Goal: Task Accomplishment & Management: Complete application form

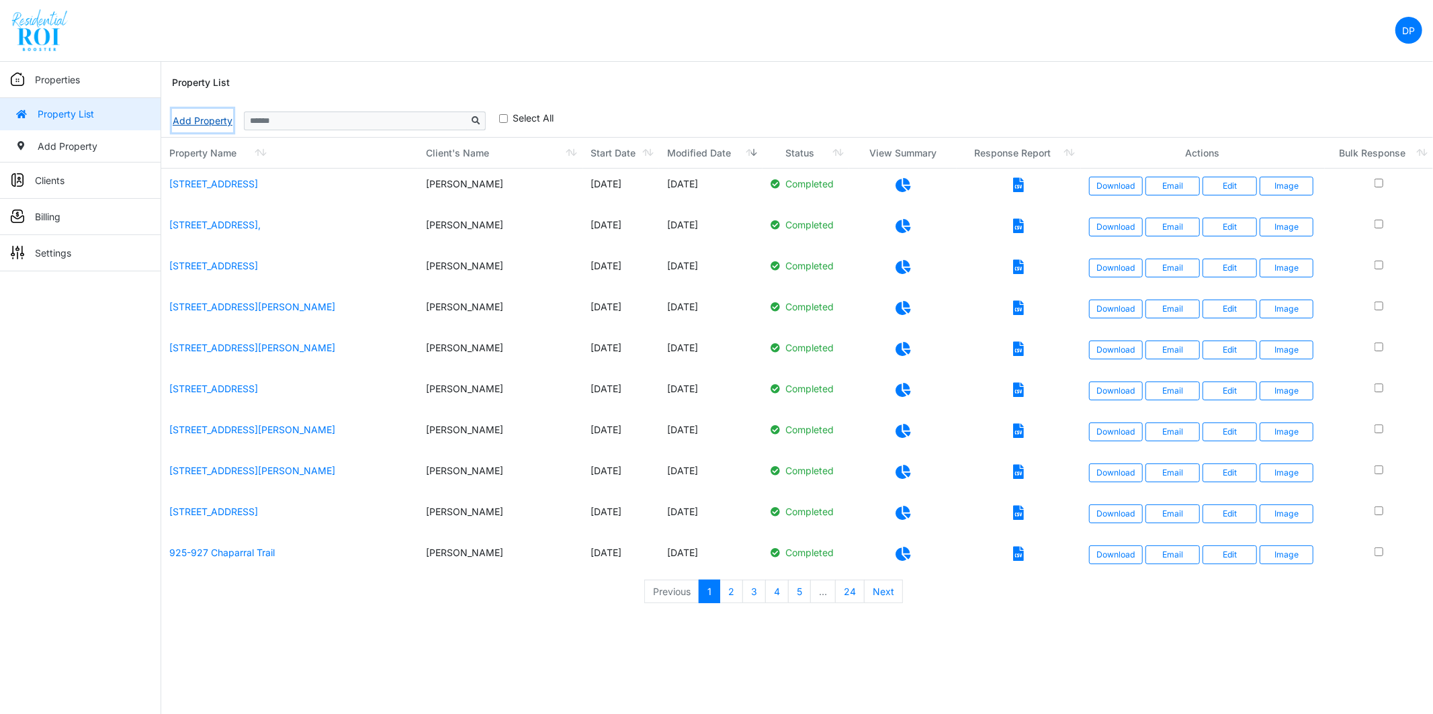
click at [200, 122] on link "Add Property" at bounding box center [202, 121] width 61 height 24
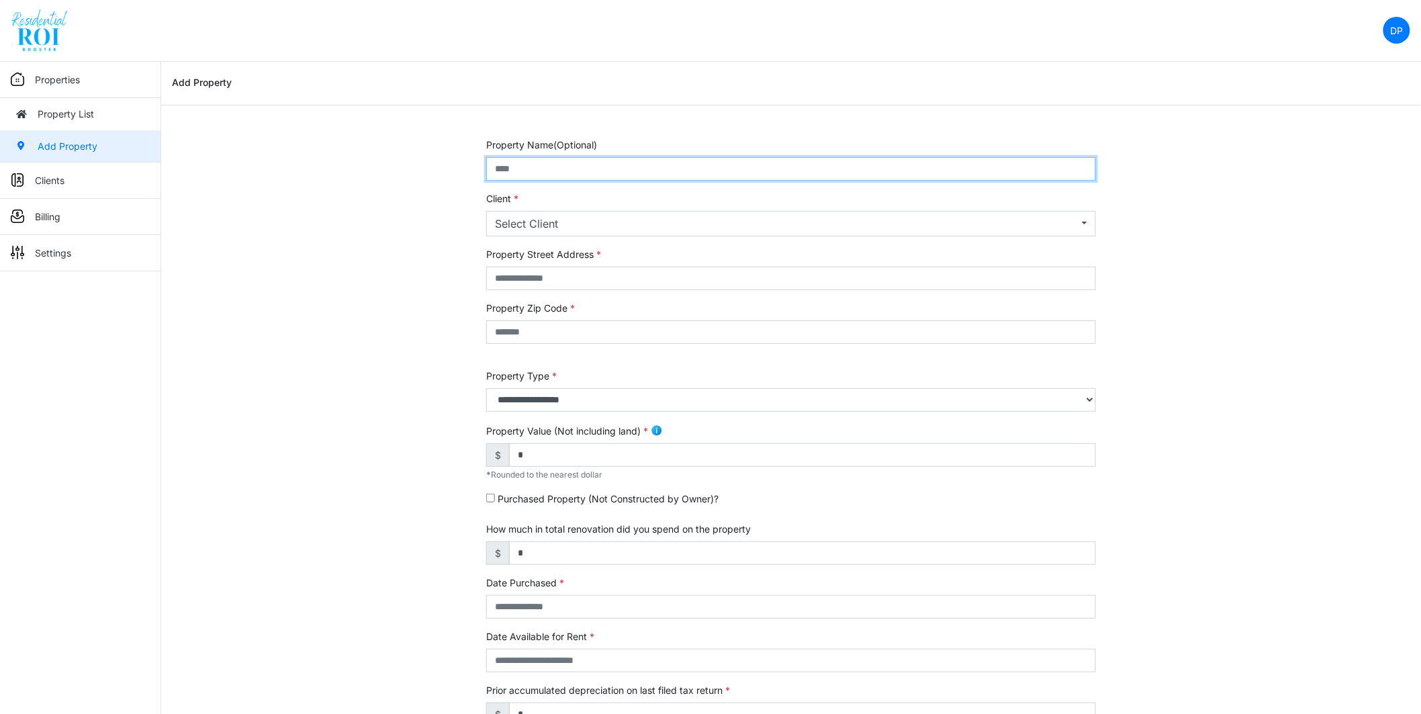
click at [625, 168] on input "text" at bounding box center [791, 169] width 610 height 24
type input "**********"
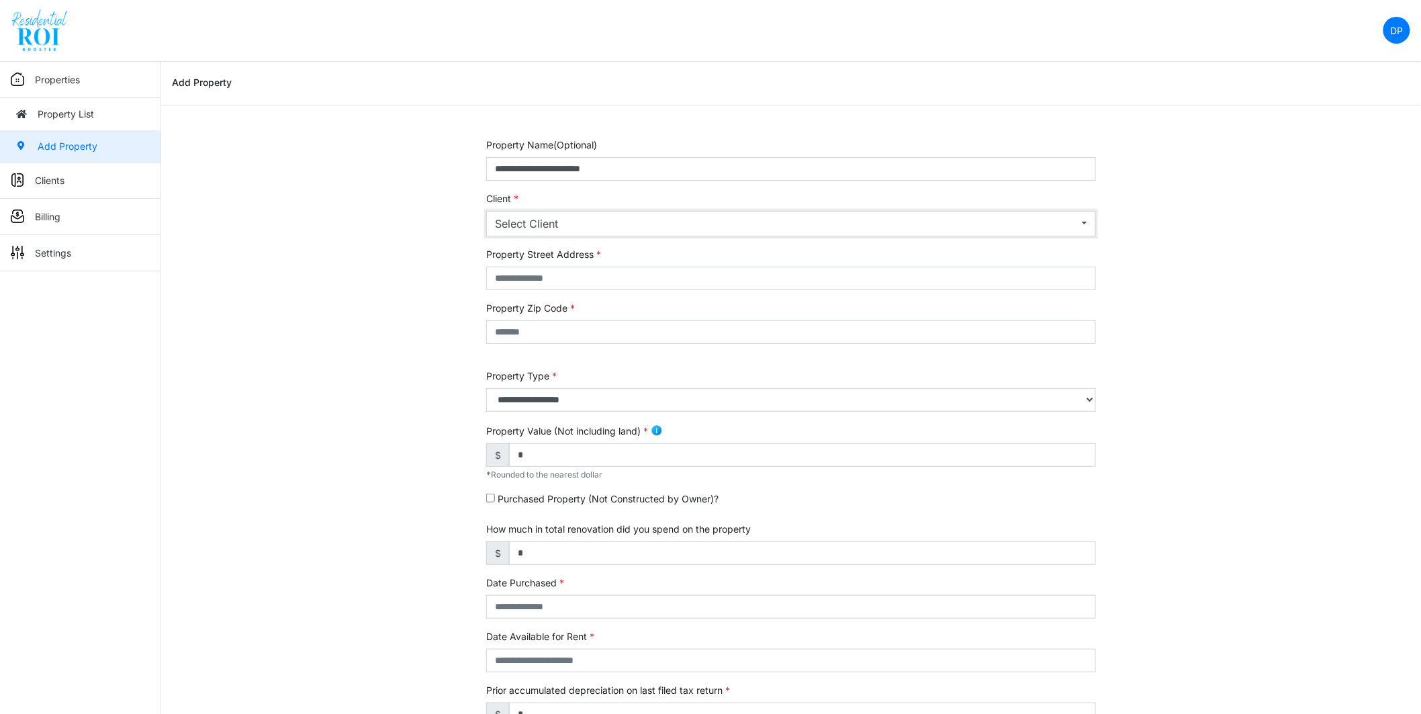
click at [589, 232] on button "Select Client" at bounding box center [791, 224] width 610 height 26
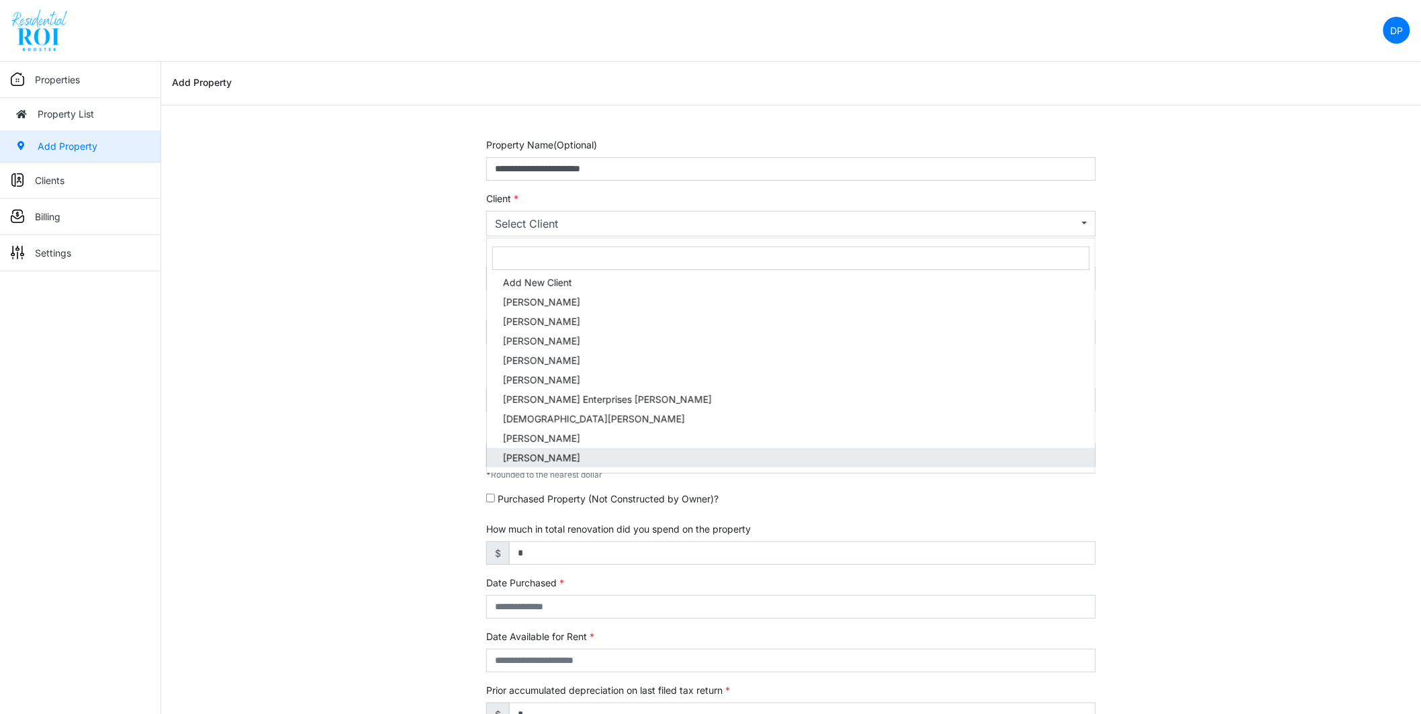
click at [592, 451] on link "[PERSON_NAME]" at bounding box center [791, 457] width 609 height 19
select select "***"
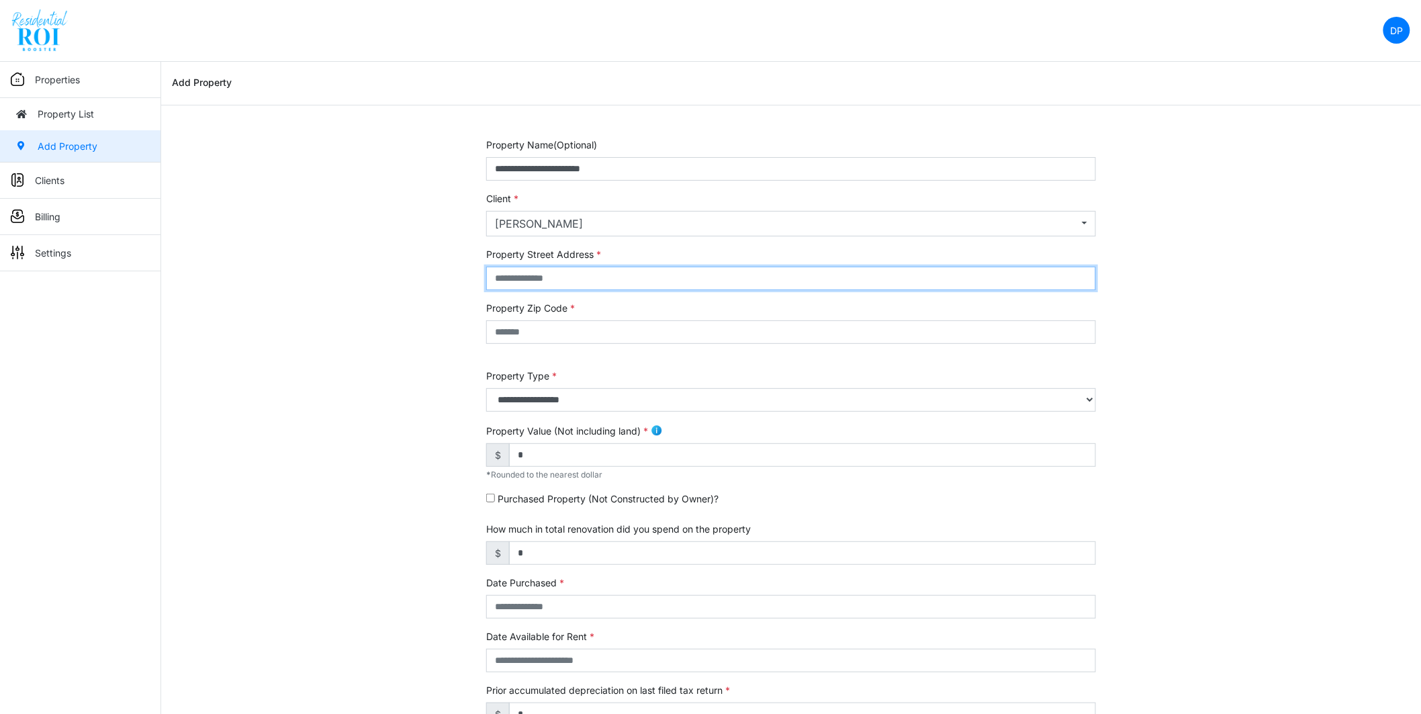
click at [579, 279] on input "text" at bounding box center [791, 279] width 610 height 24
type input "**********"
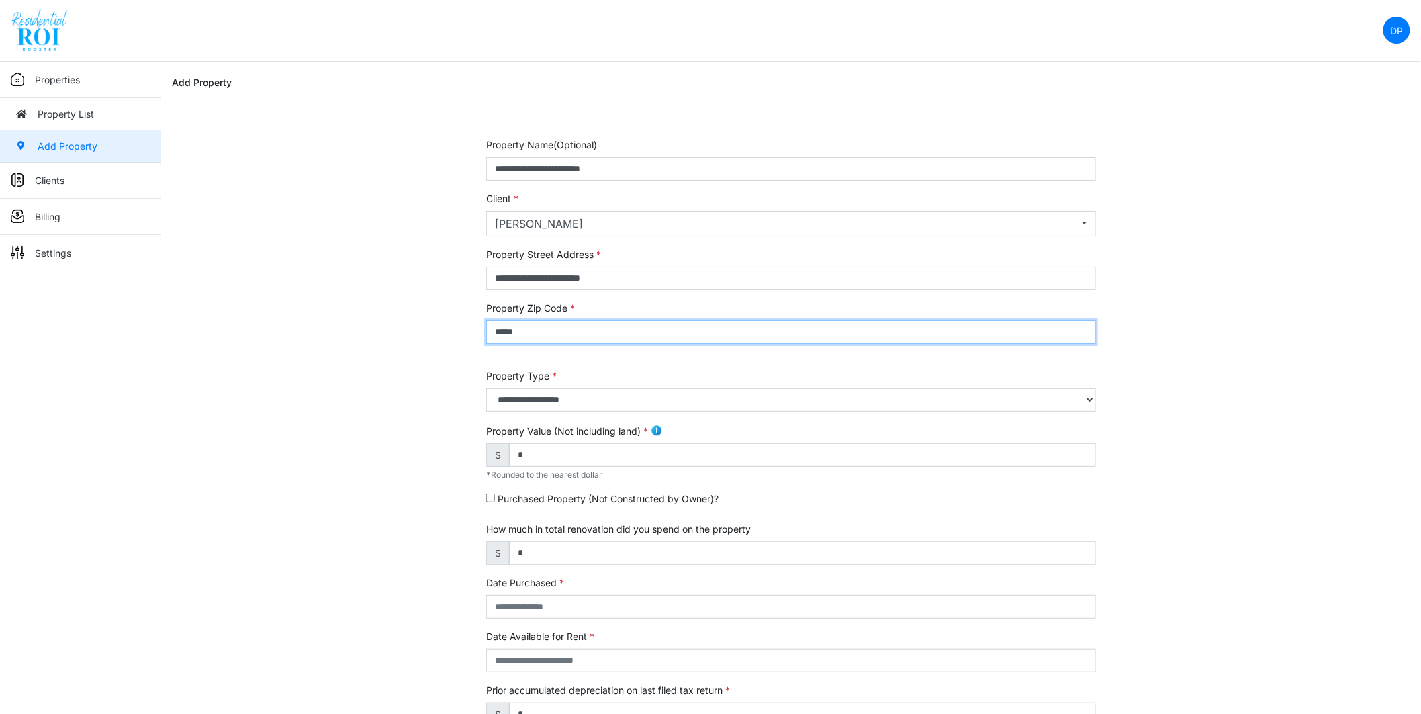
type input "*****"
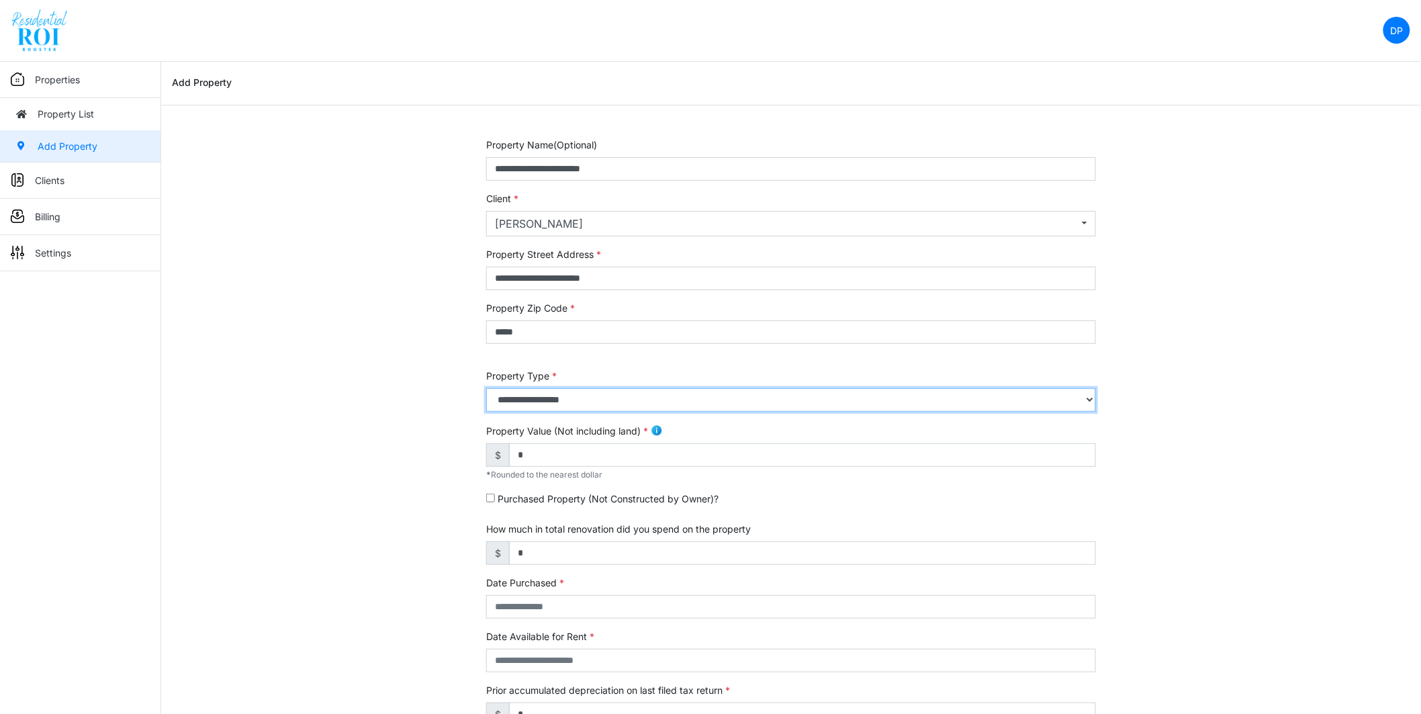
click at [647, 404] on select "**********" at bounding box center [791, 400] width 610 height 24
select select "*"
click at [486, 388] on select "**********" at bounding box center [791, 400] width 610 height 24
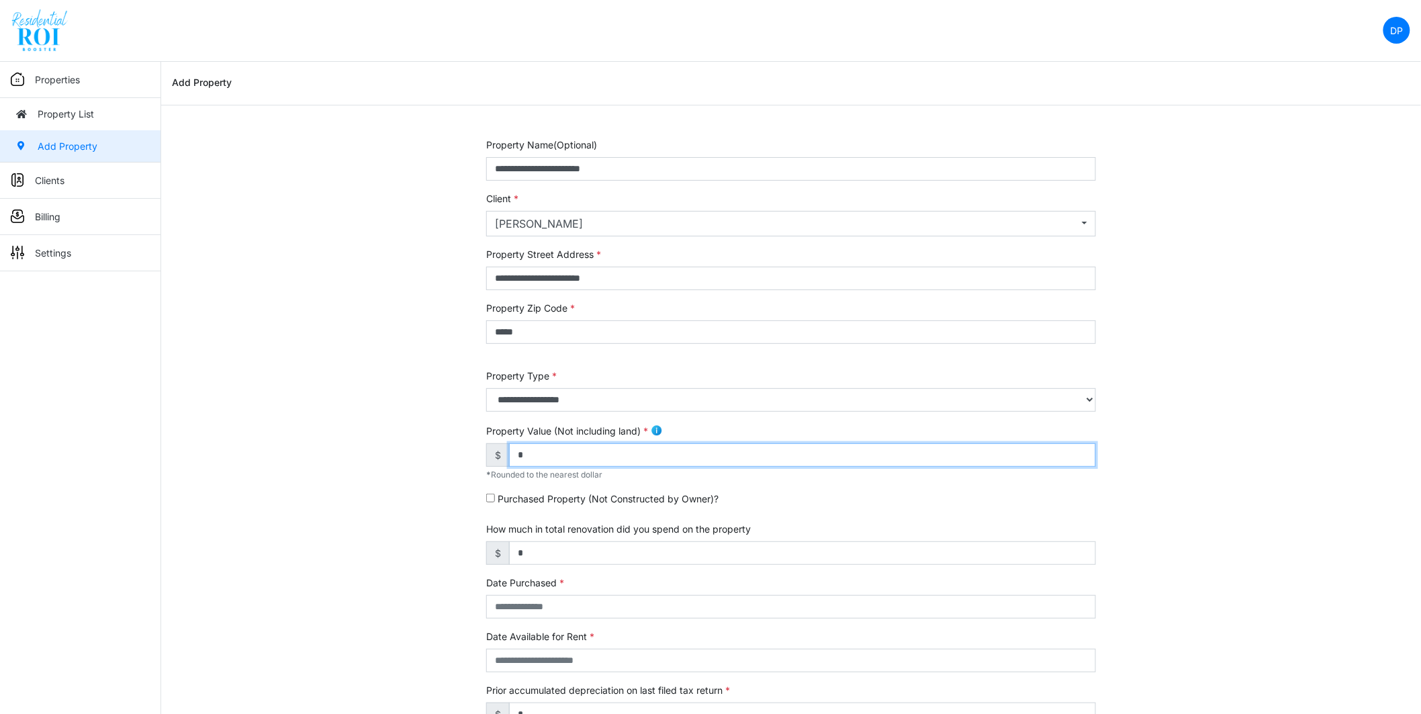
click at [558, 452] on input "*" at bounding box center [802, 455] width 587 height 24
type input "******"
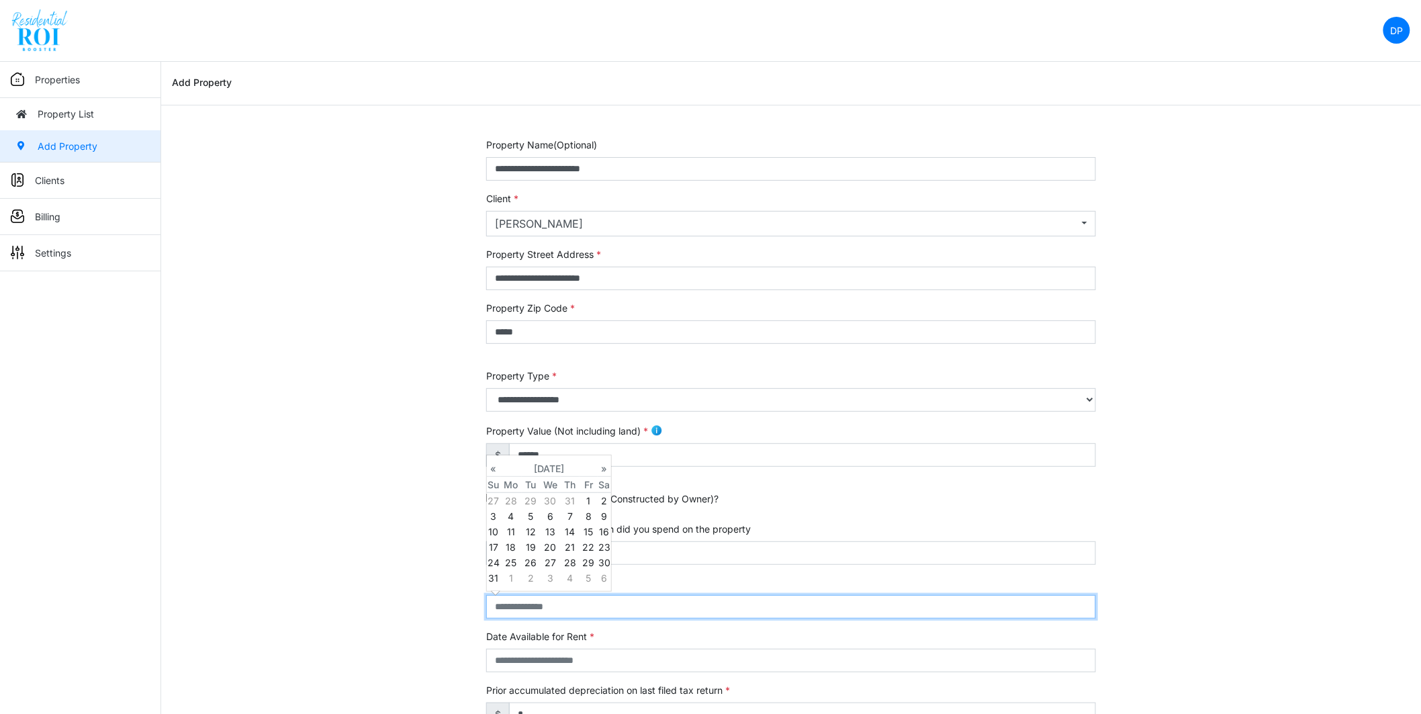
click at [564, 597] on input "text" at bounding box center [791, 607] width 610 height 24
type input "**********"
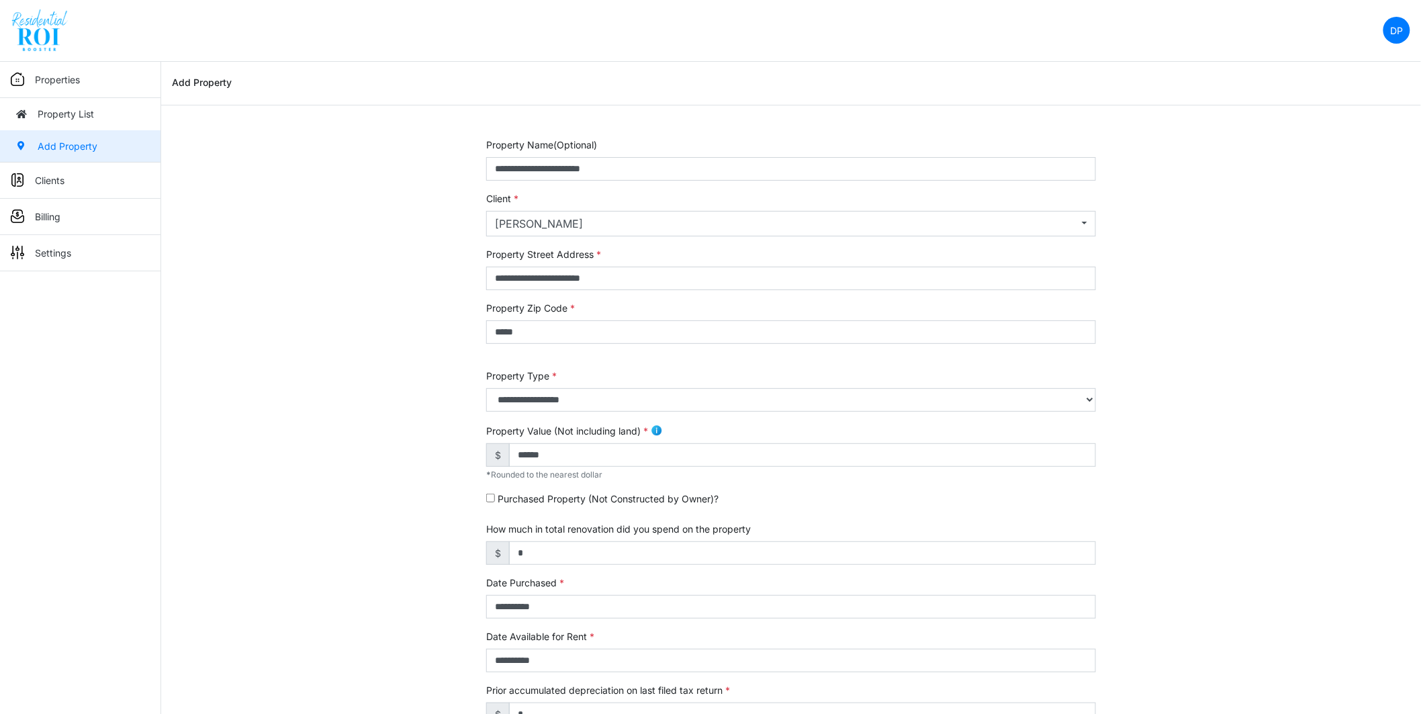
click at [459, 590] on div "**********" at bounding box center [791, 543] width 1260 height 811
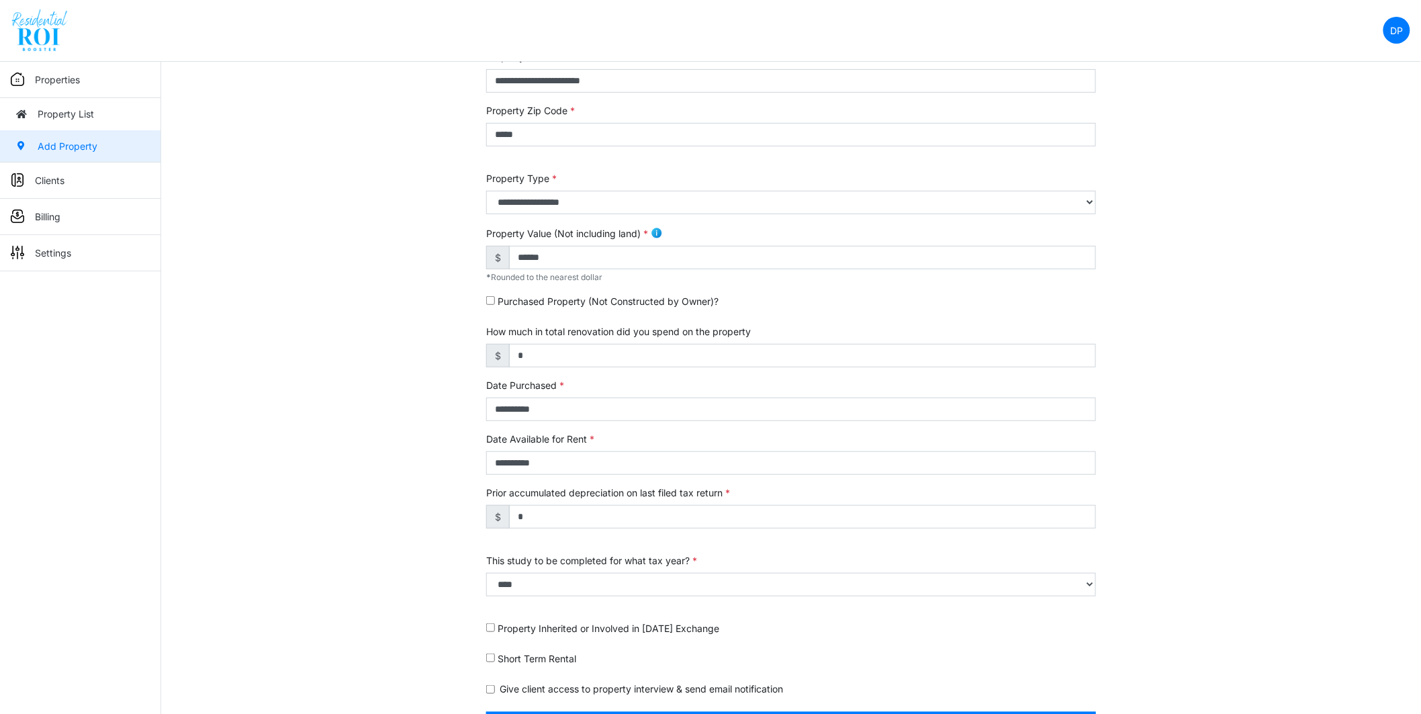
scroll to position [224, 0]
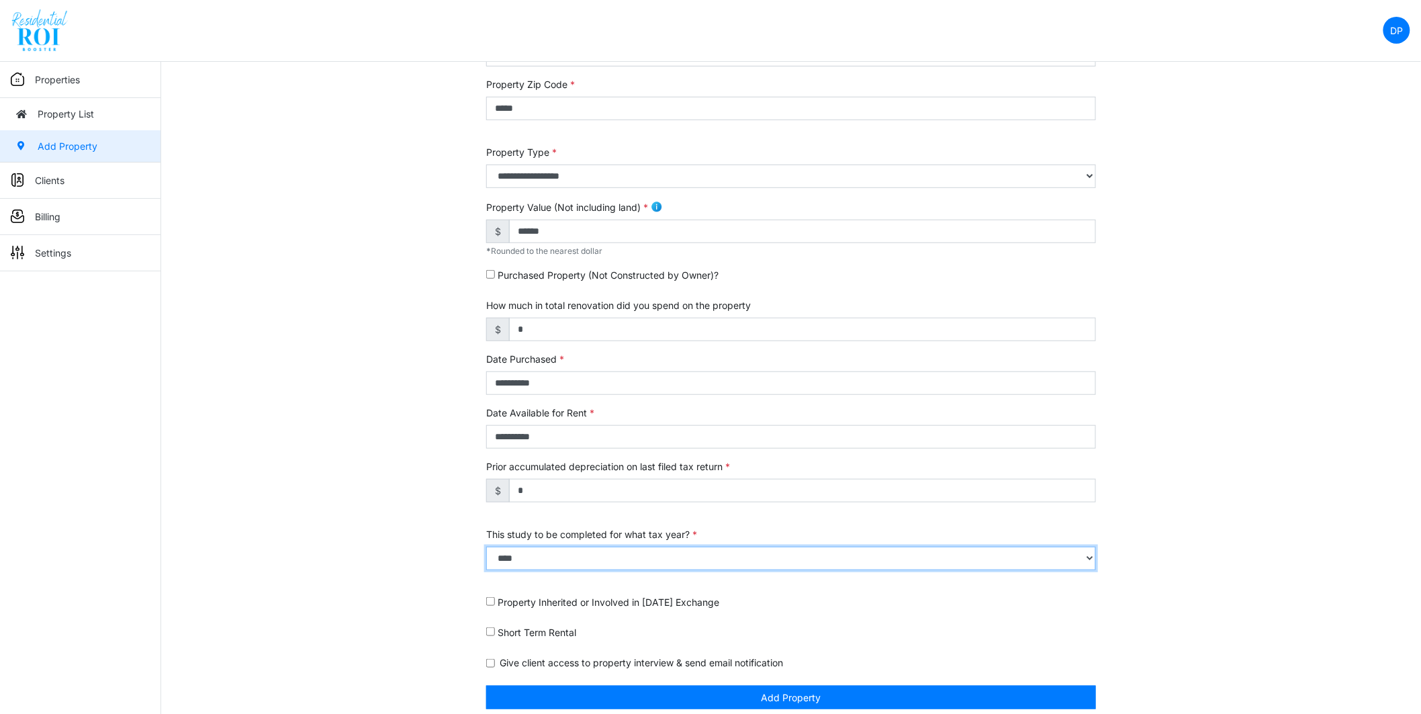
click at [559, 552] on select "**** **** **** **** **** **** **** **** **** **** **** **** **** **** **** ****…" at bounding box center [791, 559] width 610 height 24
select select "****"
click at [486, 549] on select "**** **** **** **** **** **** **** **** **** **** **** **** **** **** **** ****…" at bounding box center [791, 559] width 610 height 24
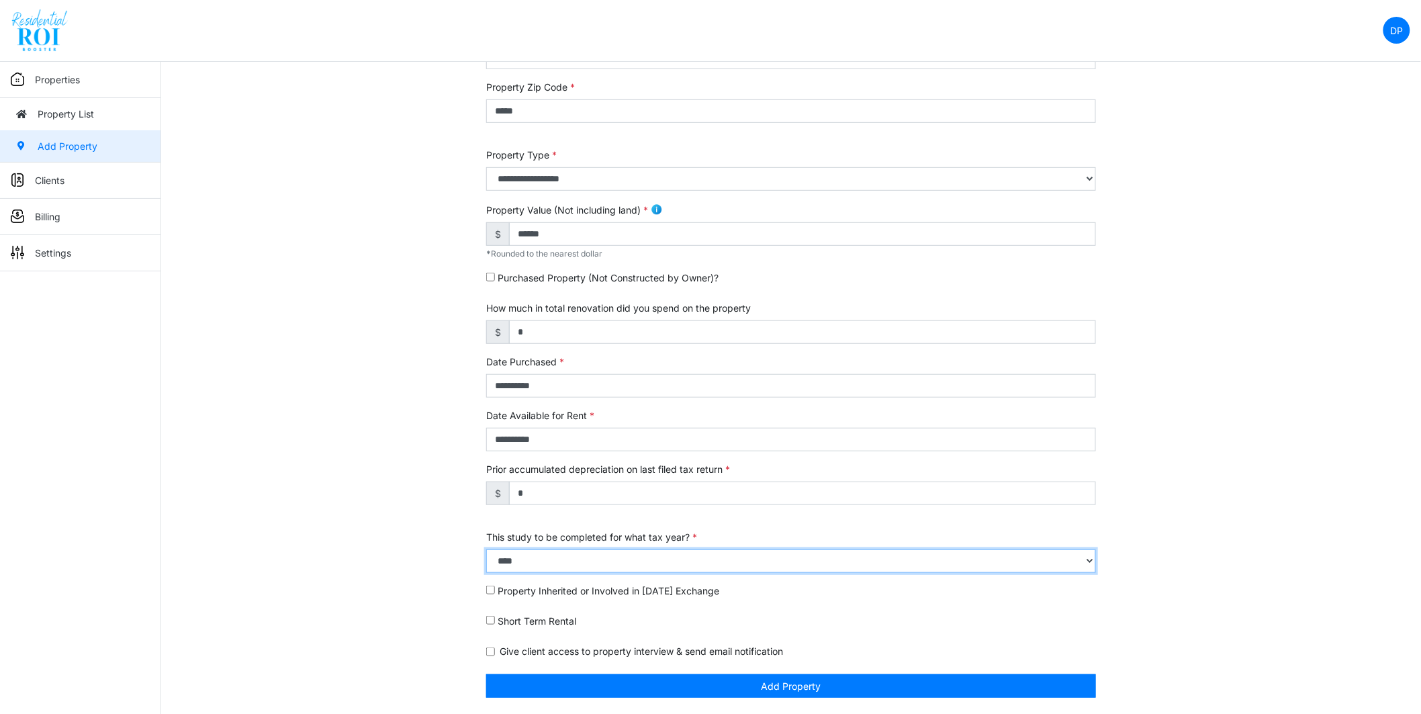
scroll to position [222, 0]
click at [280, 245] on div "**********" at bounding box center [791, 315] width 1260 height 797
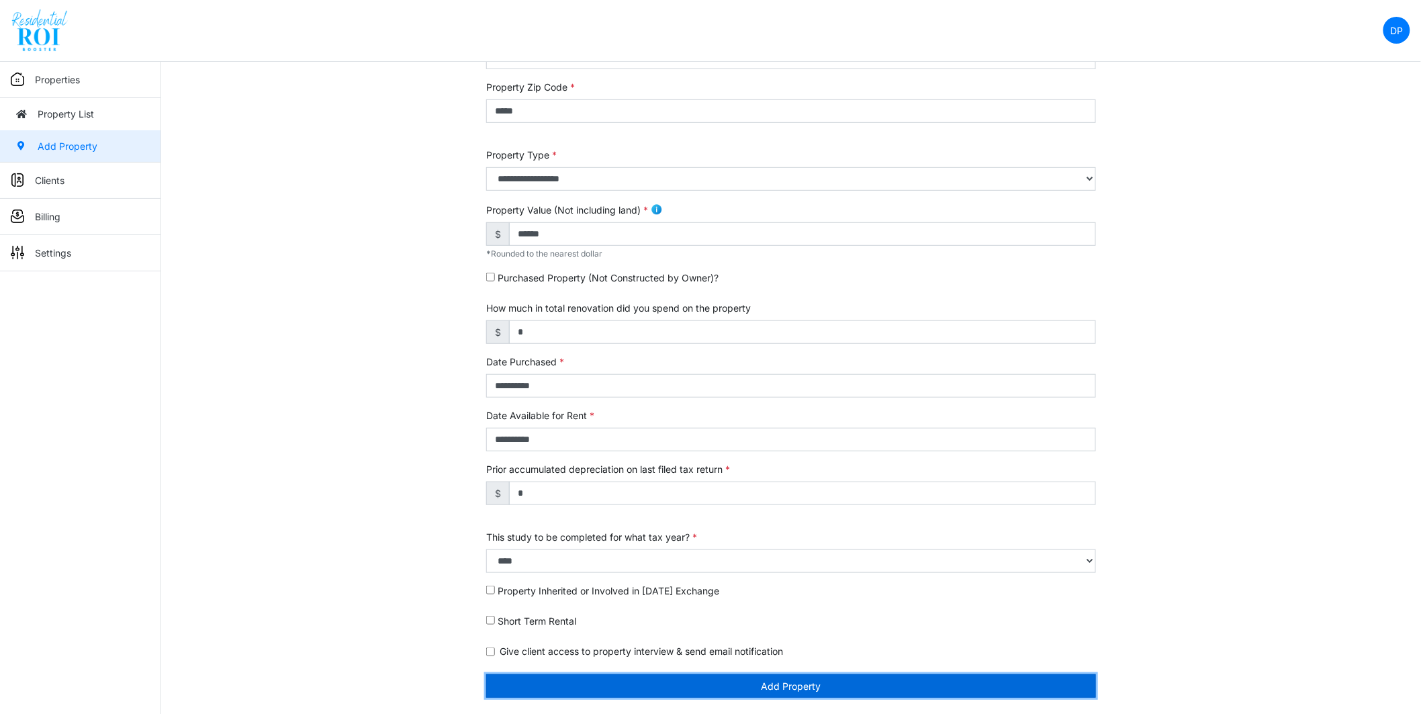
click at [754, 689] on button "Add Property" at bounding box center [791, 686] width 610 height 24
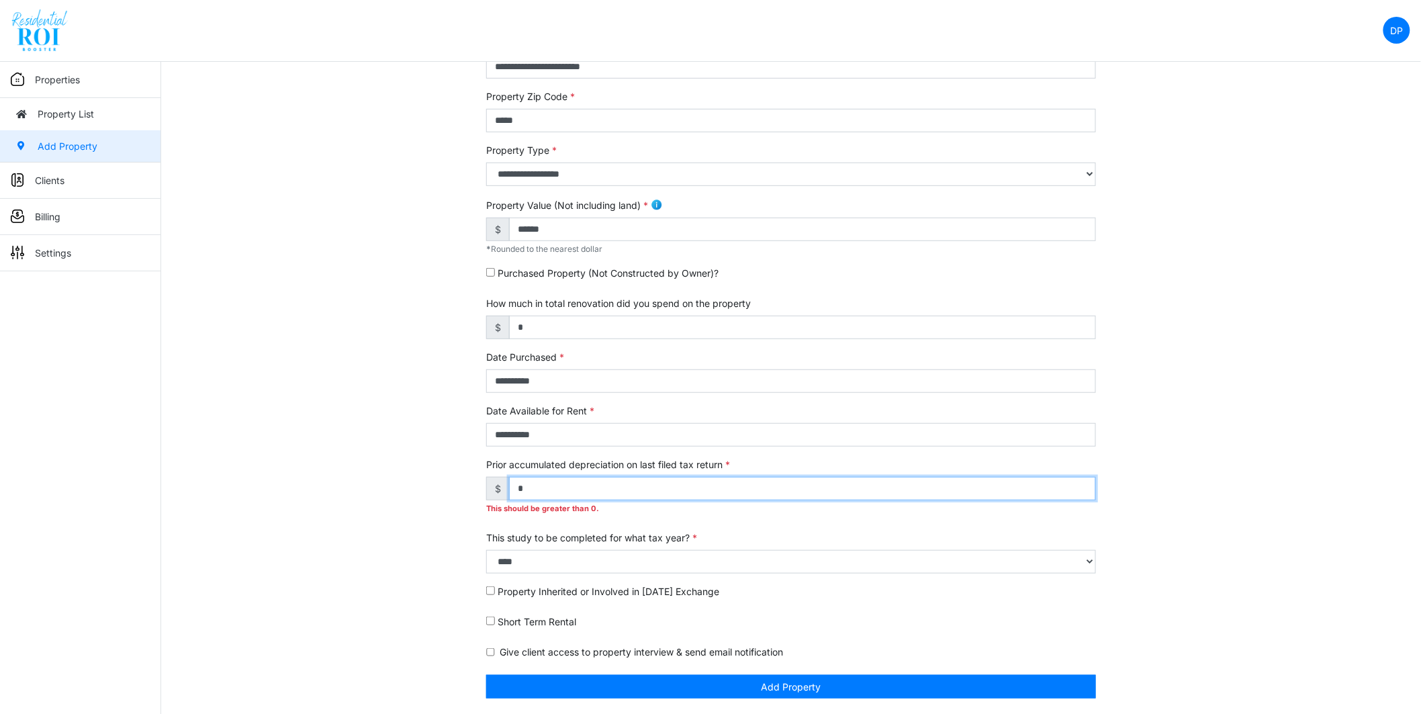
click at [535, 498] on input "*" at bounding box center [802, 489] width 587 height 24
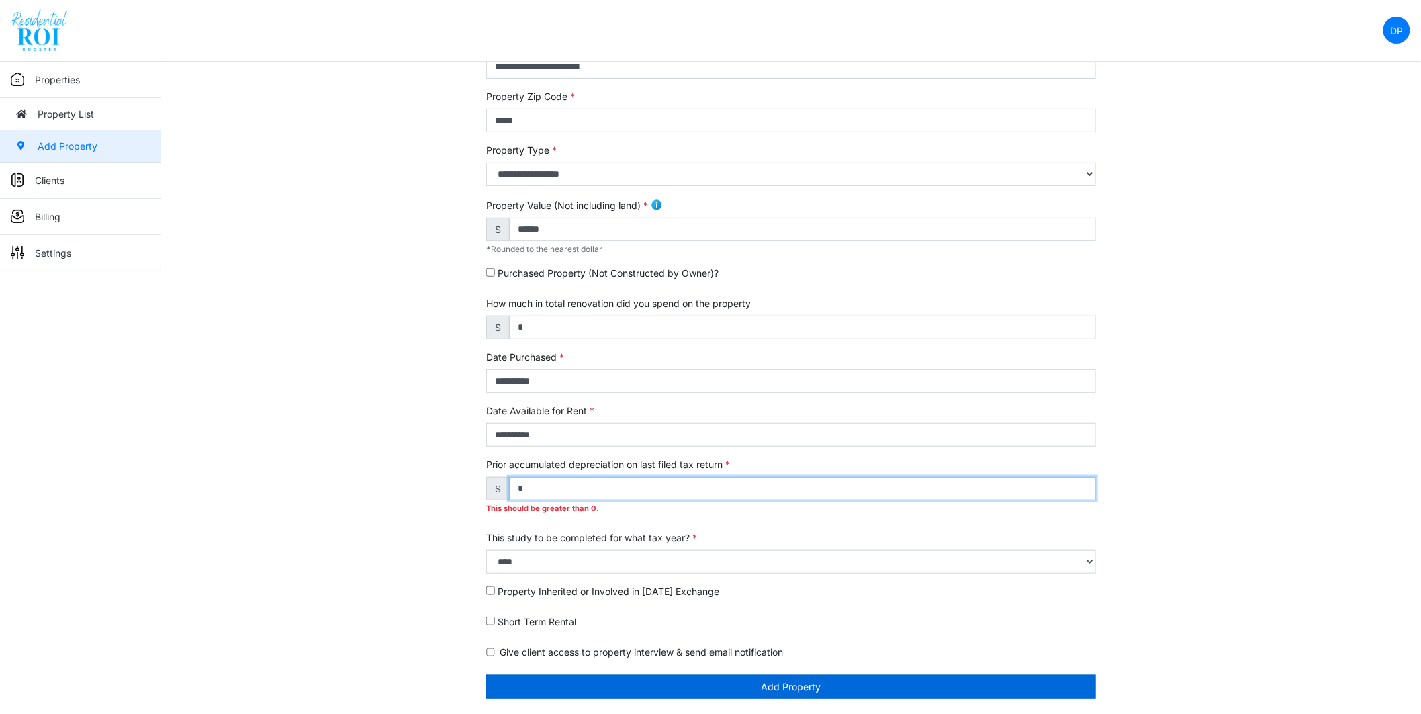
type input "*"
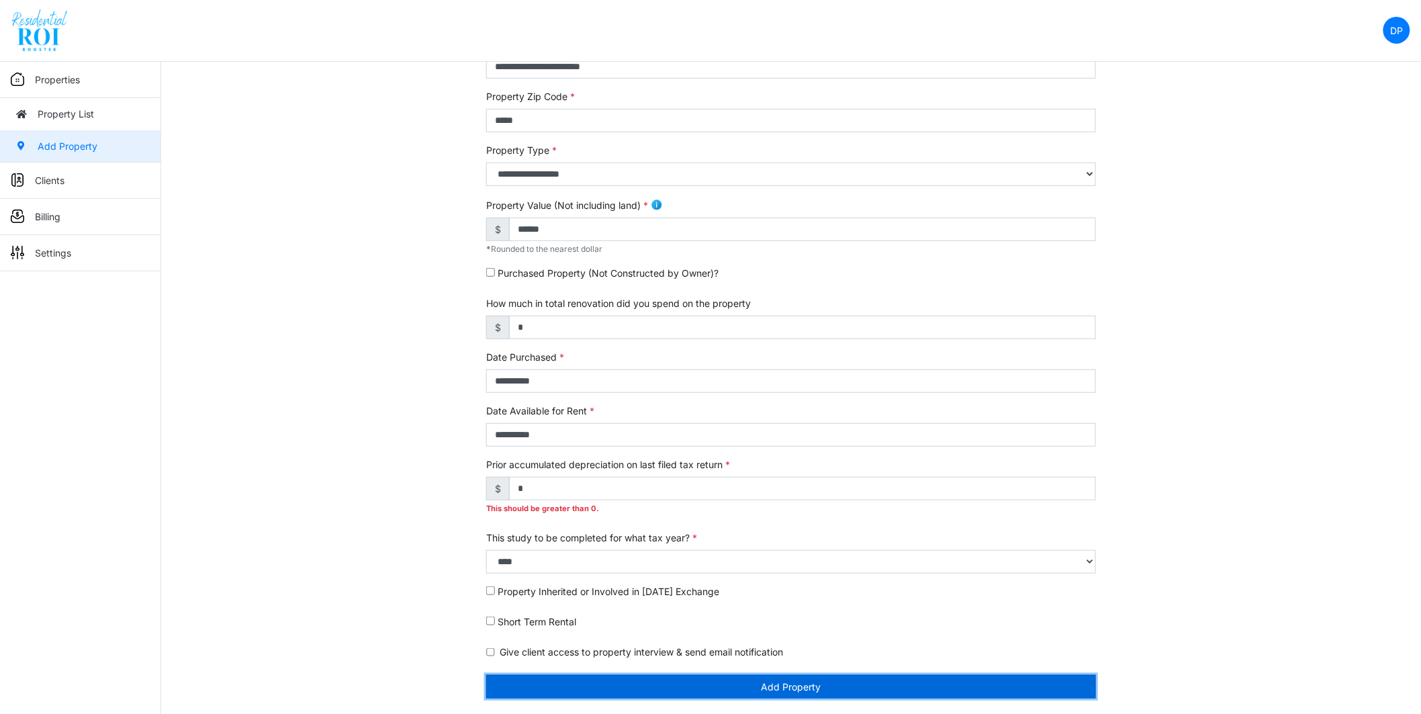
click at [742, 676] on button "Add Property" at bounding box center [791, 687] width 610 height 24
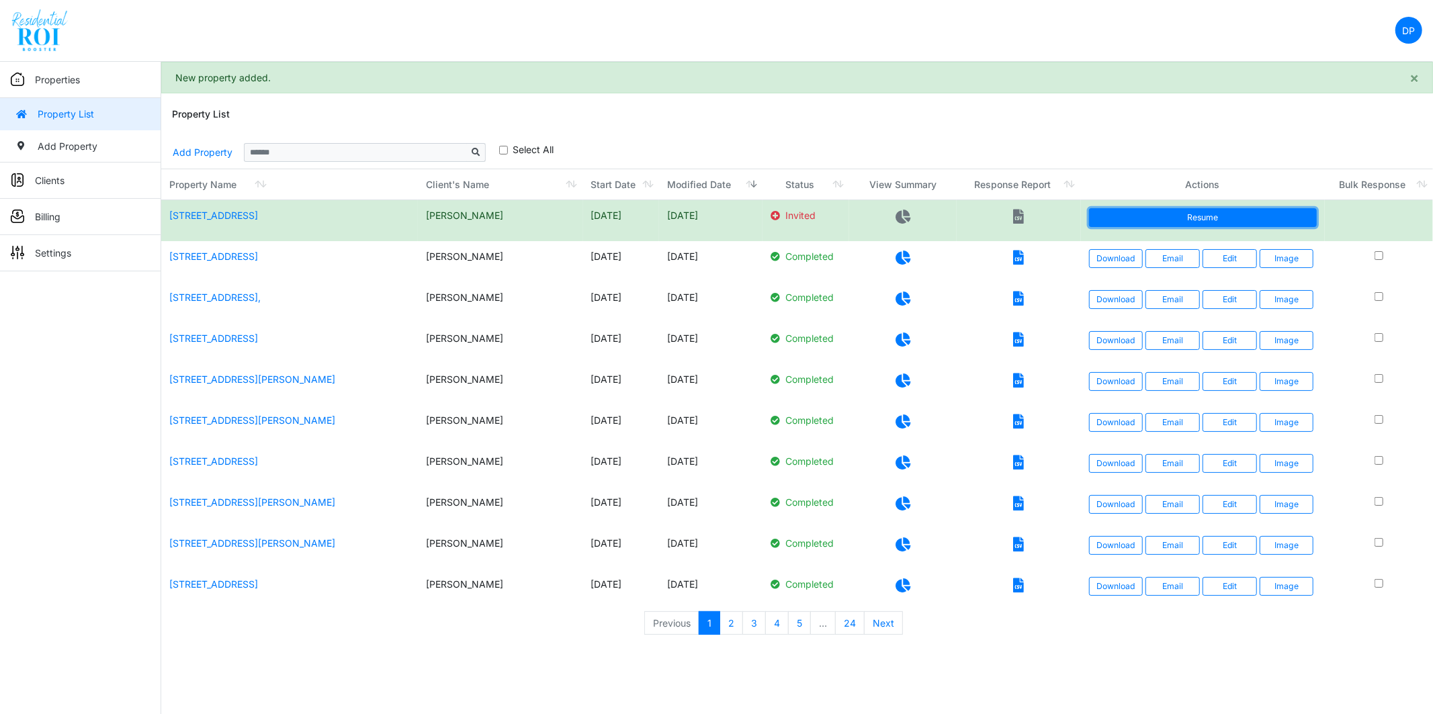
click at [1220, 218] on link "Resume" at bounding box center [1203, 217] width 228 height 19
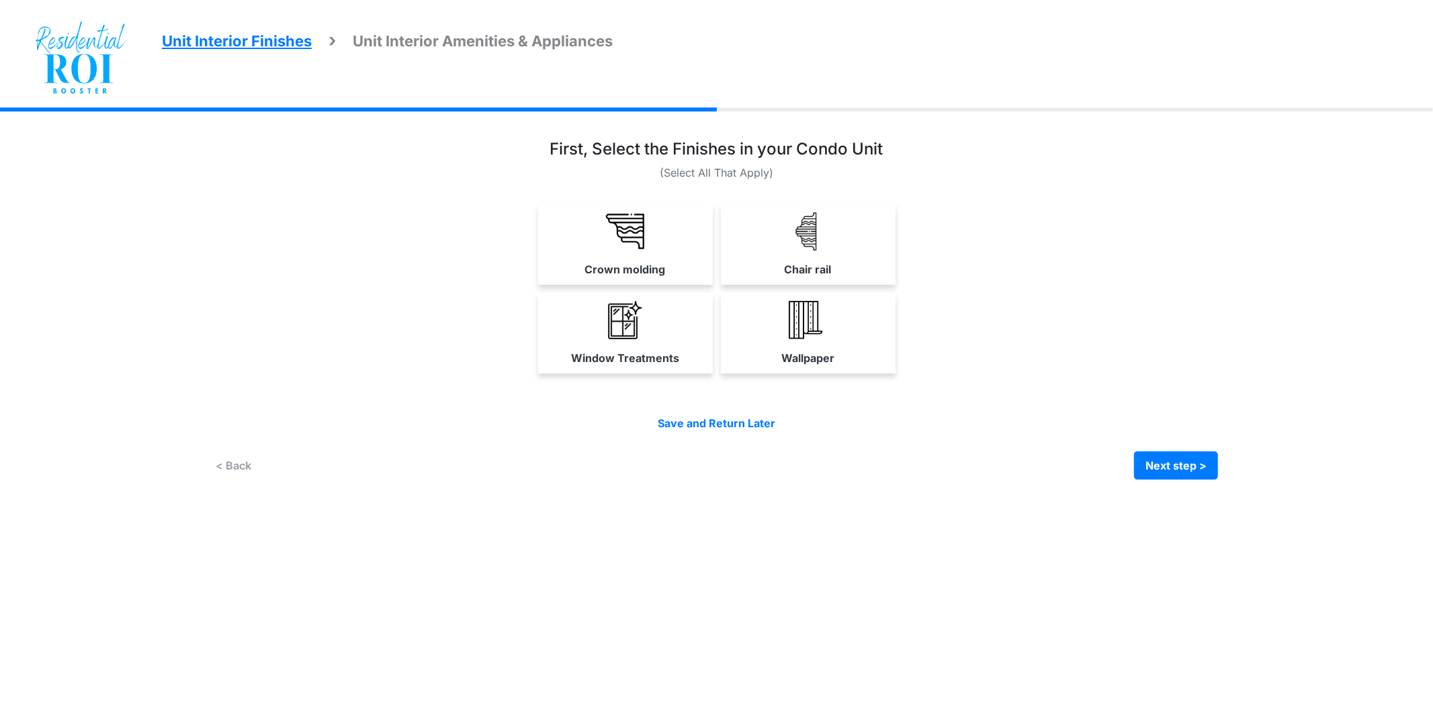
click at [713, 349] on div "Window Treatments Wallpaper" at bounding box center [716, 333] width 1003 height 81
click at [689, 353] on link "Window Treatments" at bounding box center [625, 333] width 175 height 80
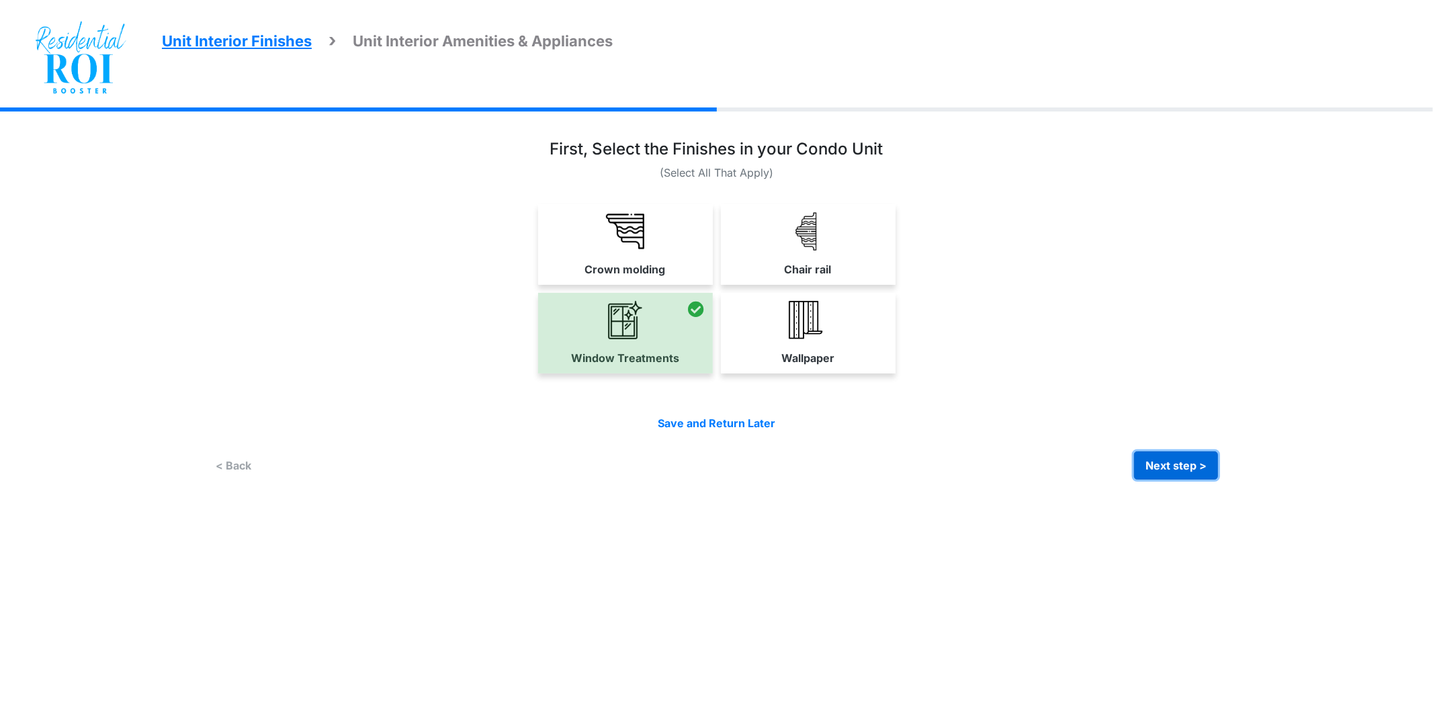
click at [1170, 455] on button "Next step >" at bounding box center [1176, 465] width 84 height 28
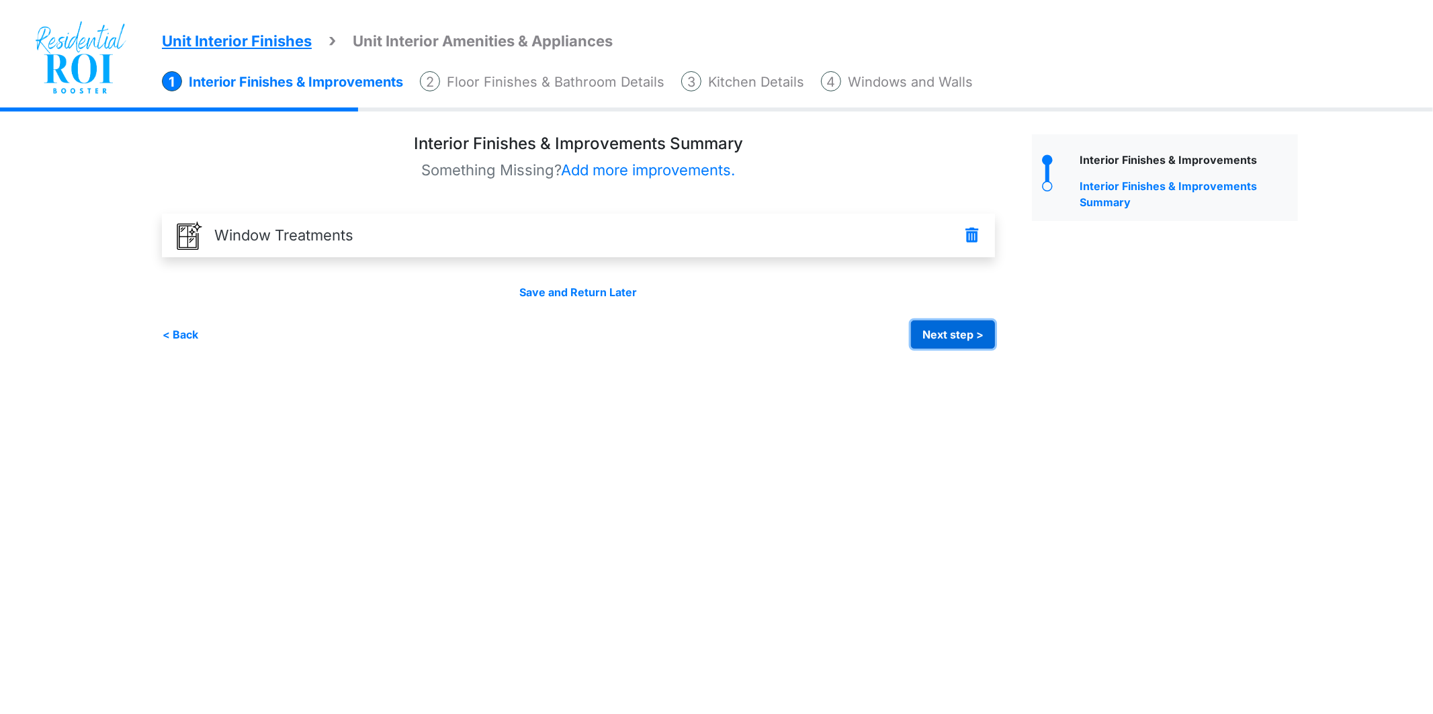
click at [965, 335] on button "Next step >" at bounding box center [953, 334] width 84 height 28
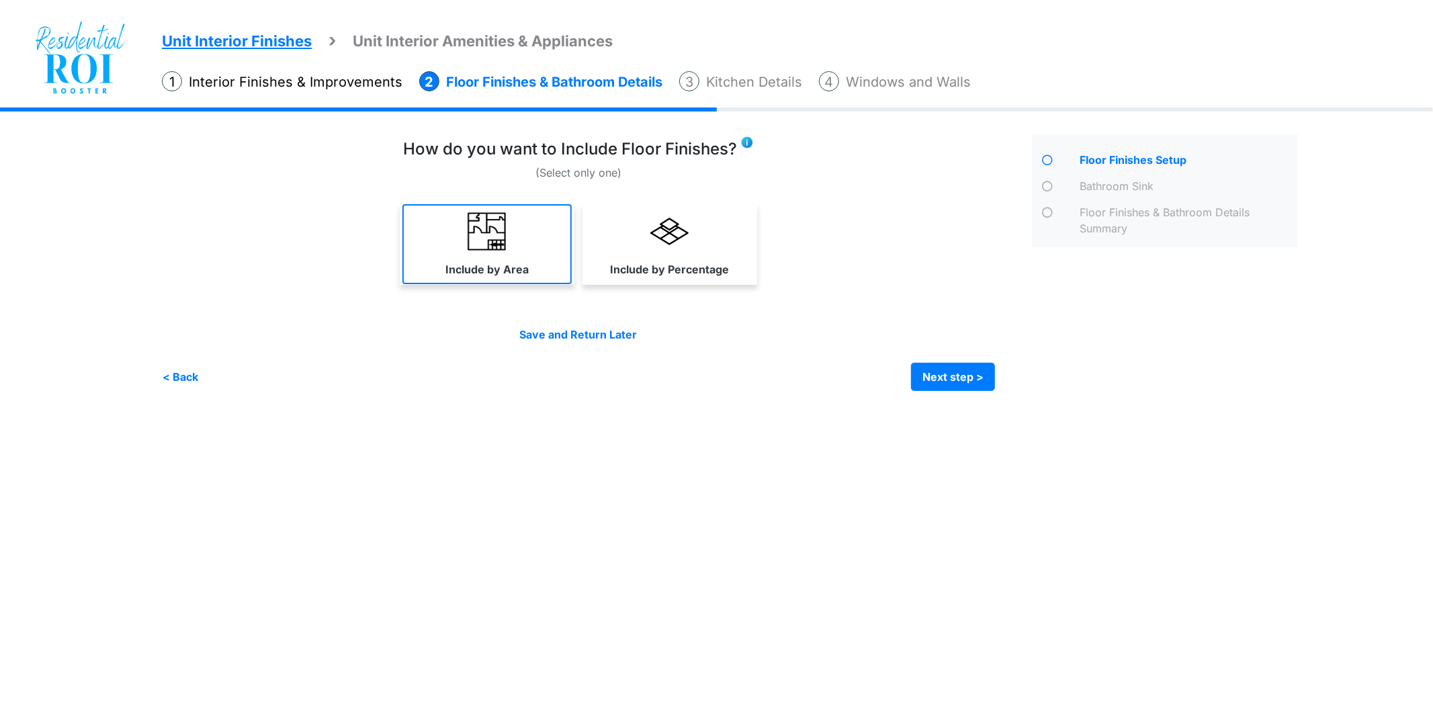
click at [520, 245] on link "Include by Area" at bounding box center [486, 244] width 169 height 80
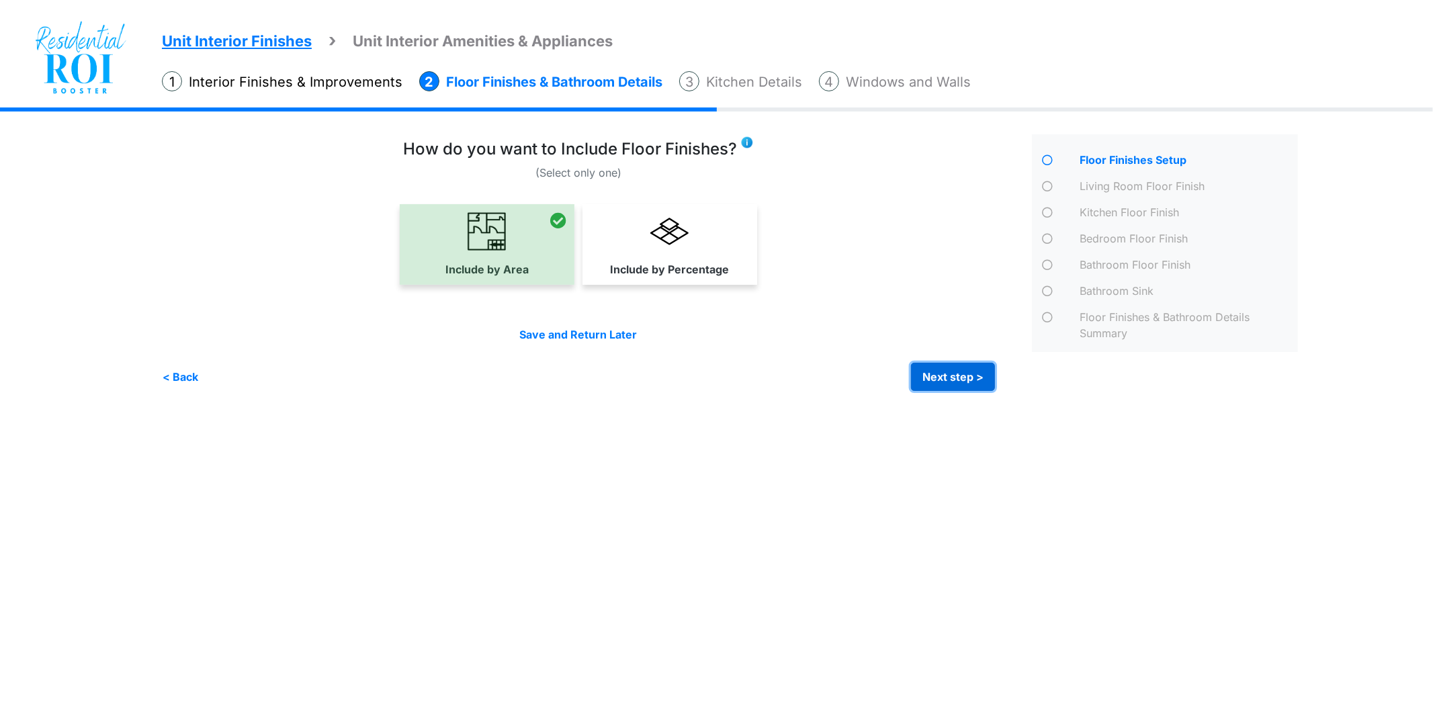
click at [944, 386] on button "Next step >" at bounding box center [953, 377] width 84 height 28
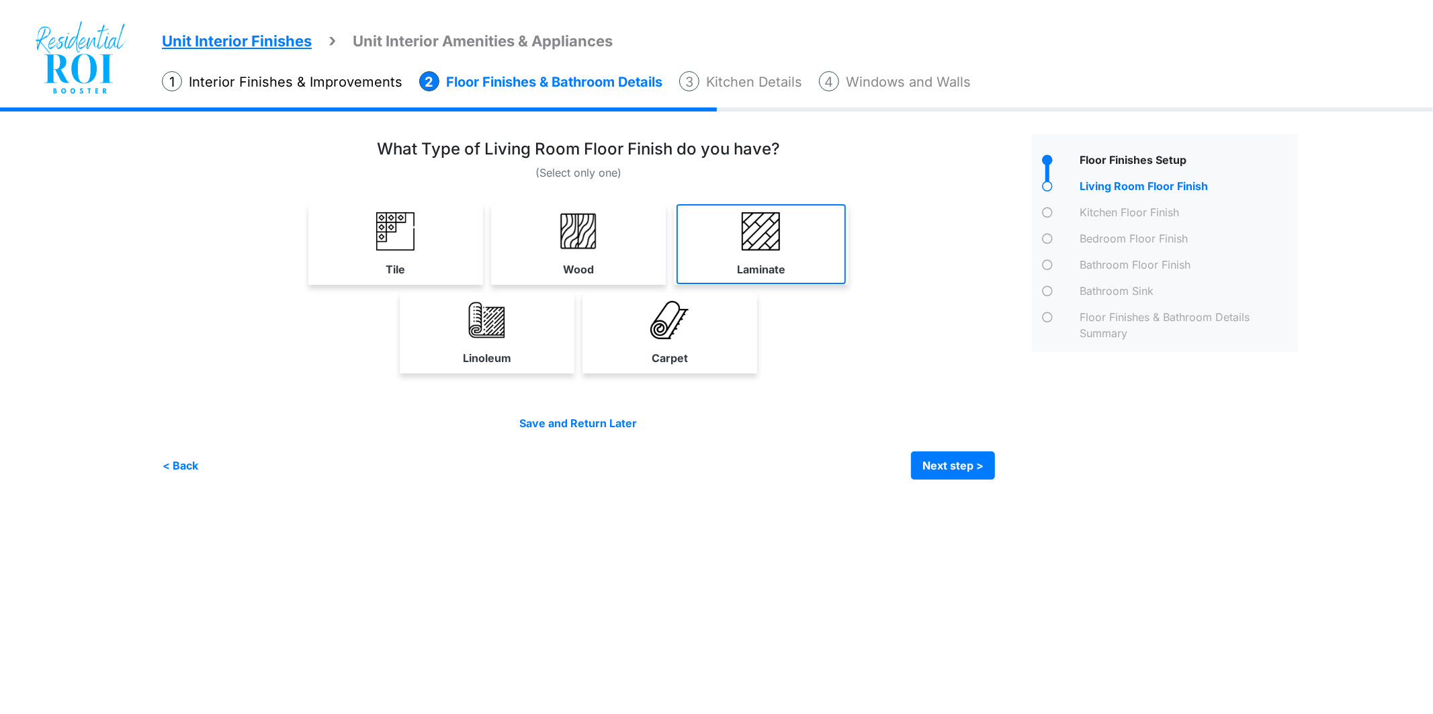
click at [742, 254] on link "Laminate" at bounding box center [760, 244] width 169 height 80
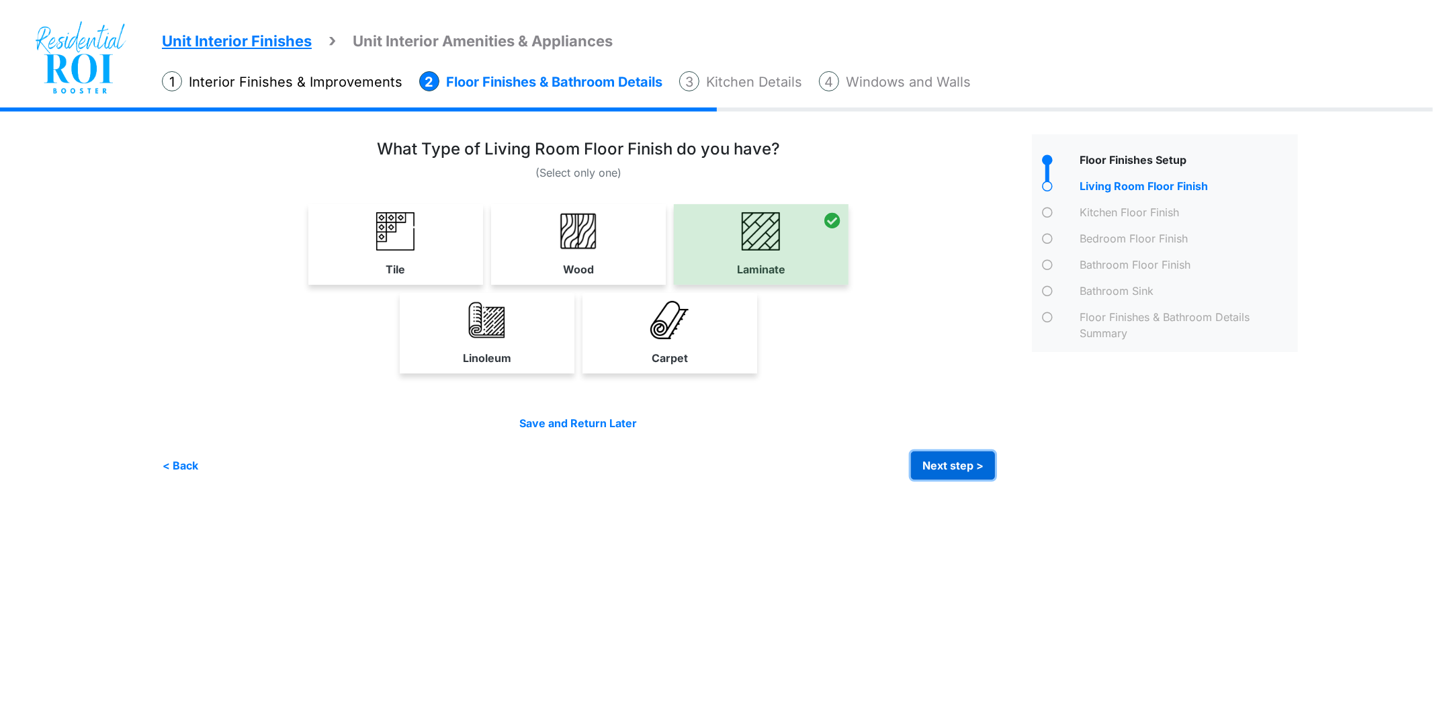
click at [938, 462] on button "Next step >" at bounding box center [953, 465] width 84 height 28
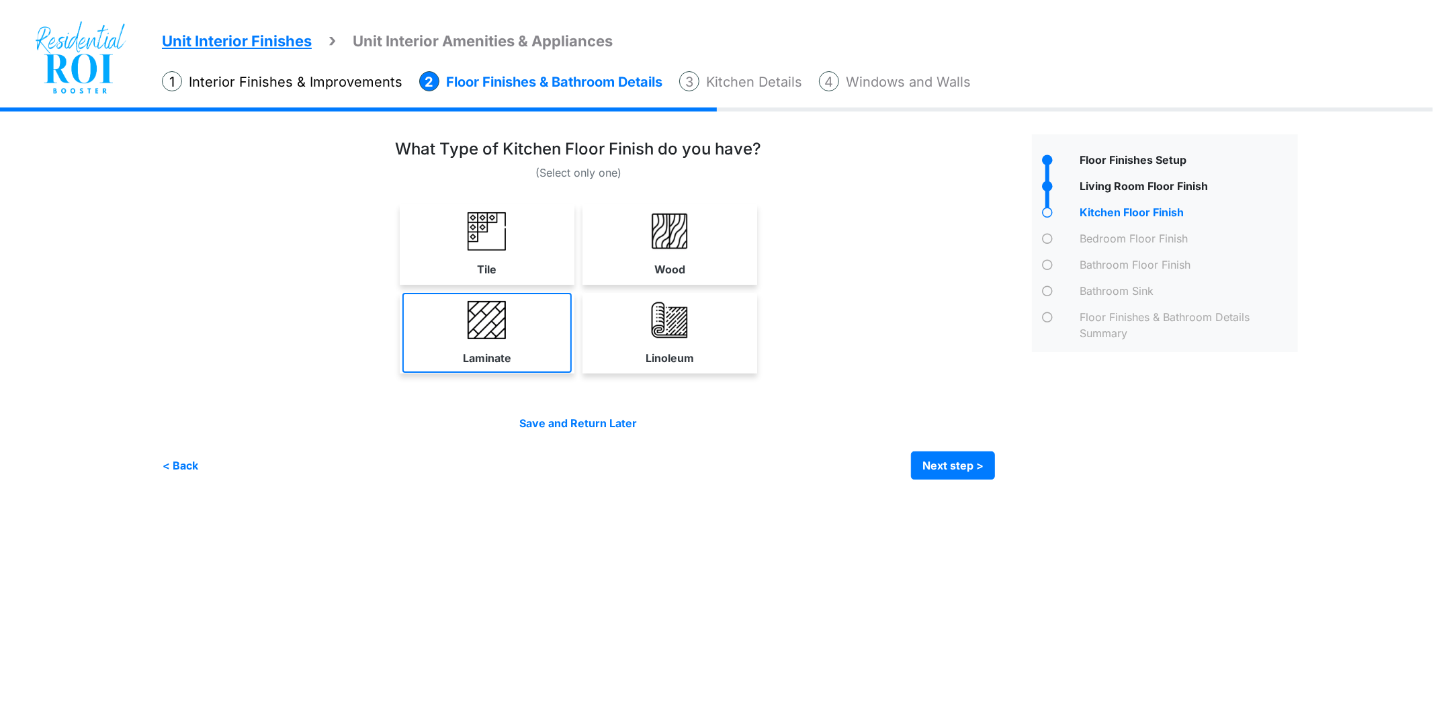
click at [513, 301] on link "Laminate" at bounding box center [486, 333] width 169 height 80
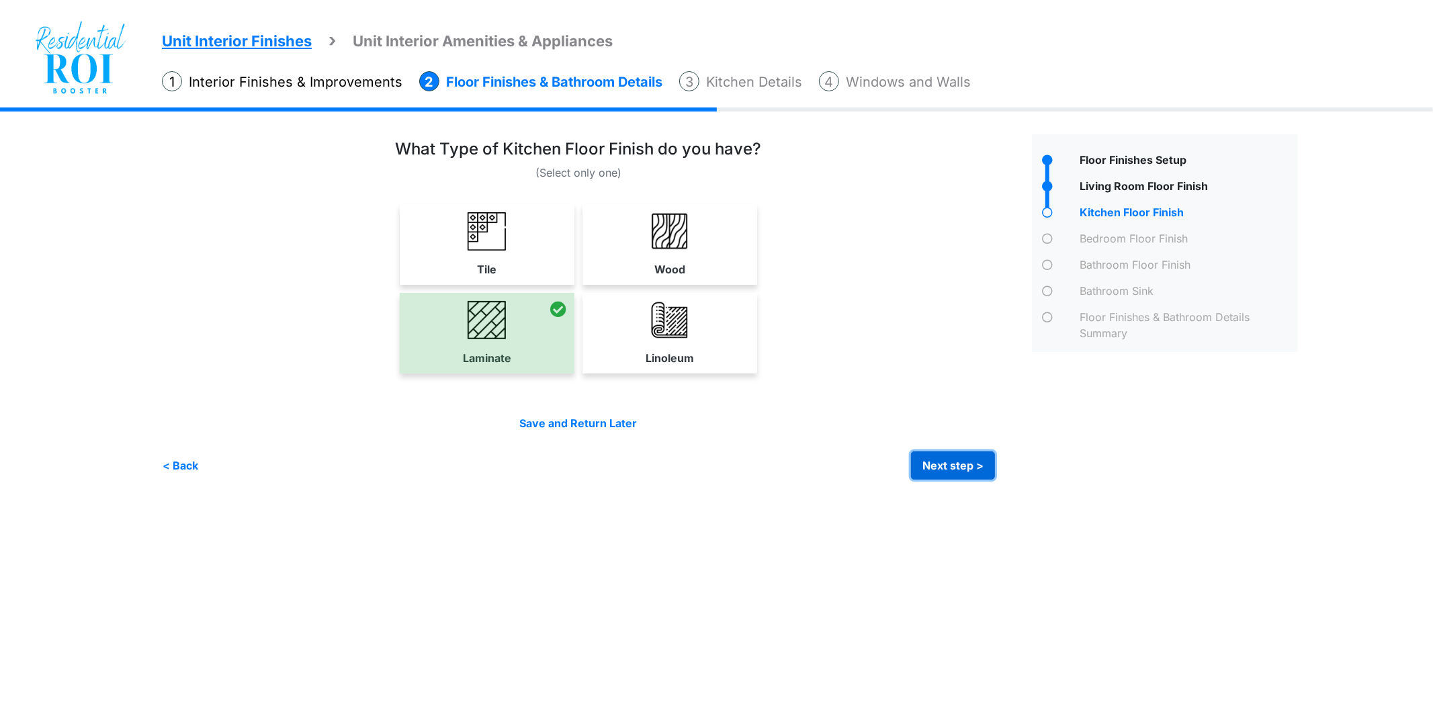
click at [942, 471] on button "Next step >" at bounding box center [953, 465] width 84 height 28
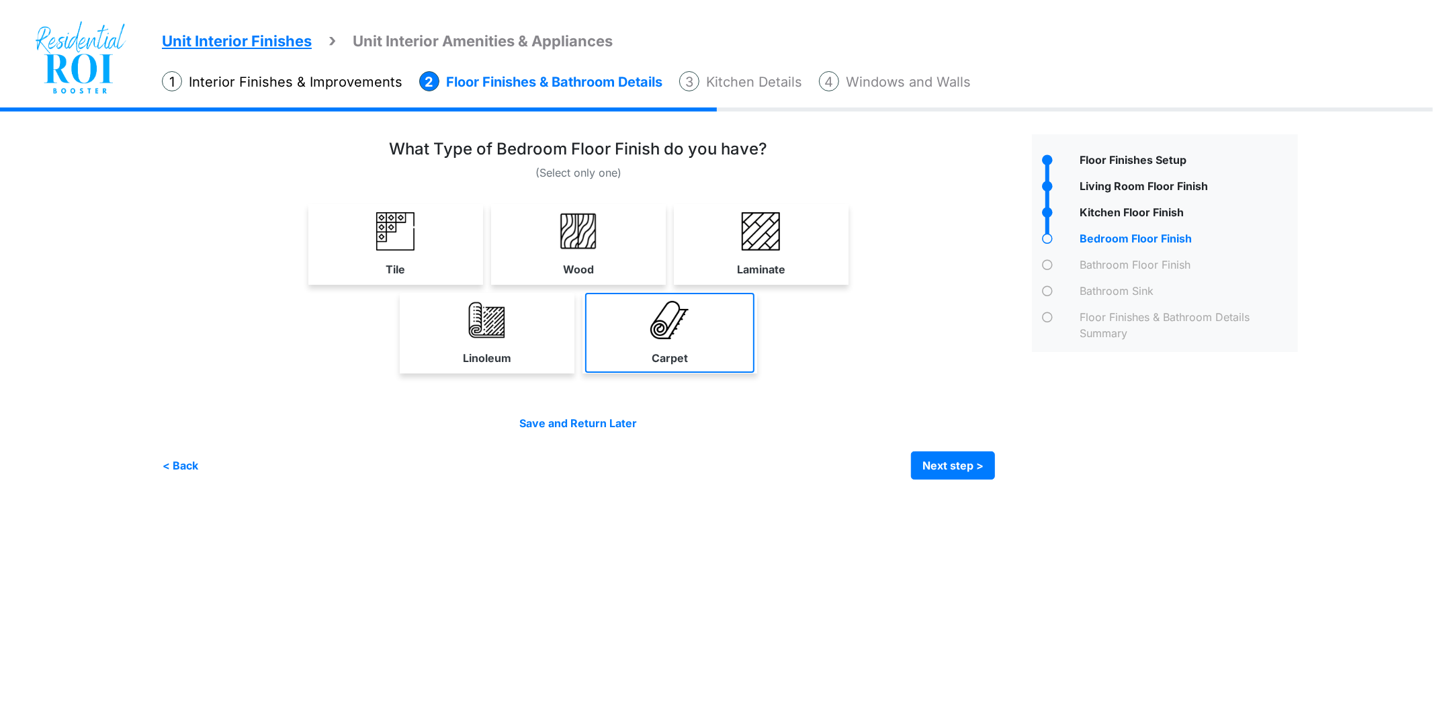
click at [640, 356] on link "Carpet" at bounding box center [669, 333] width 169 height 80
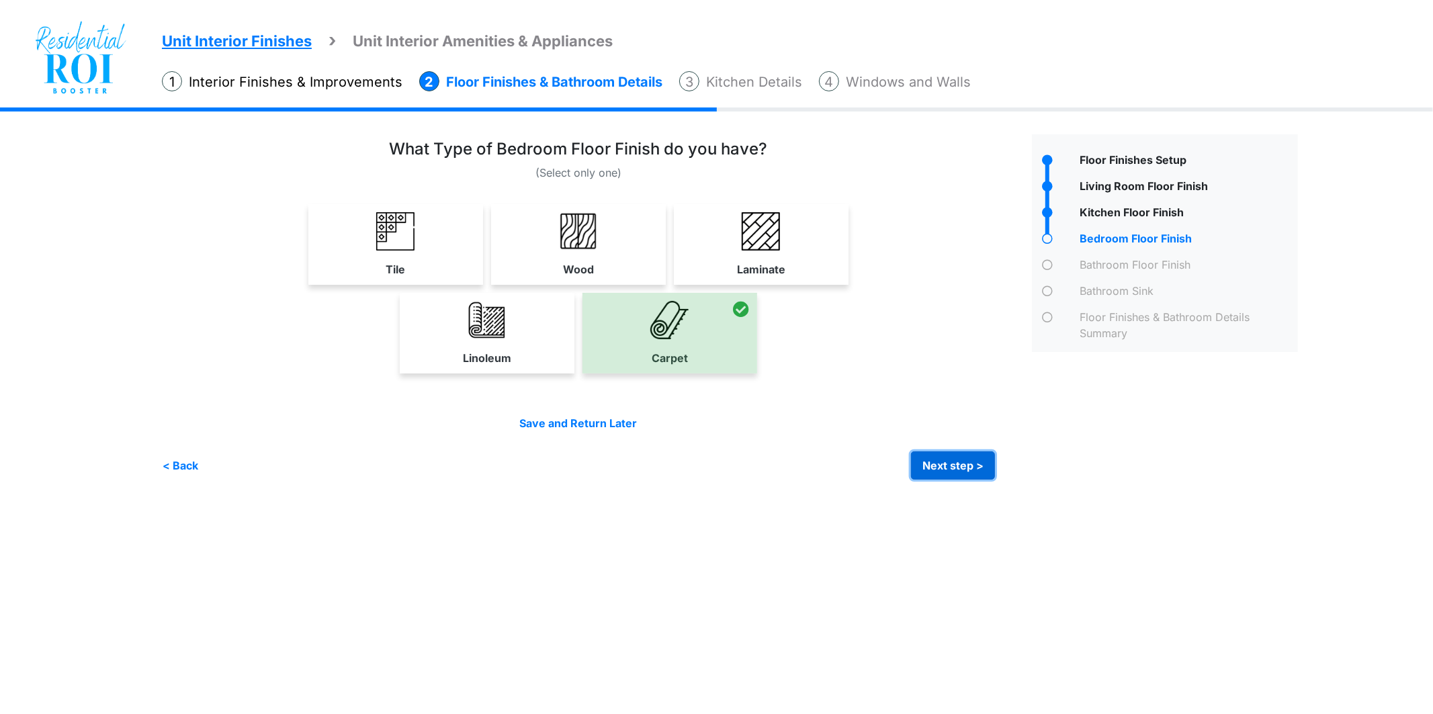
click at [930, 469] on button "Next step >" at bounding box center [953, 465] width 84 height 28
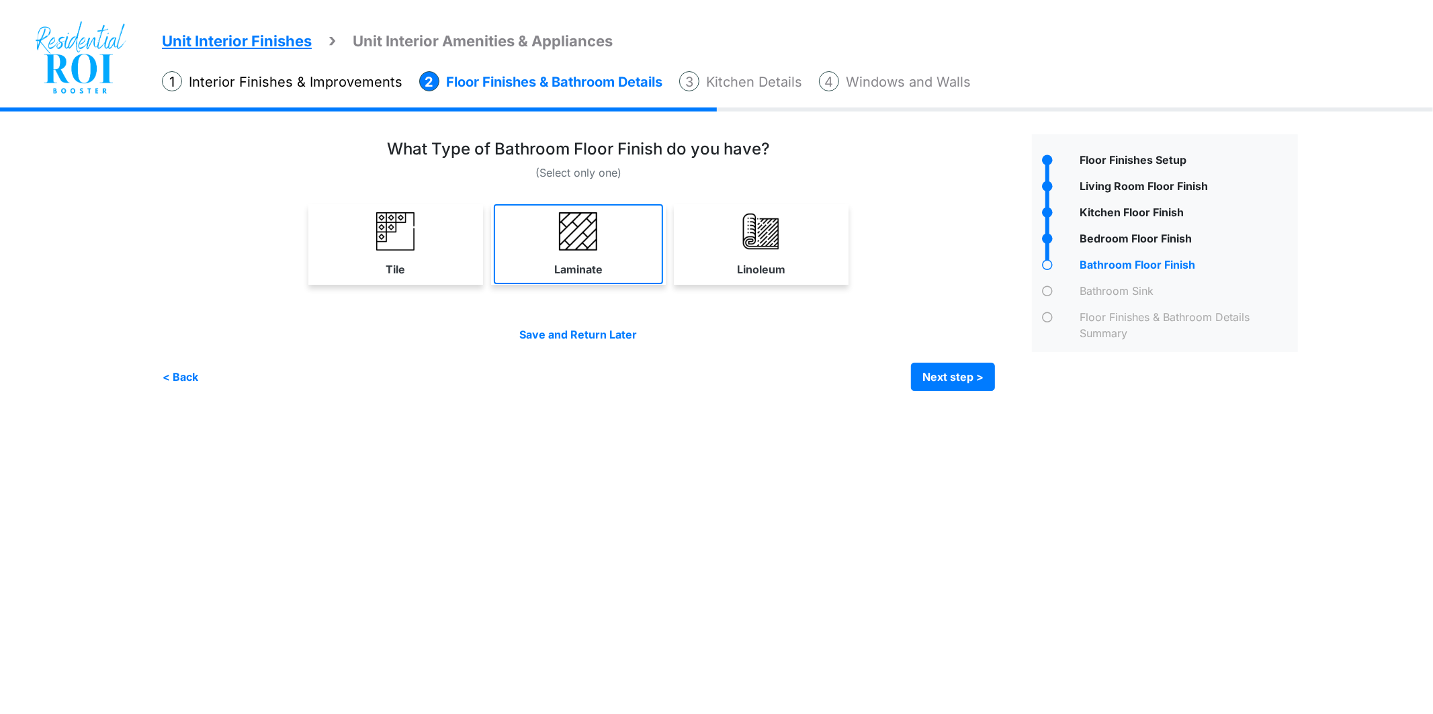
click at [613, 250] on link "Laminate" at bounding box center [578, 244] width 169 height 80
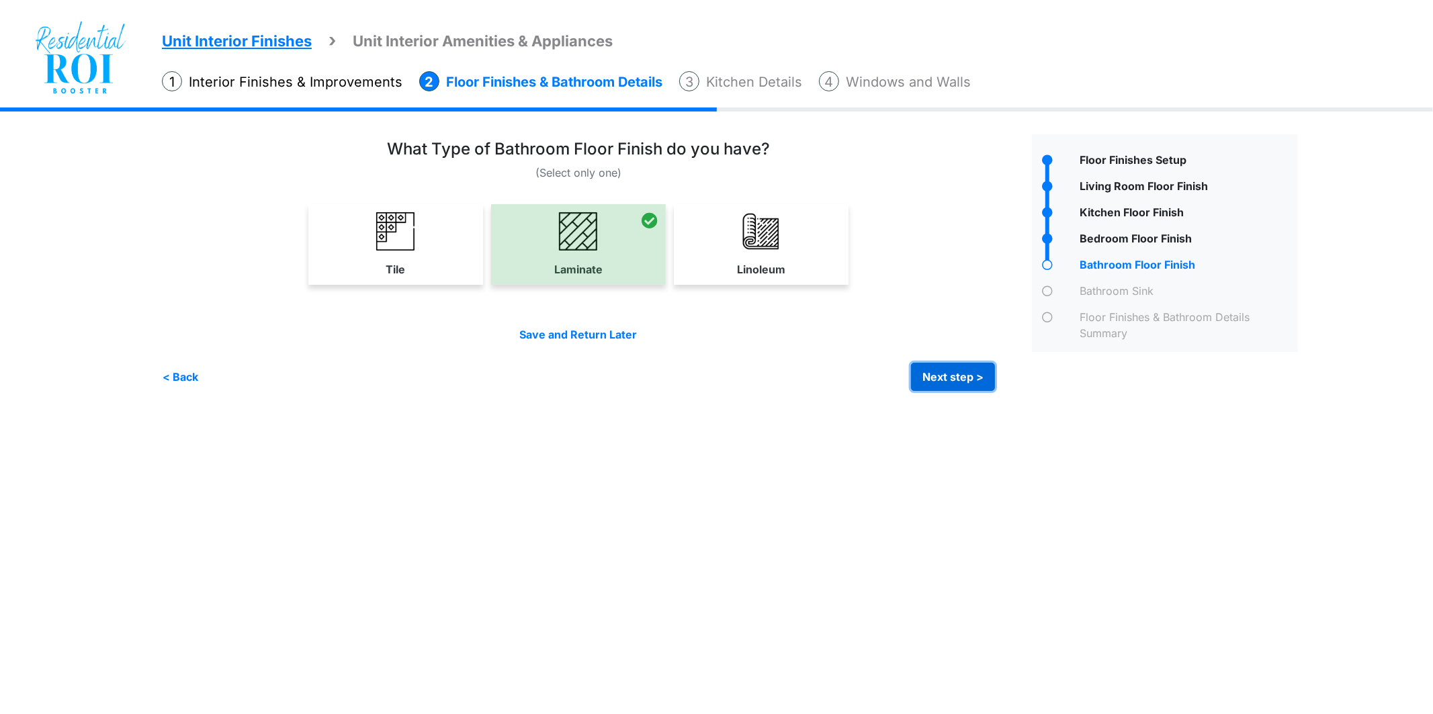
click at [932, 378] on button "Next step >" at bounding box center [953, 377] width 84 height 28
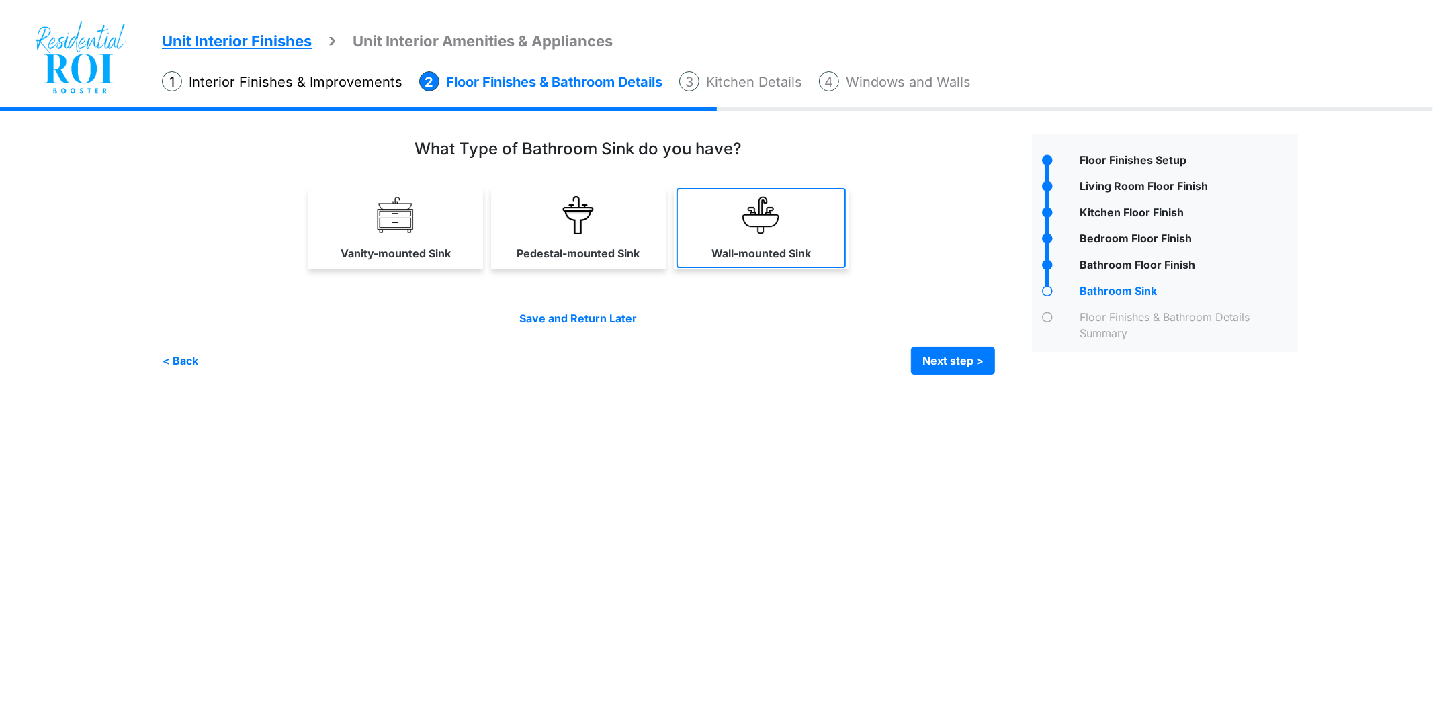
click at [768, 230] on img at bounding box center [761, 215] width 38 height 38
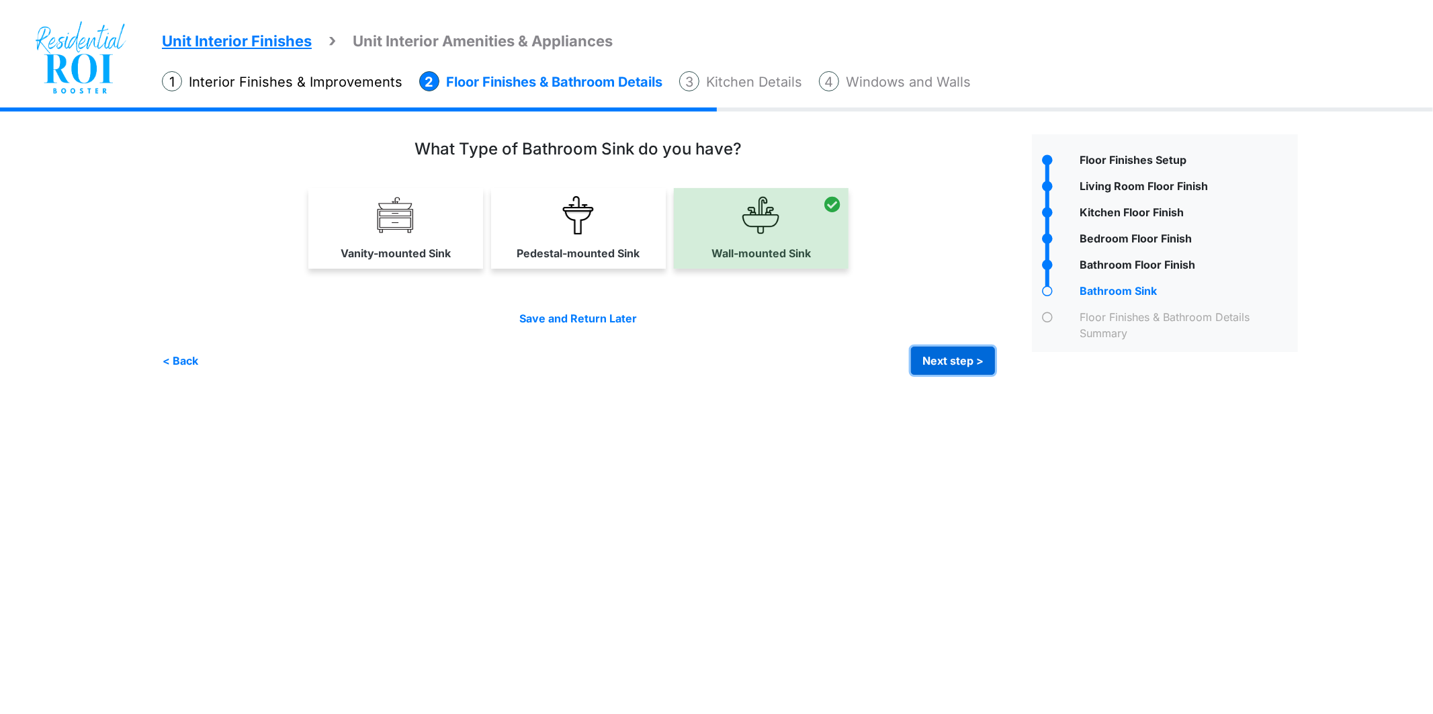
click at [939, 358] on button "Next step >" at bounding box center [953, 361] width 84 height 28
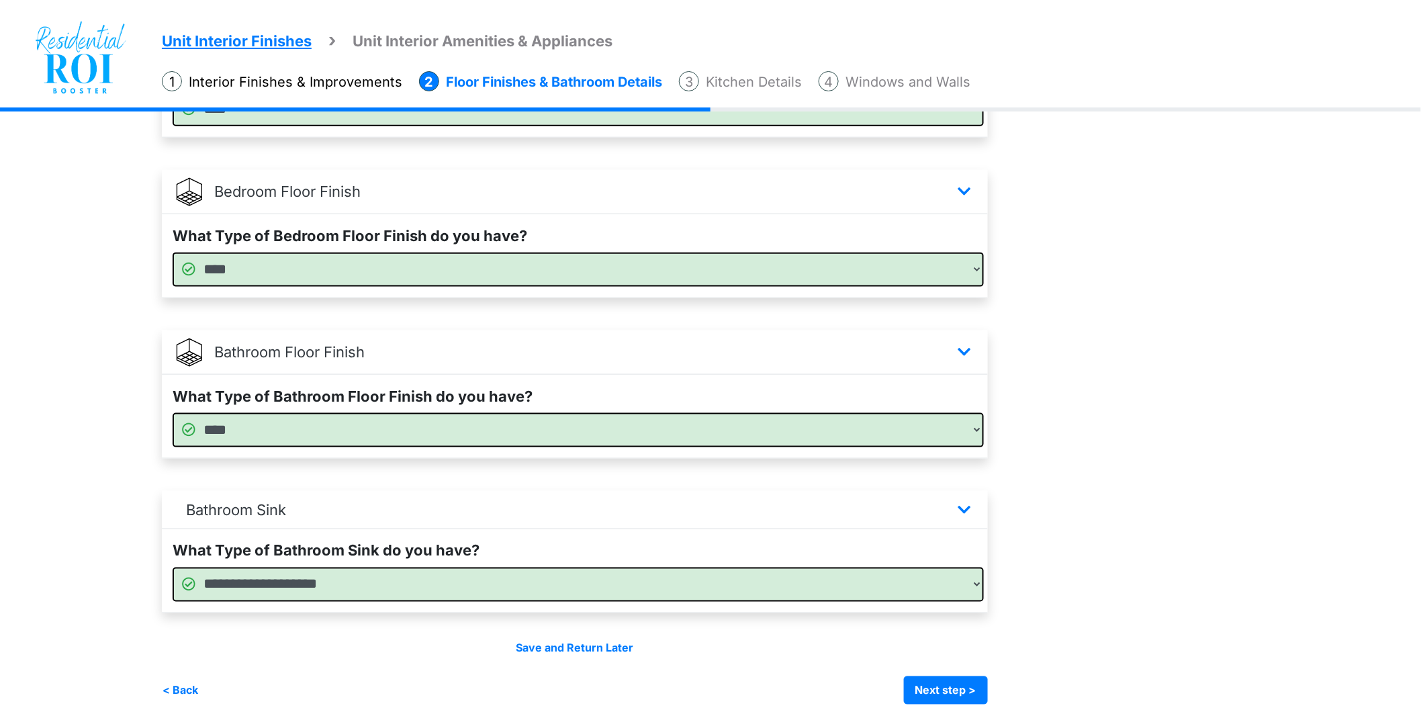
scroll to position [536, 0]
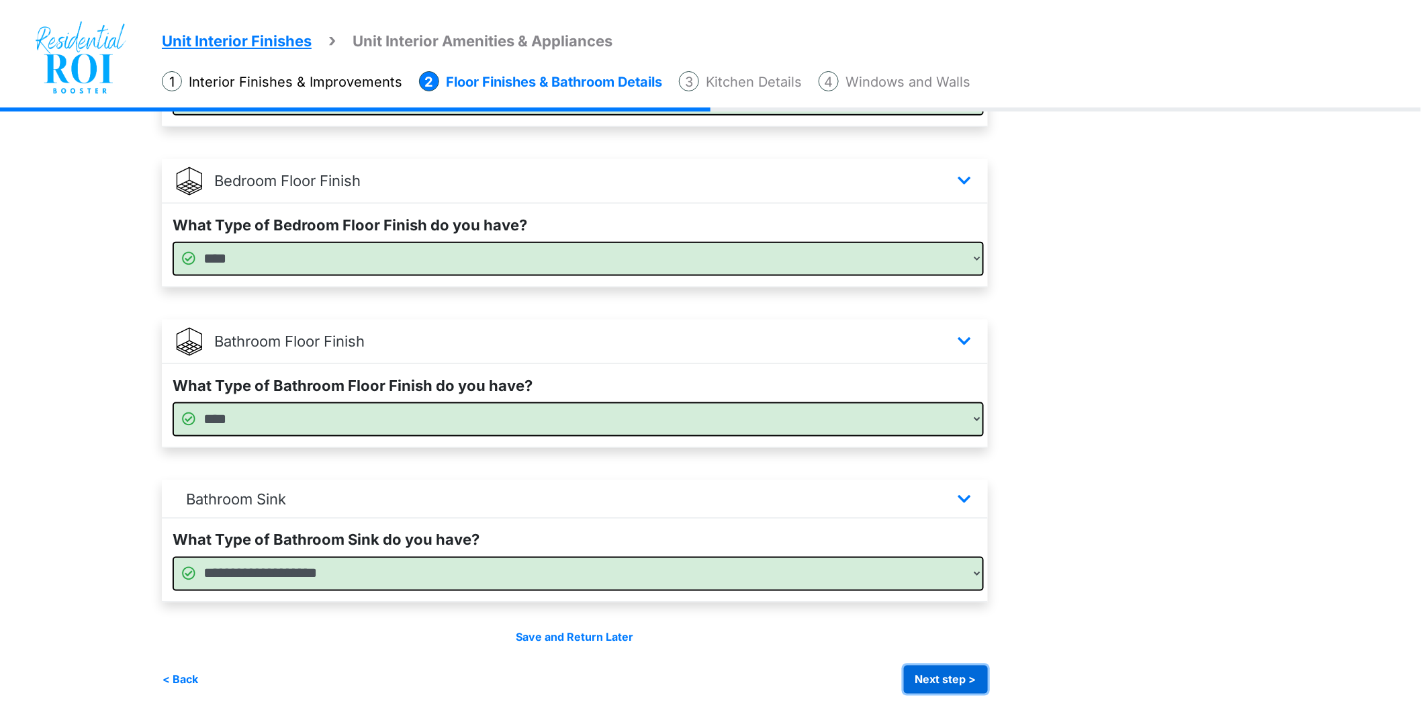
click at [957, 673] on button "Next step >" at bounding box center [946, 680] width 84 height 28
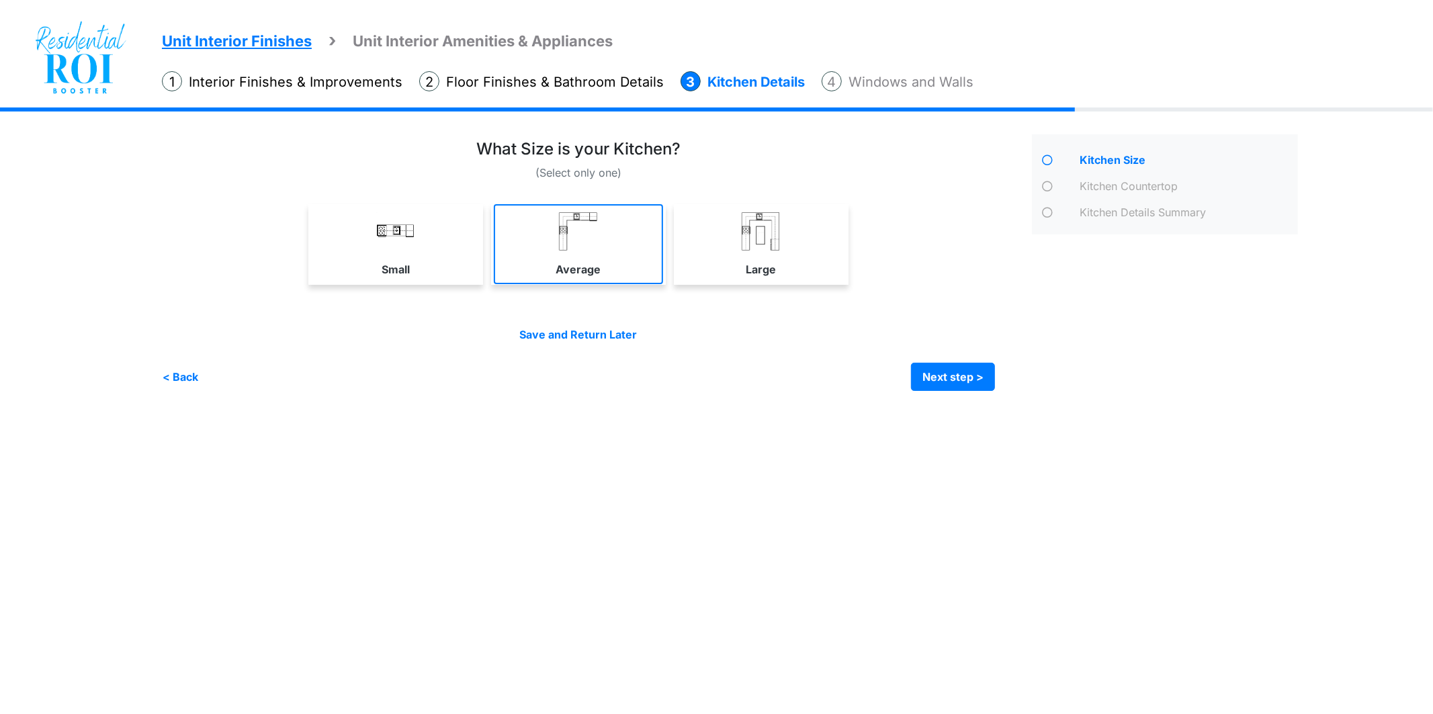
click at [599, 229] on link "Average" at bounding box center [578, 244] width 169 height 80
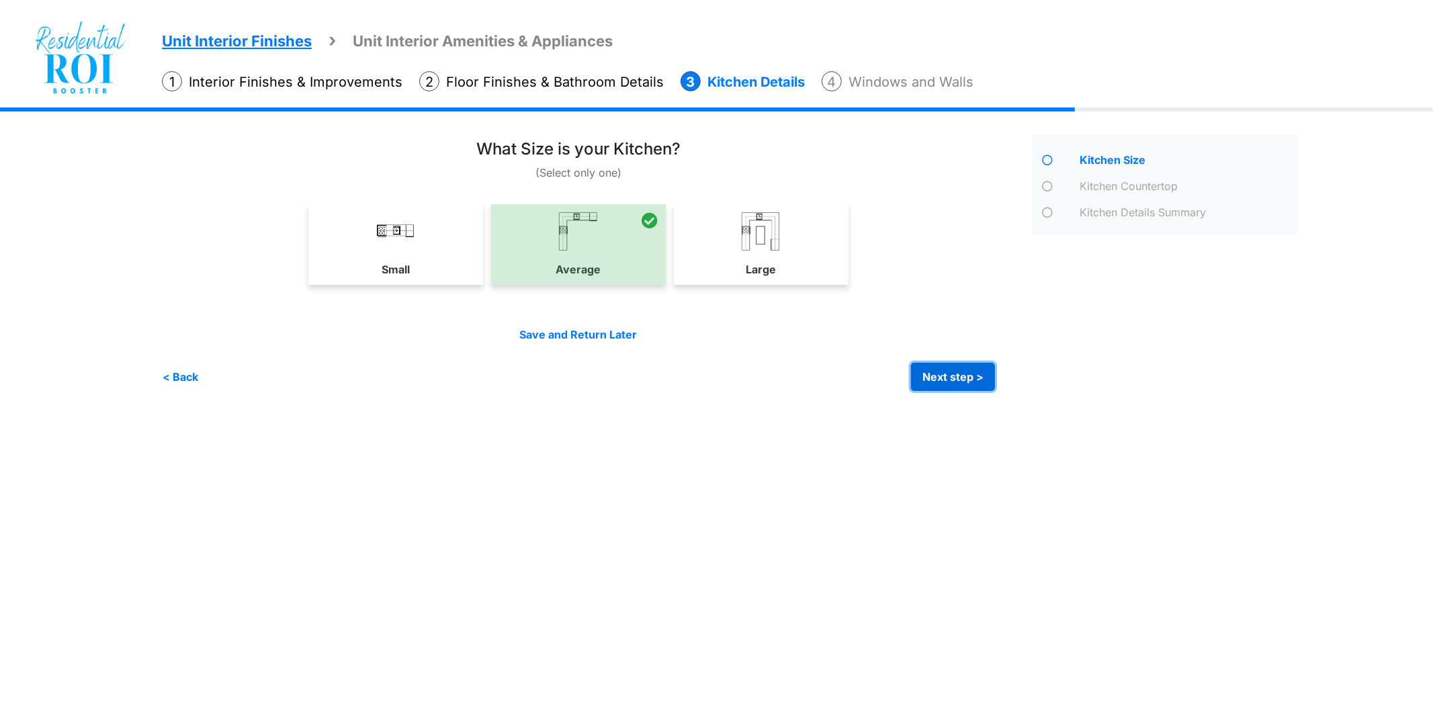
click at [958, 373] on button "Next step >" at bounding box center [953, 377] width 84 height 28
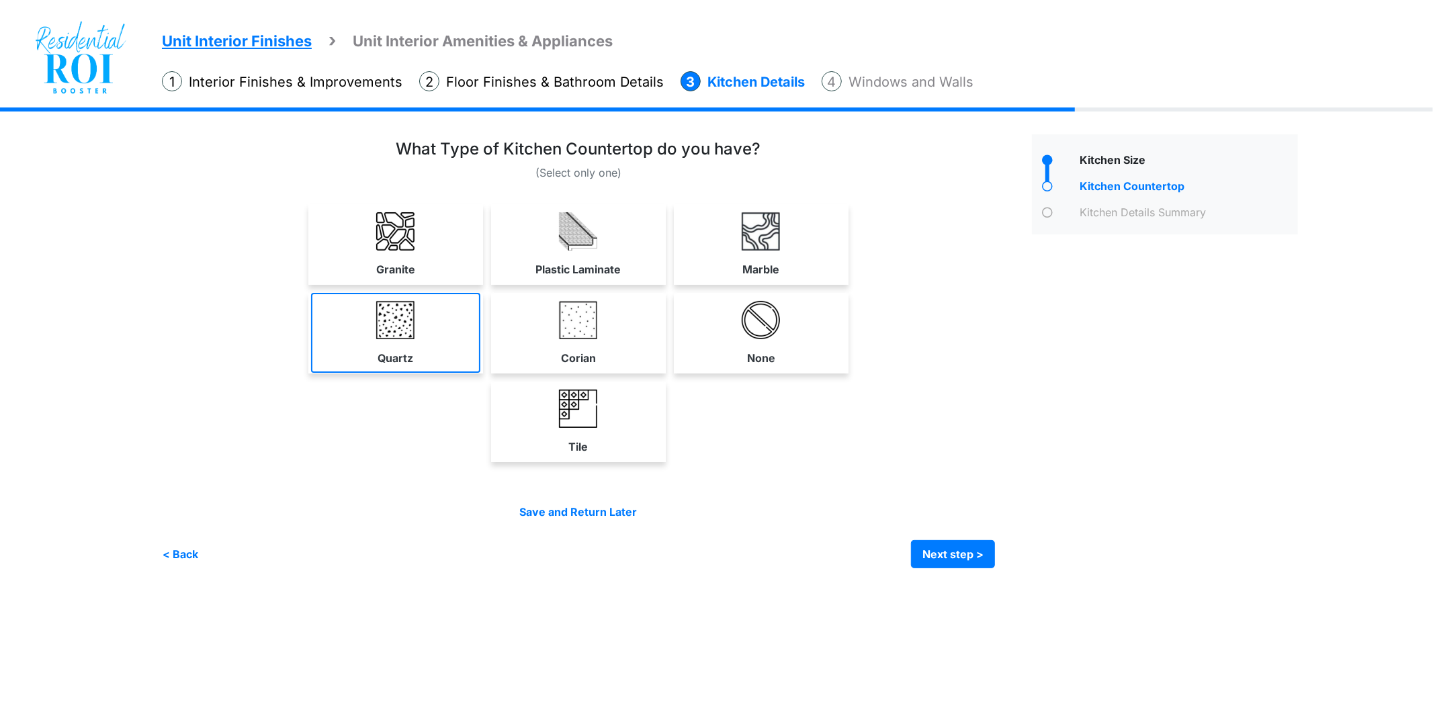
click at [418, 325] on link "Quartz" at bounding box center [395, 333] width 169 height 80
select select "*"
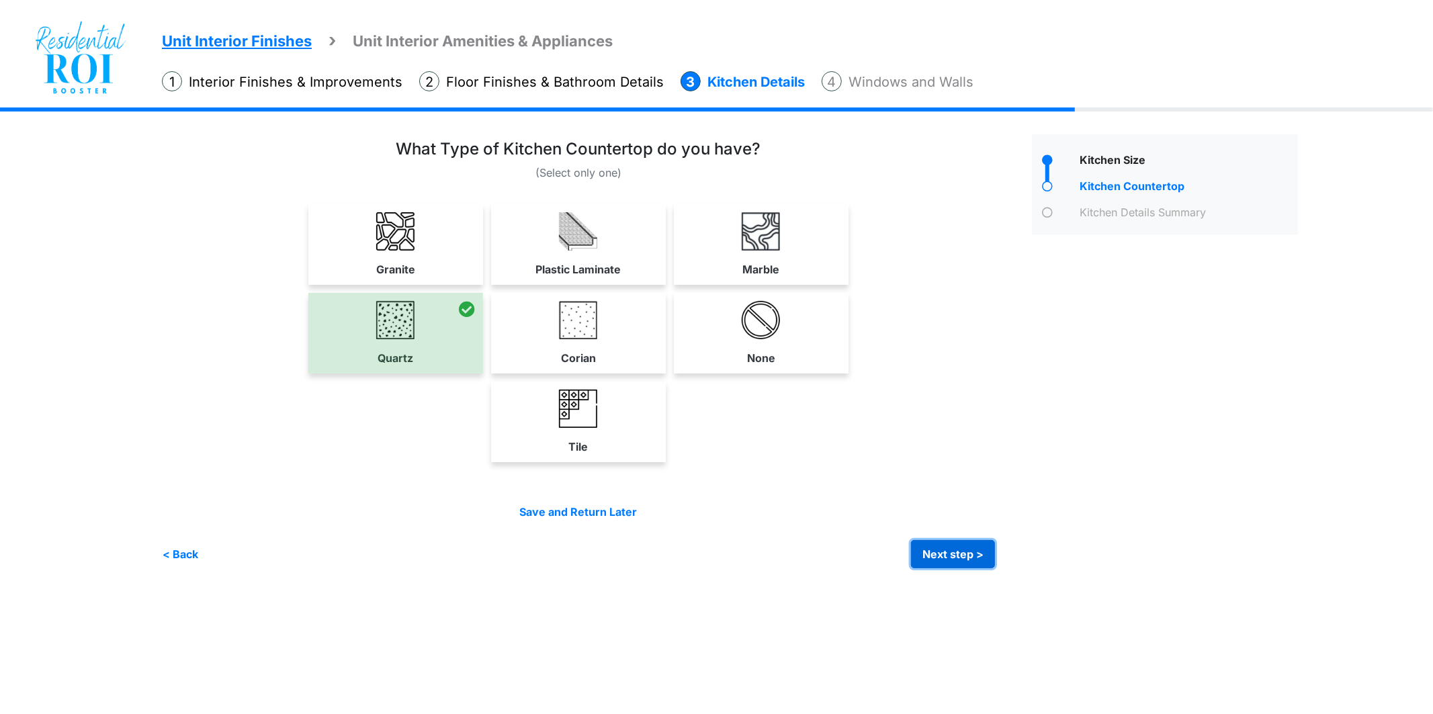
click at [942, 548] on button "Next step >" at bounding box center [953, 554] width 84 height 28
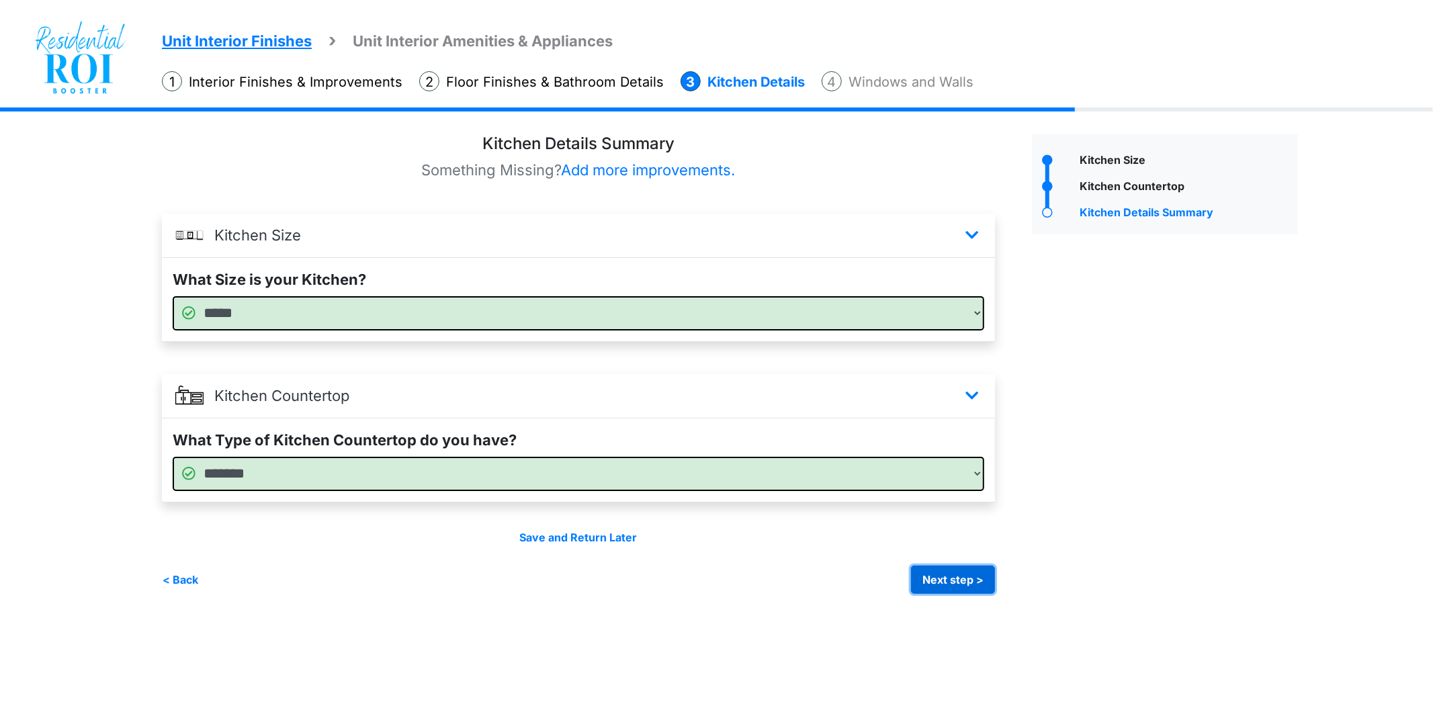
click at [937, 573] on button "Next step >" at bounding box center [953, 580] width 84 height 28
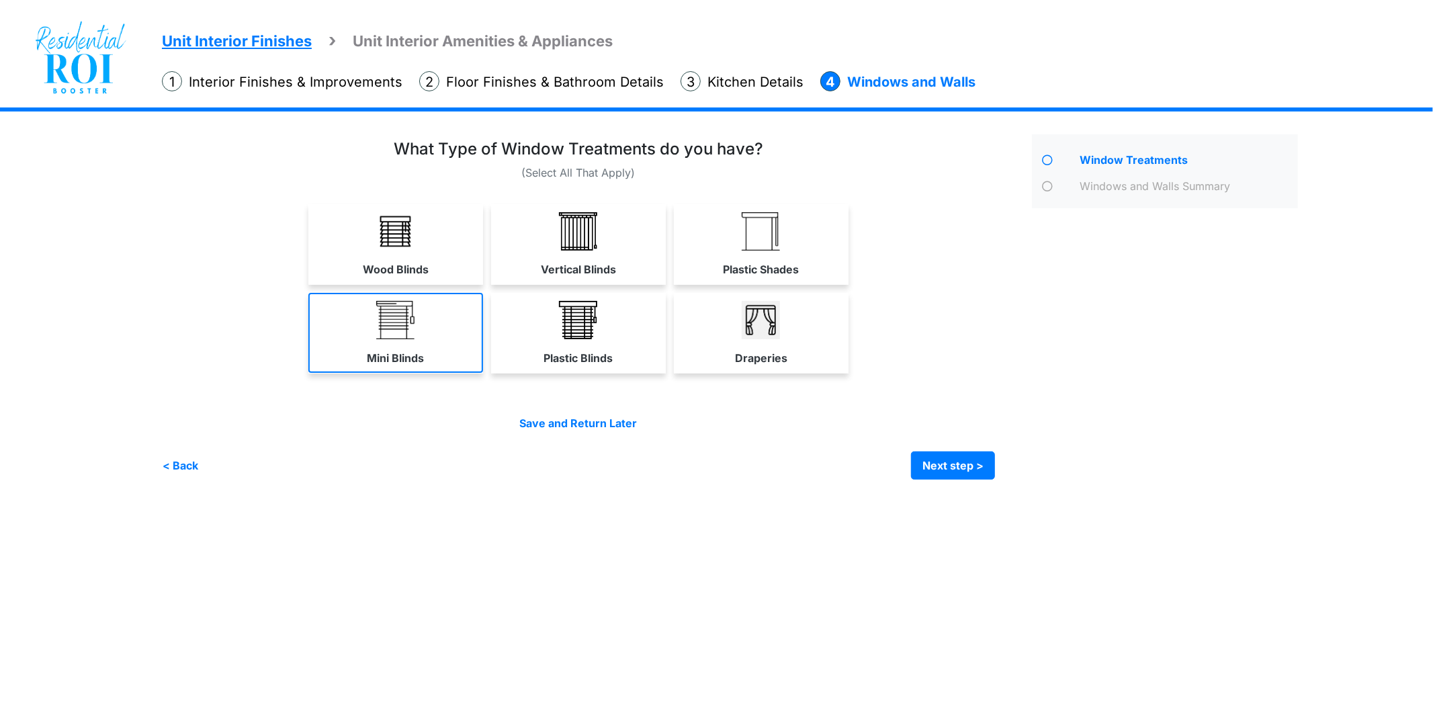
click at [401, 316] on img at bounding box center [395, 320] width 38 height 38
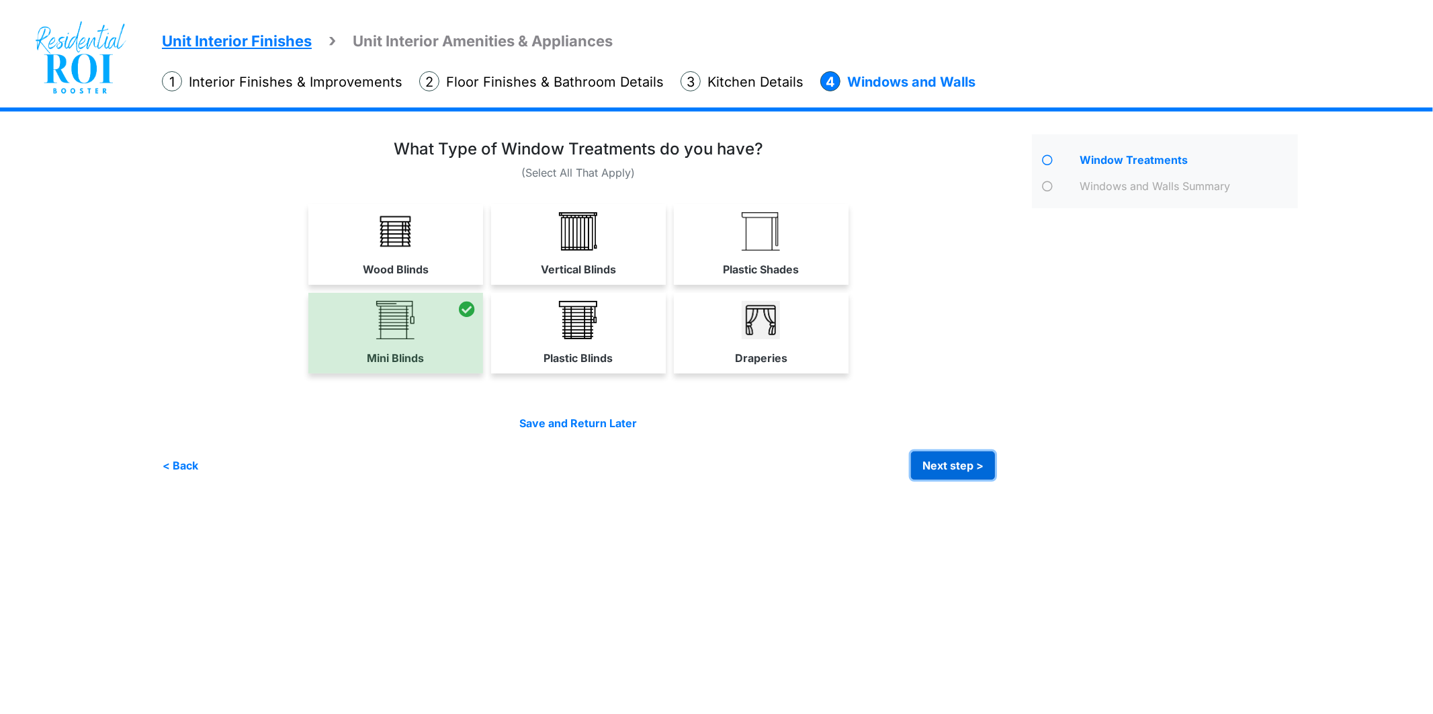
click at [955, 466] on button "Next step >" at bounding box center [953, 465] width 84 height 28
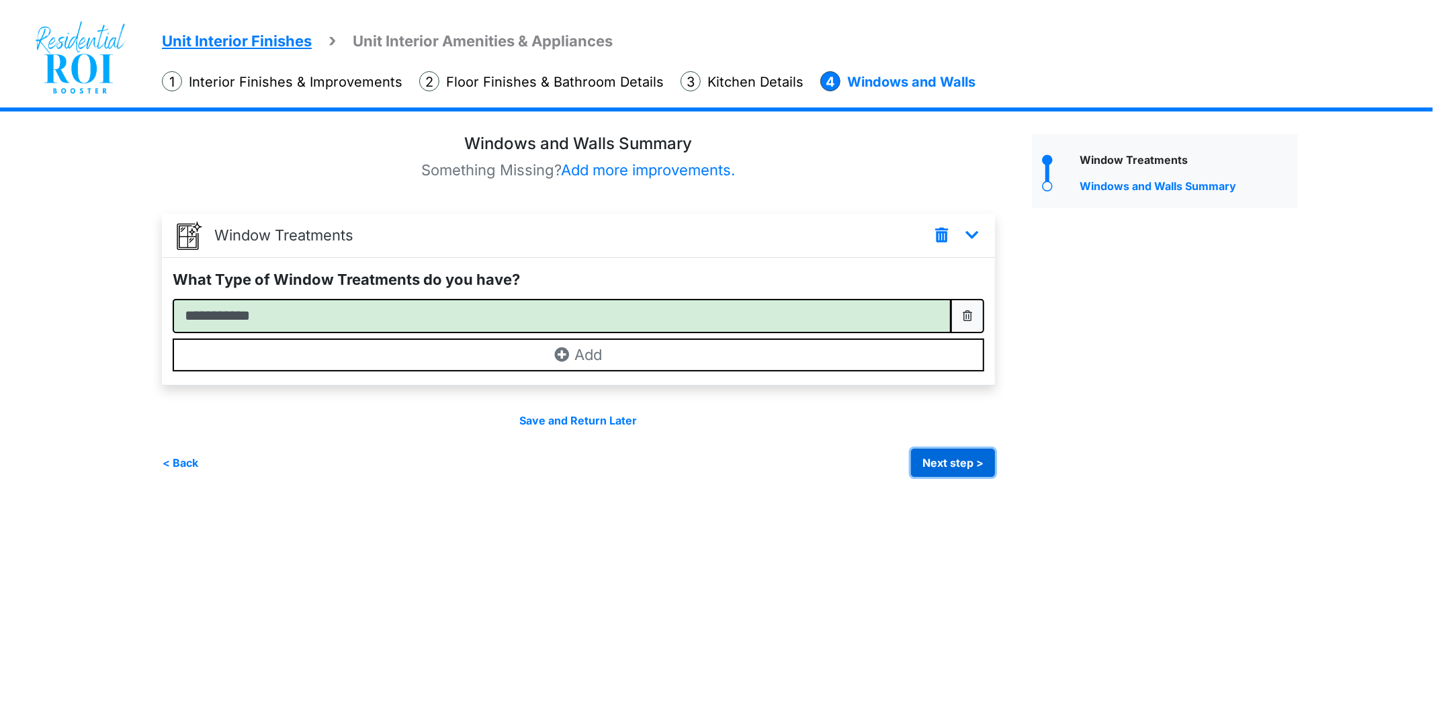
click at [958, 457] on button "Next step >" at bounding box center [953, 463] width 84 height 28
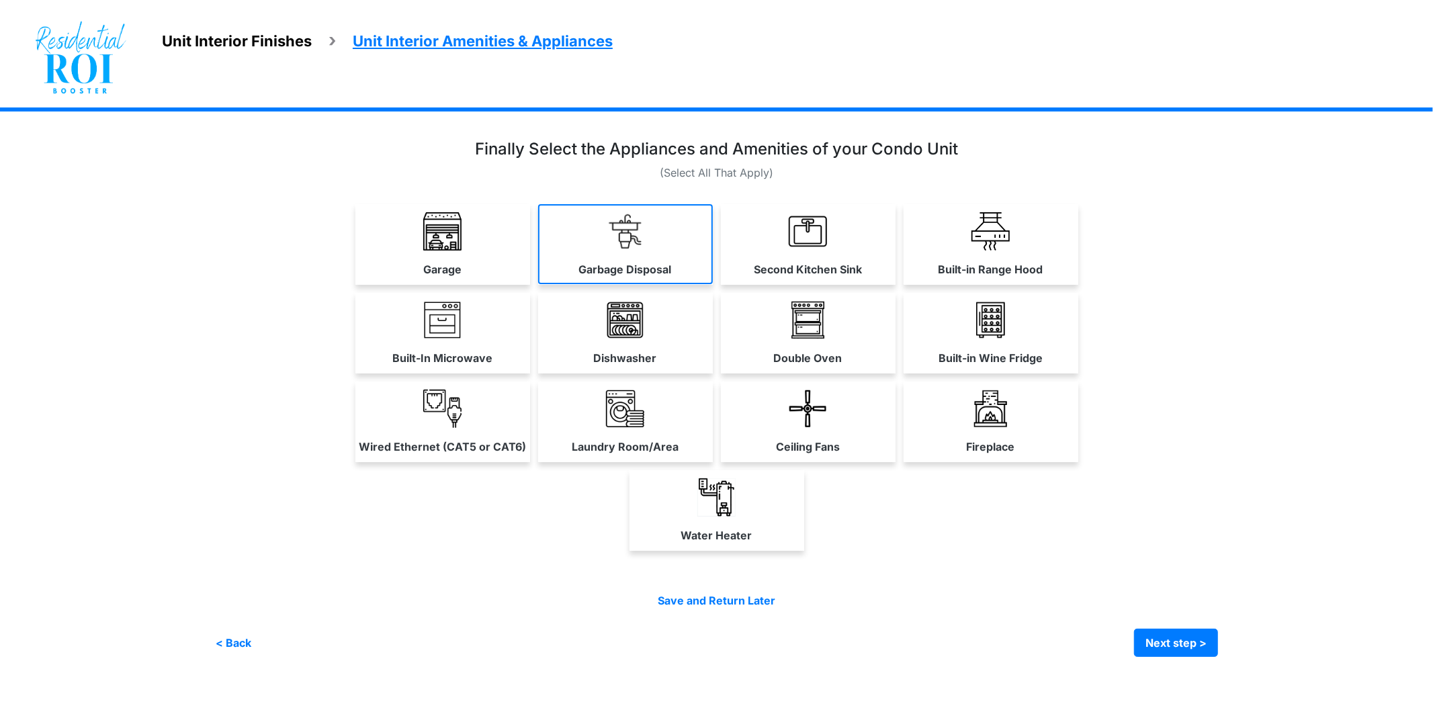
click at [633, 240] on img at bounding box center [625, 231] width 38 height 38
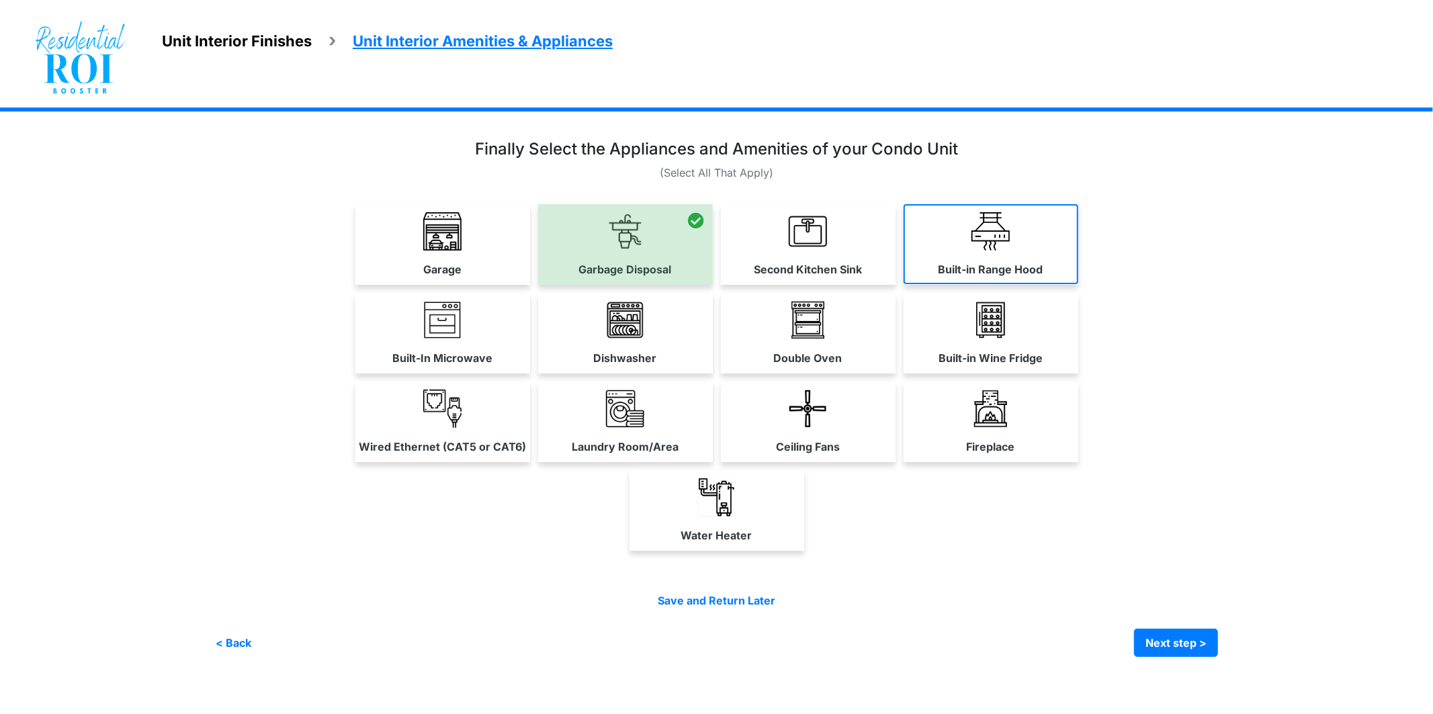
click at [964, 250] on link "Built-in Range Hood" at bounding box center [990, 244] width 175 height 80
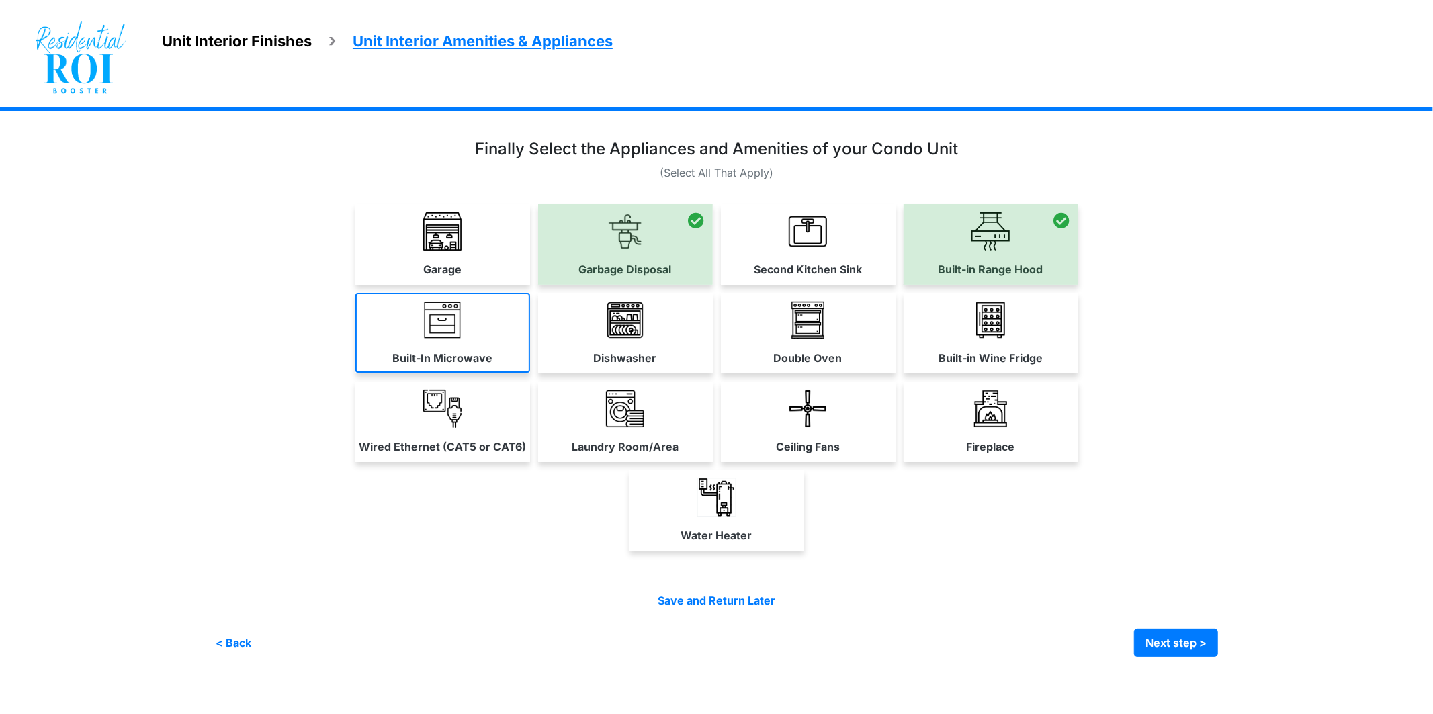
click at [479, 318] on link "Built-In Microwave" at bounding box center [442, 333] width 175 height 80
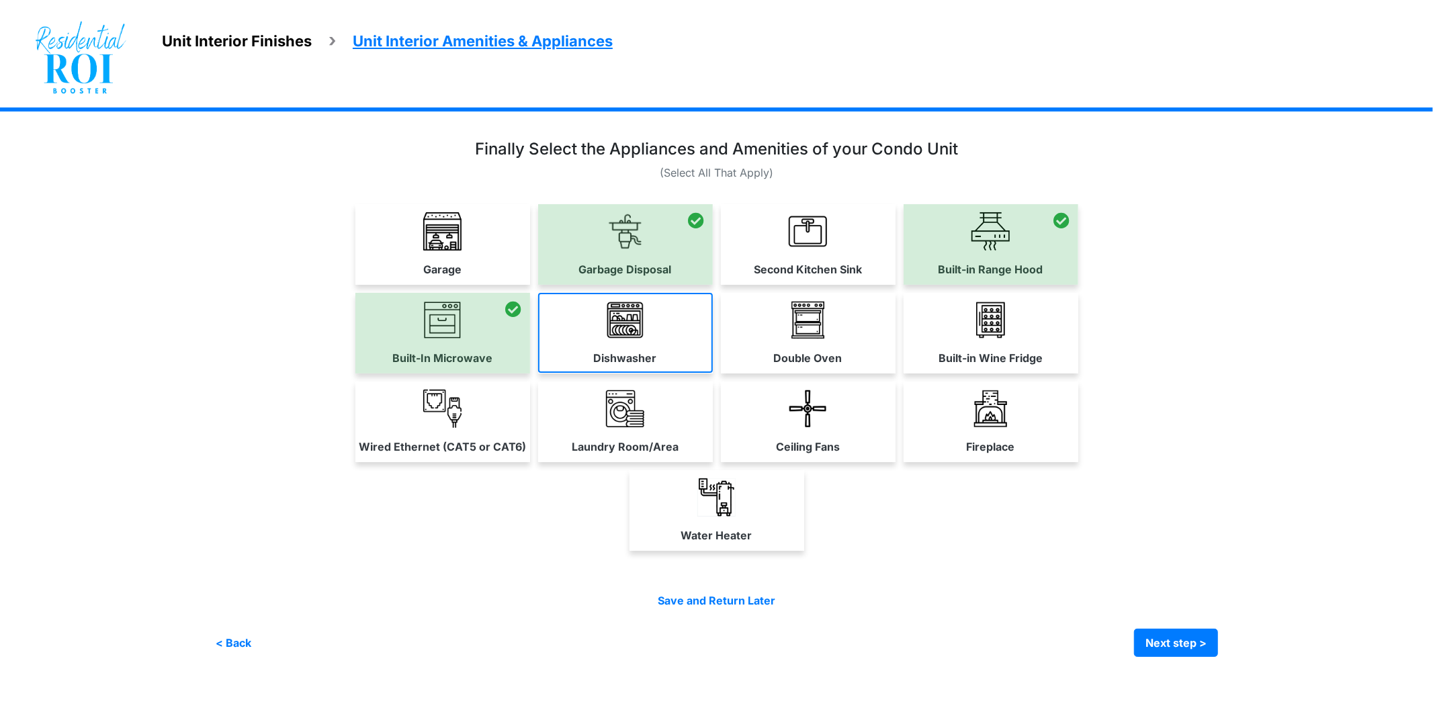
click at [629, 340] on link "Dishwasher" at bounding box center [625, 333] width 175 height 80
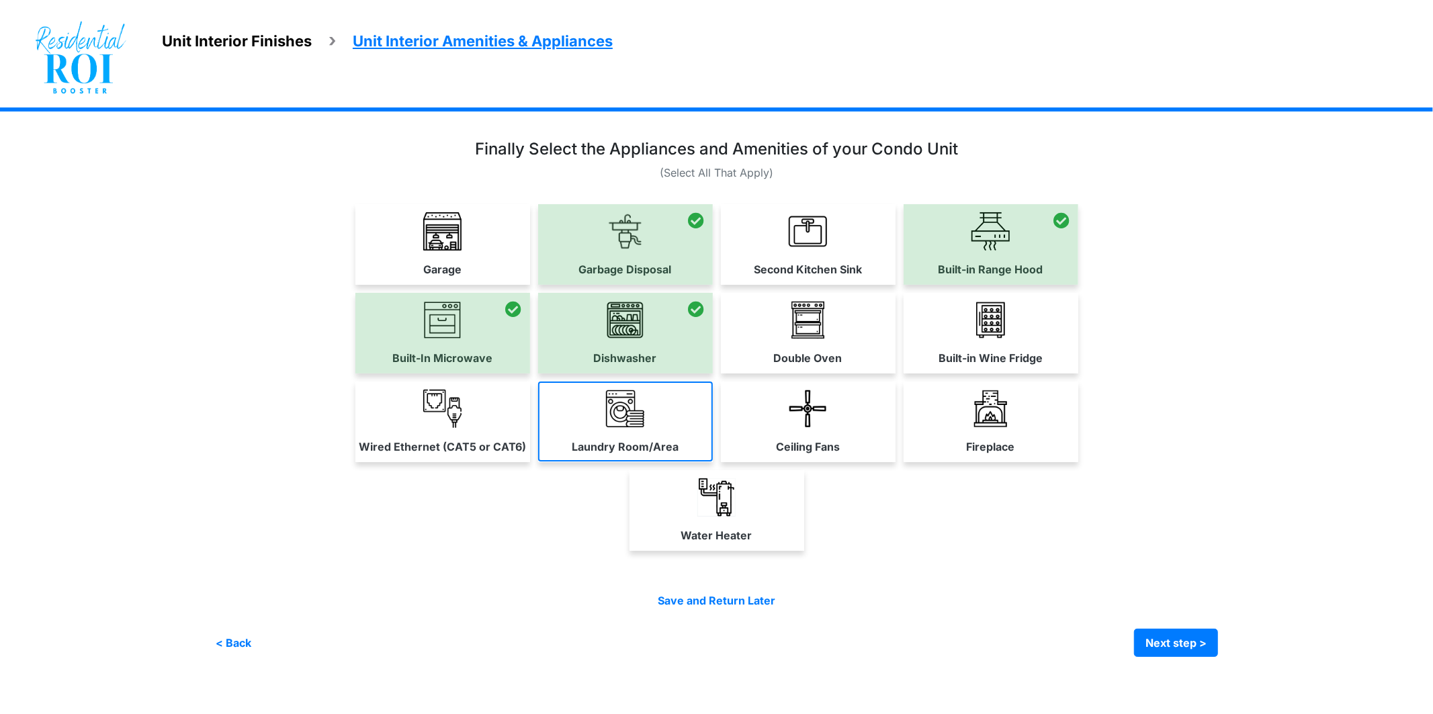
click at [628, 425] on img at bounding box center [625, 409] width 38 height 38
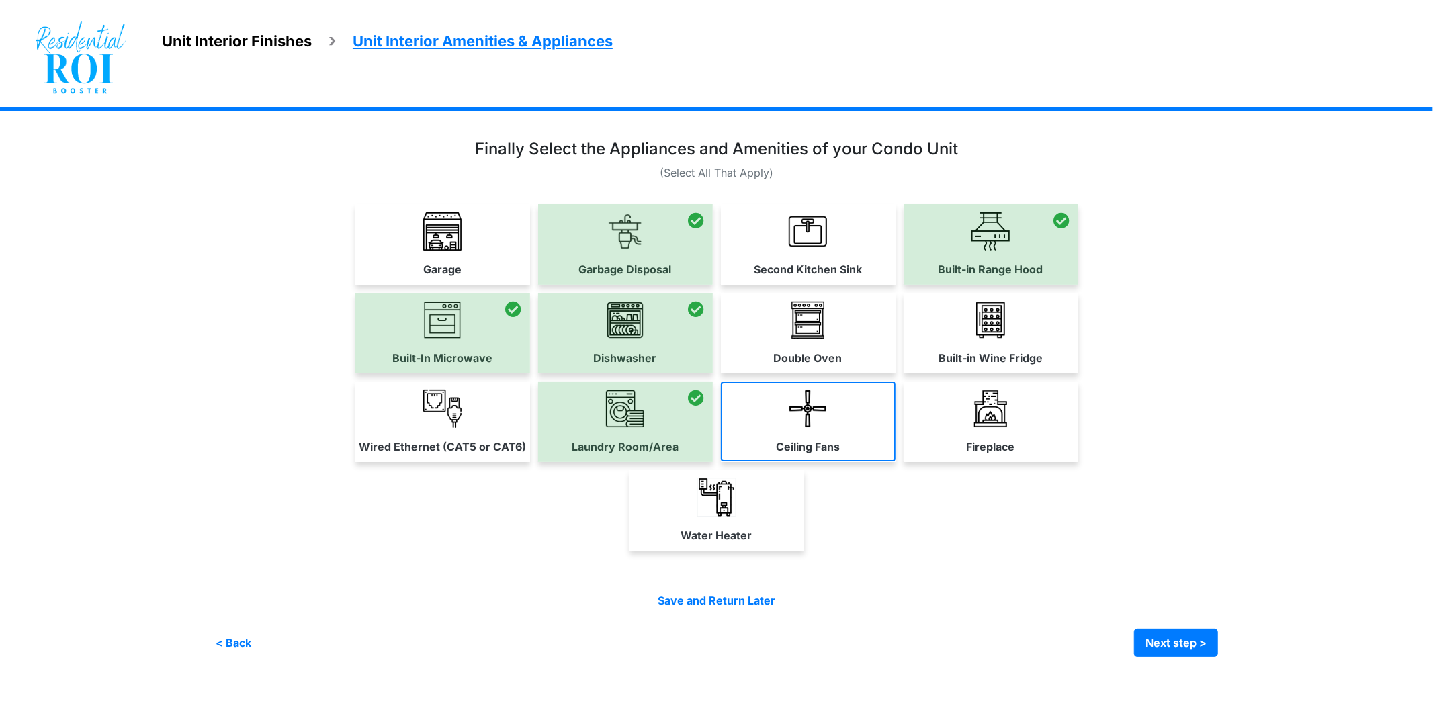
click at [794, 432] on link "Ceiling Fans" at bounding box center [808, 422] width 175 height 80
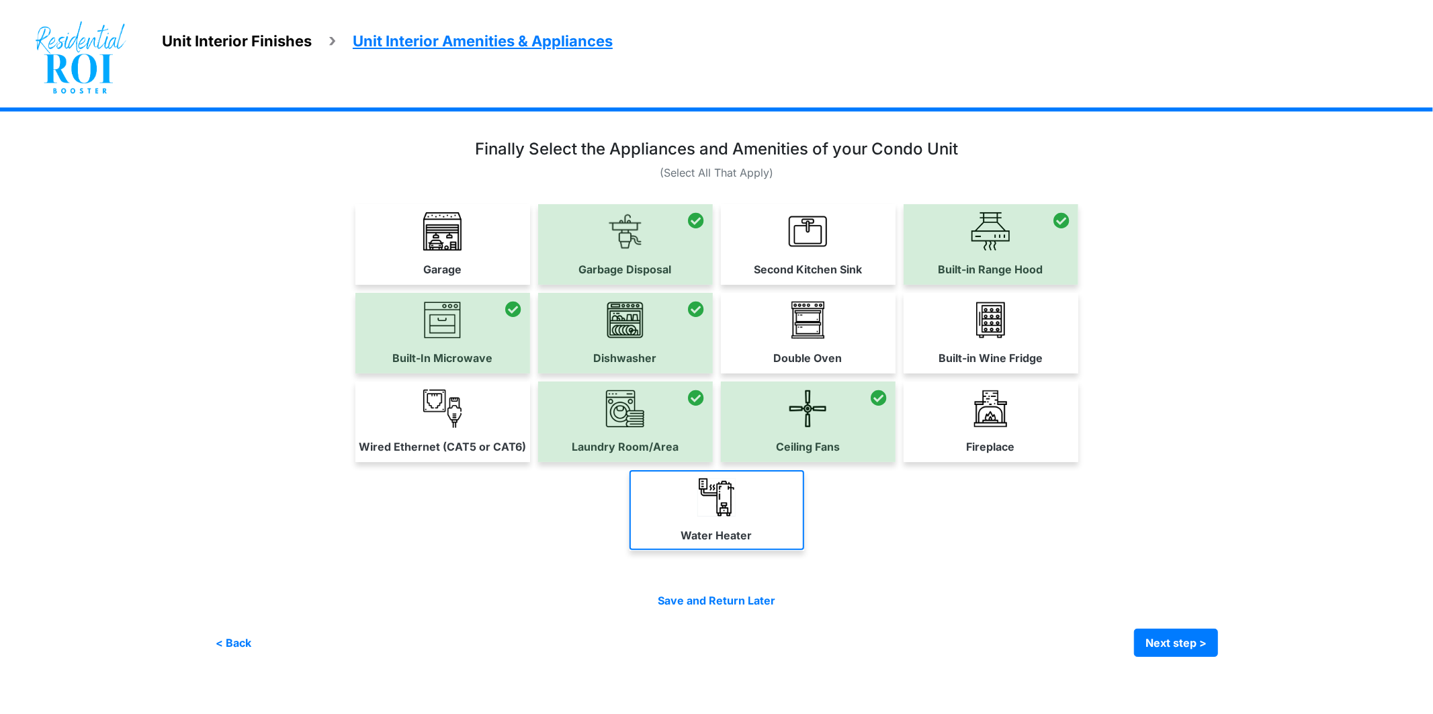
click at [737, 520] on link "Water Heater" at bounding box center [716, 510] width 175 height 80
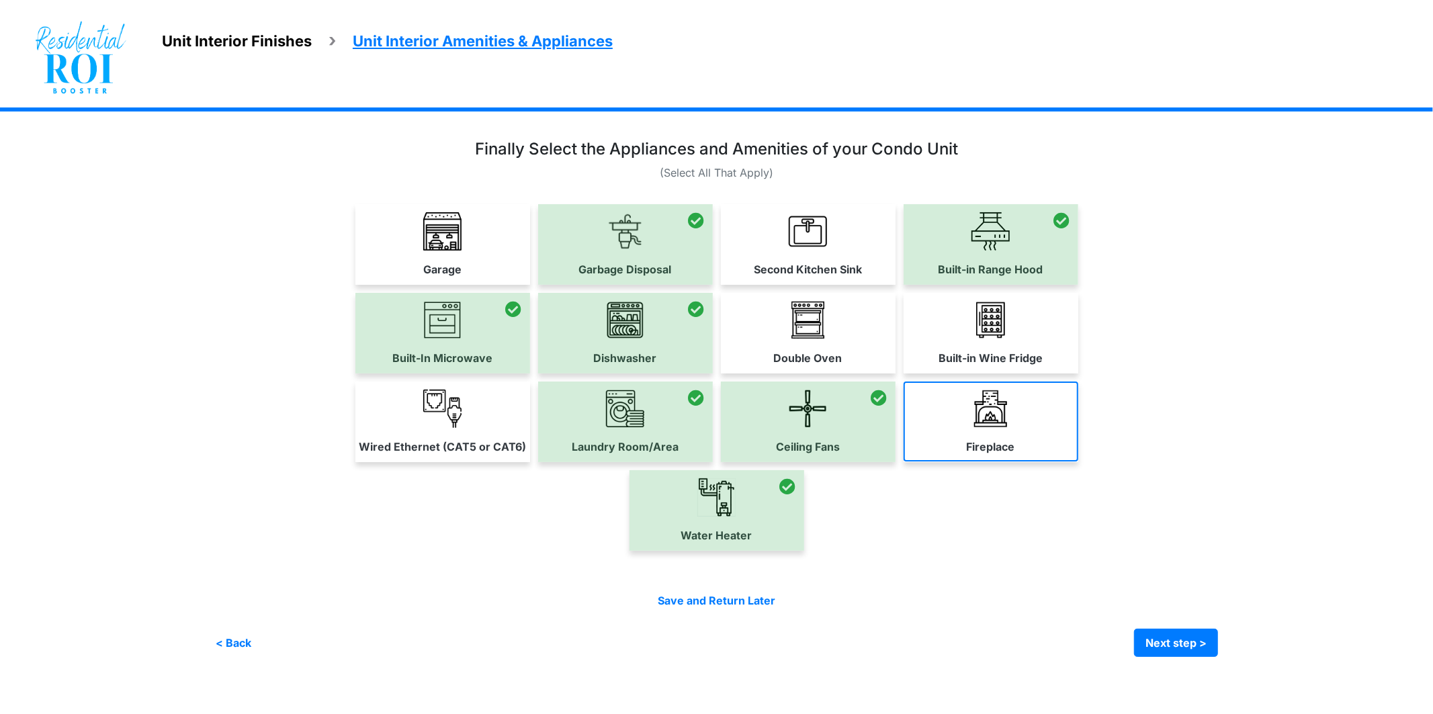
click at [1022, 428] on link "Fireplace" at bounding box center [990, 422] width 175 height 80
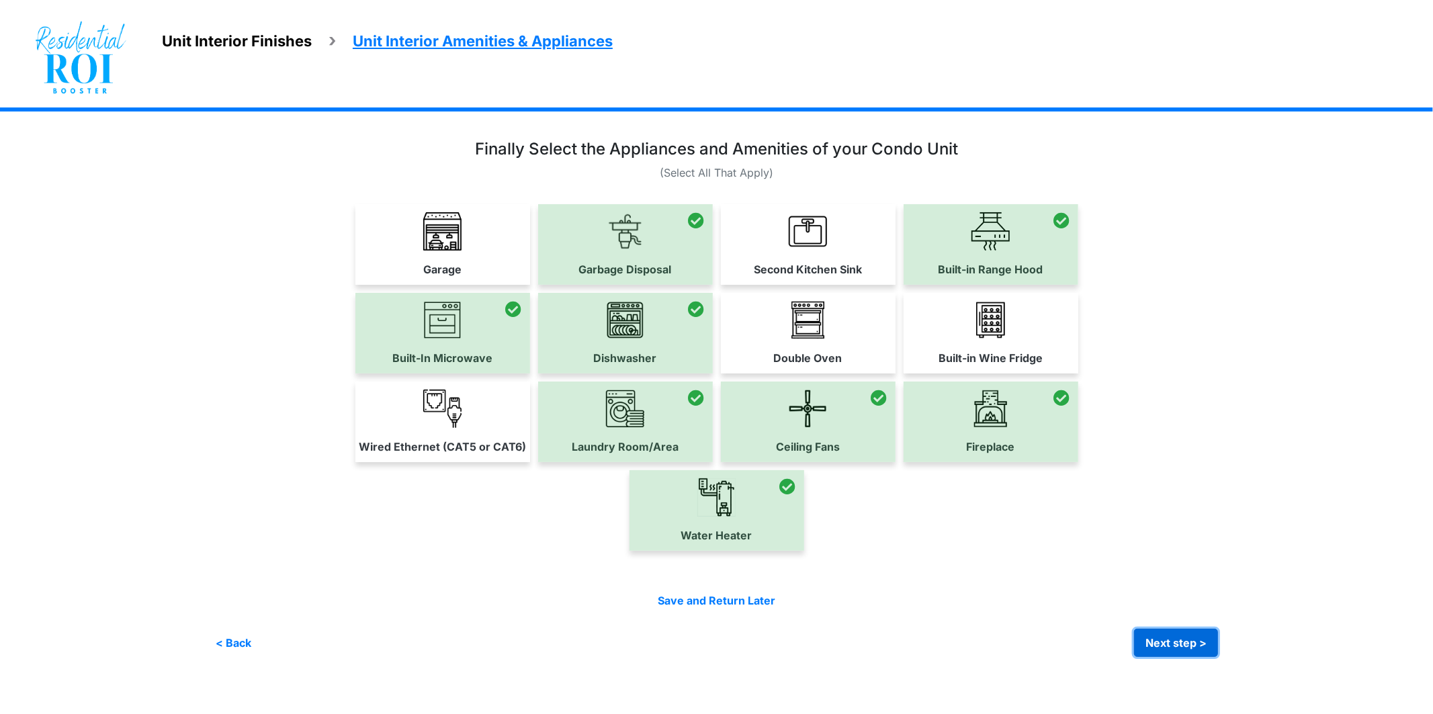
click at [1152, 635] on button "Next step >" at bounding box center [1176, 643] width 84 height 28
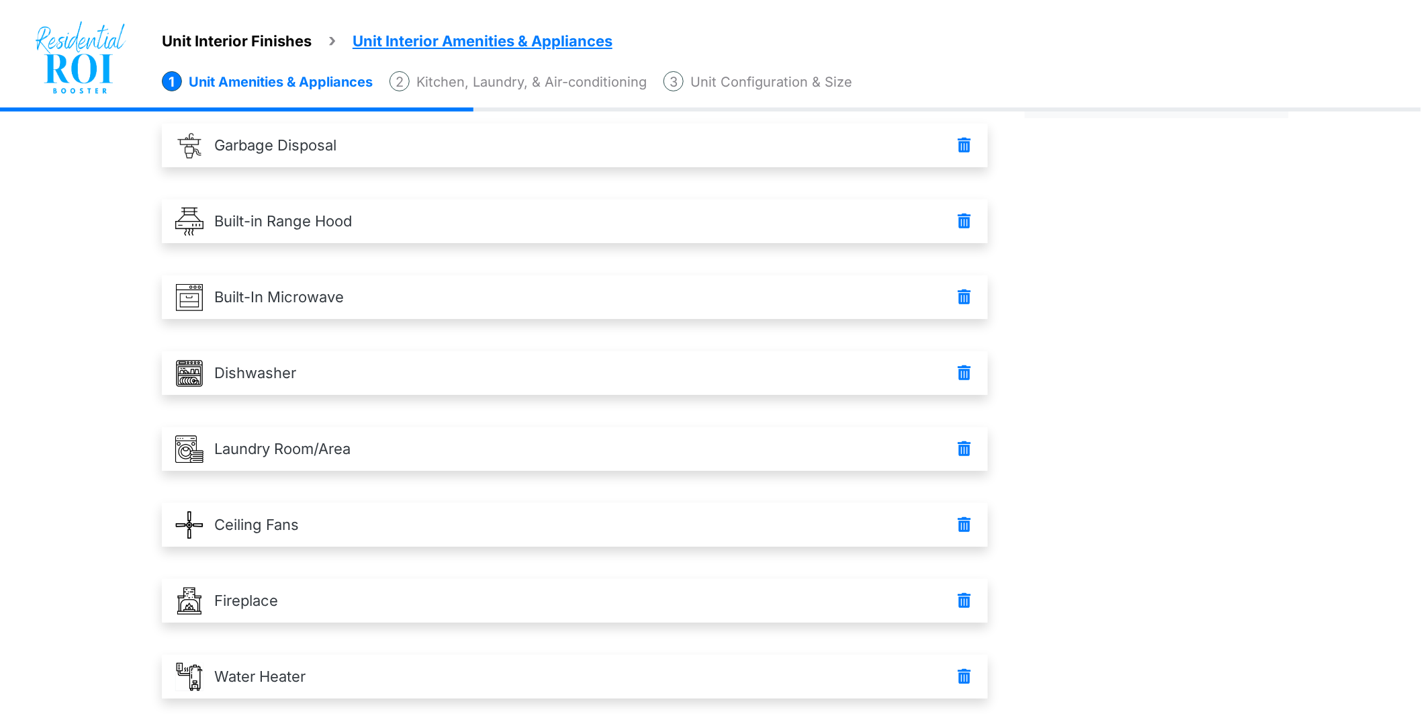
scroll to position [185, 0]
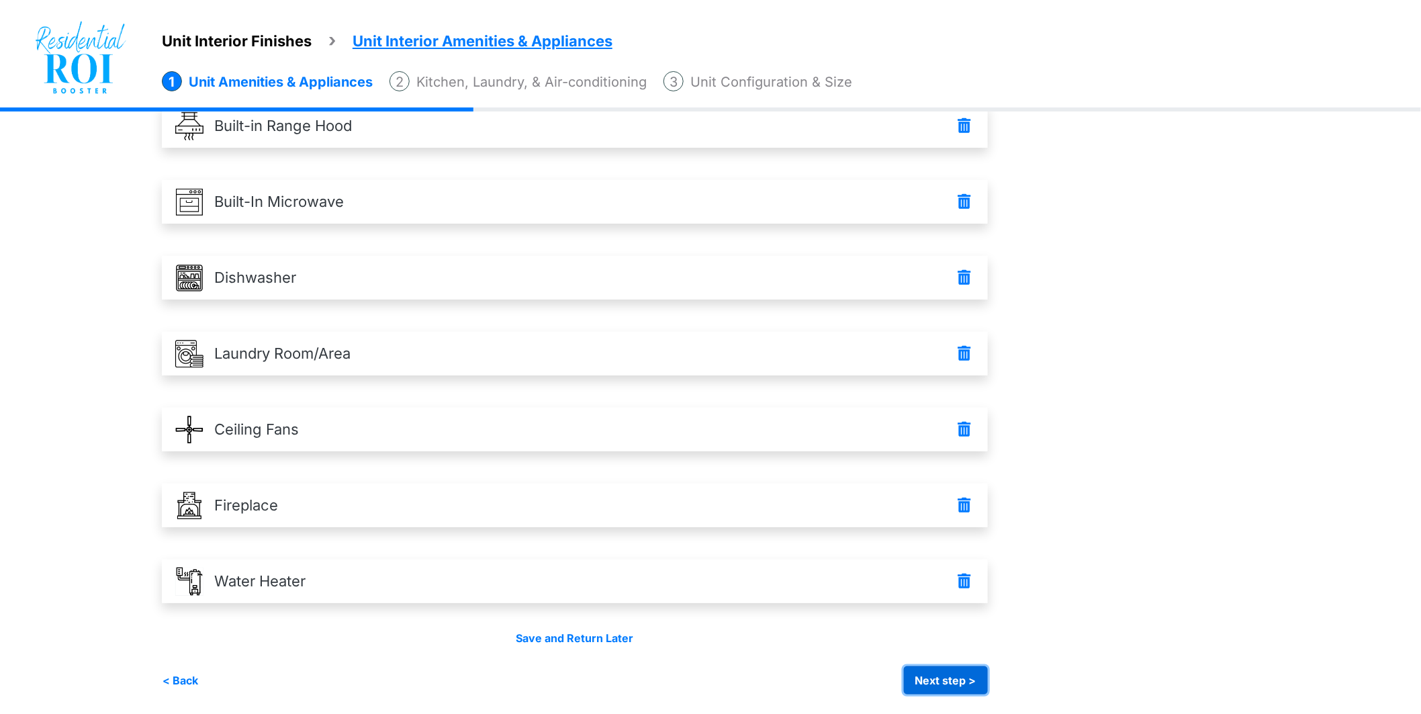
click at [974, 670] on button "Next step >" at bounding box center [946, 680] width 84 height 28
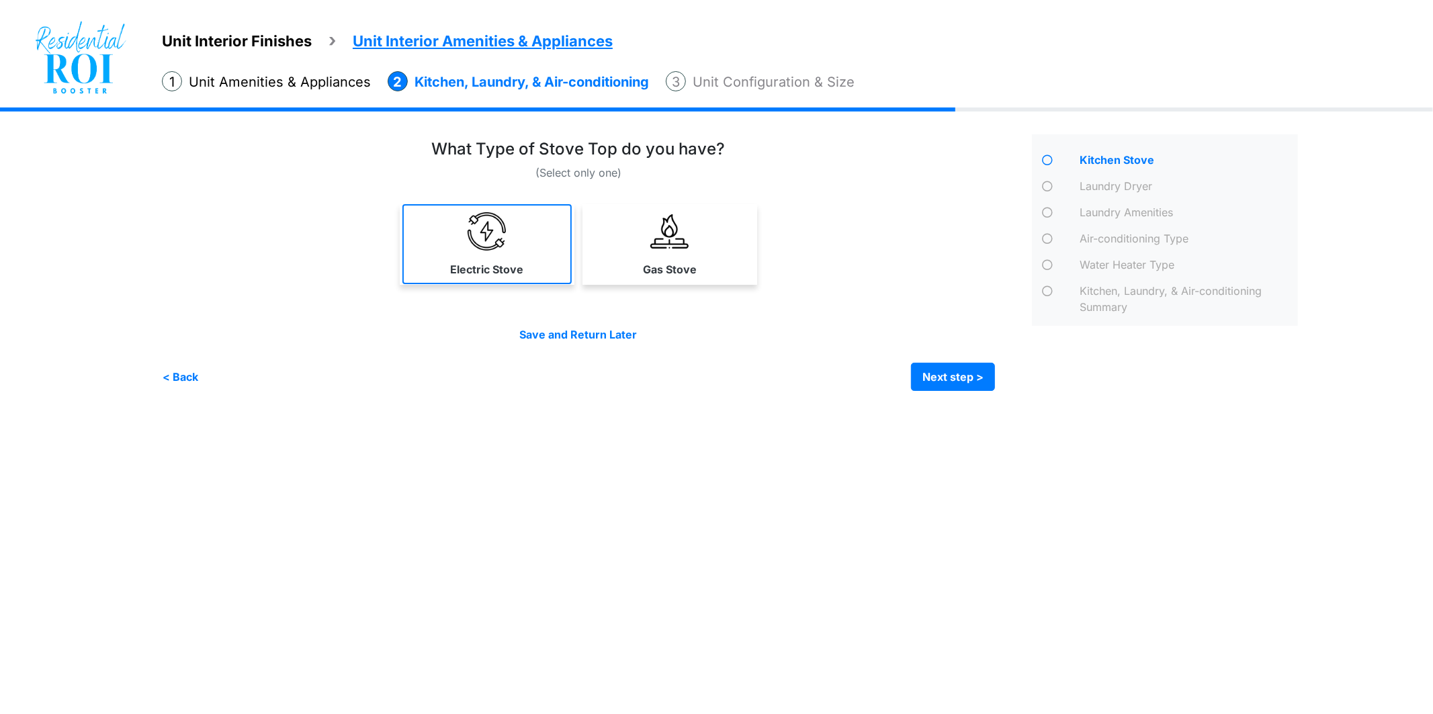
click at [516, 261] on label "Electric Stove" at bounding box center [486, 269] width 73 height 16
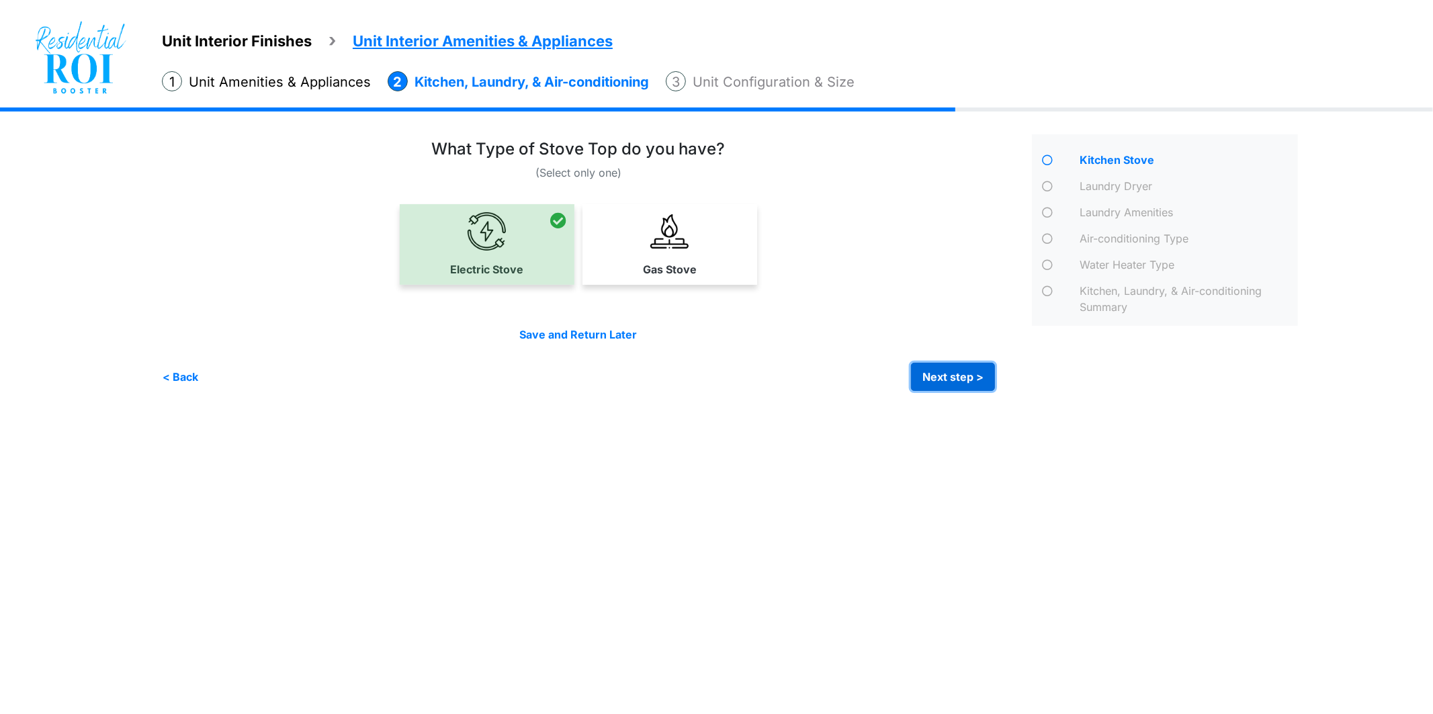
click at [930, 373] on button "Next step >" at bounding box center [953, 377] width 84 height 28
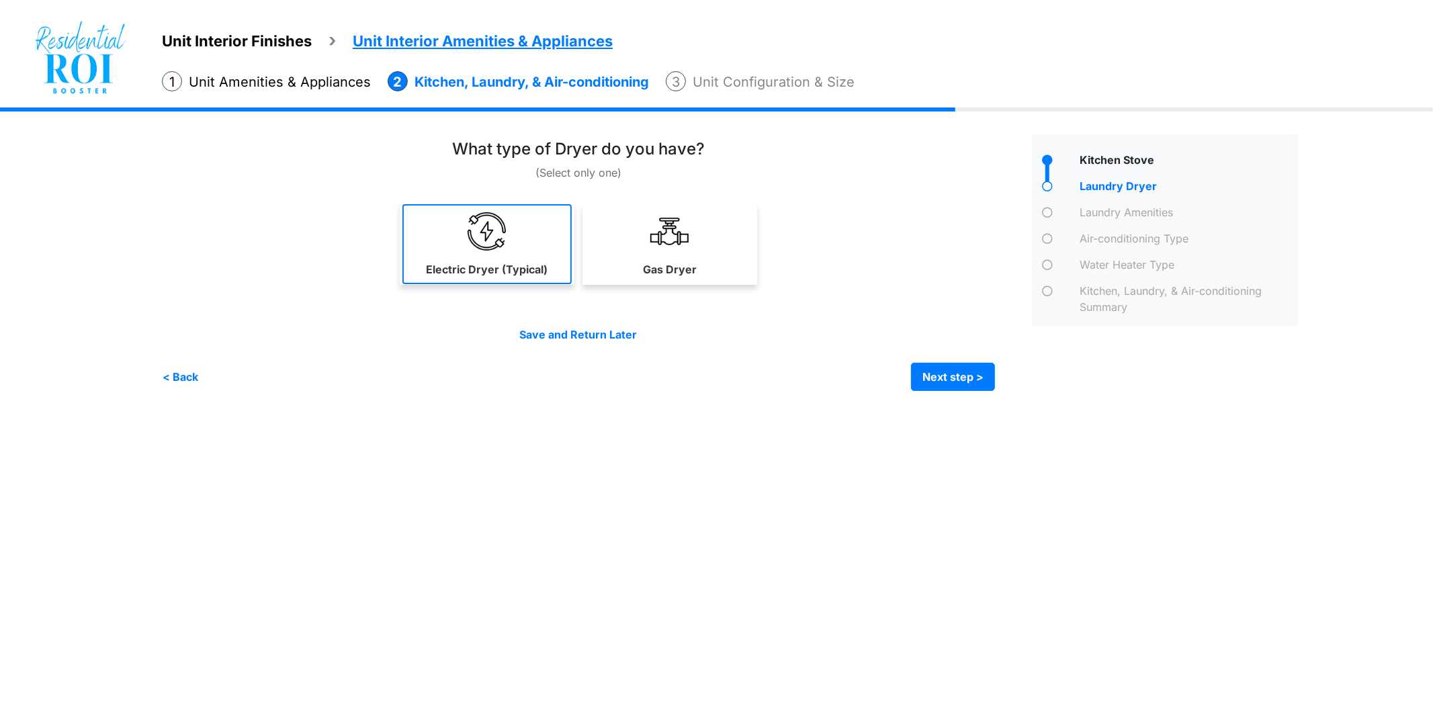
click at [471, 247] on img at bounding box center [487, 231] width 38 height 38
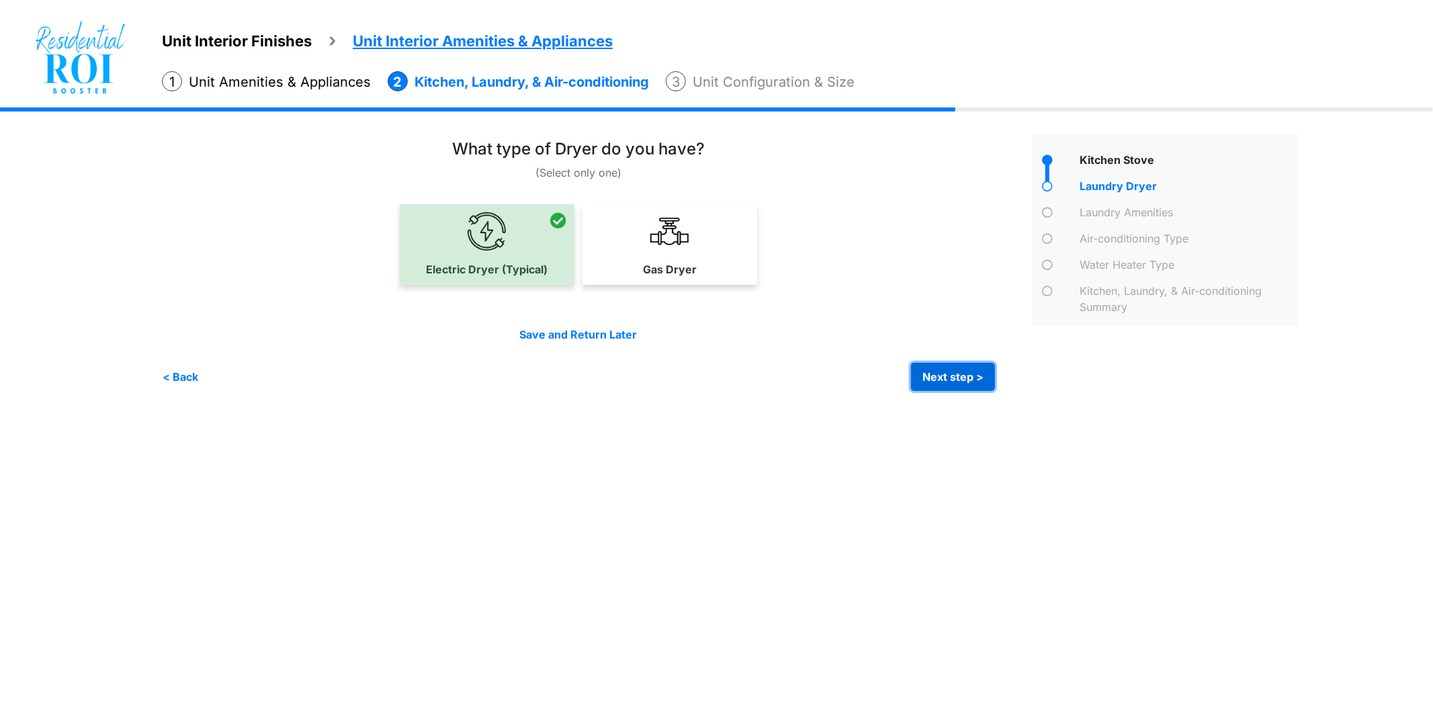
click at [929, 370] on button "Next step >" at bounding box center [953, 377] width 84 height 28
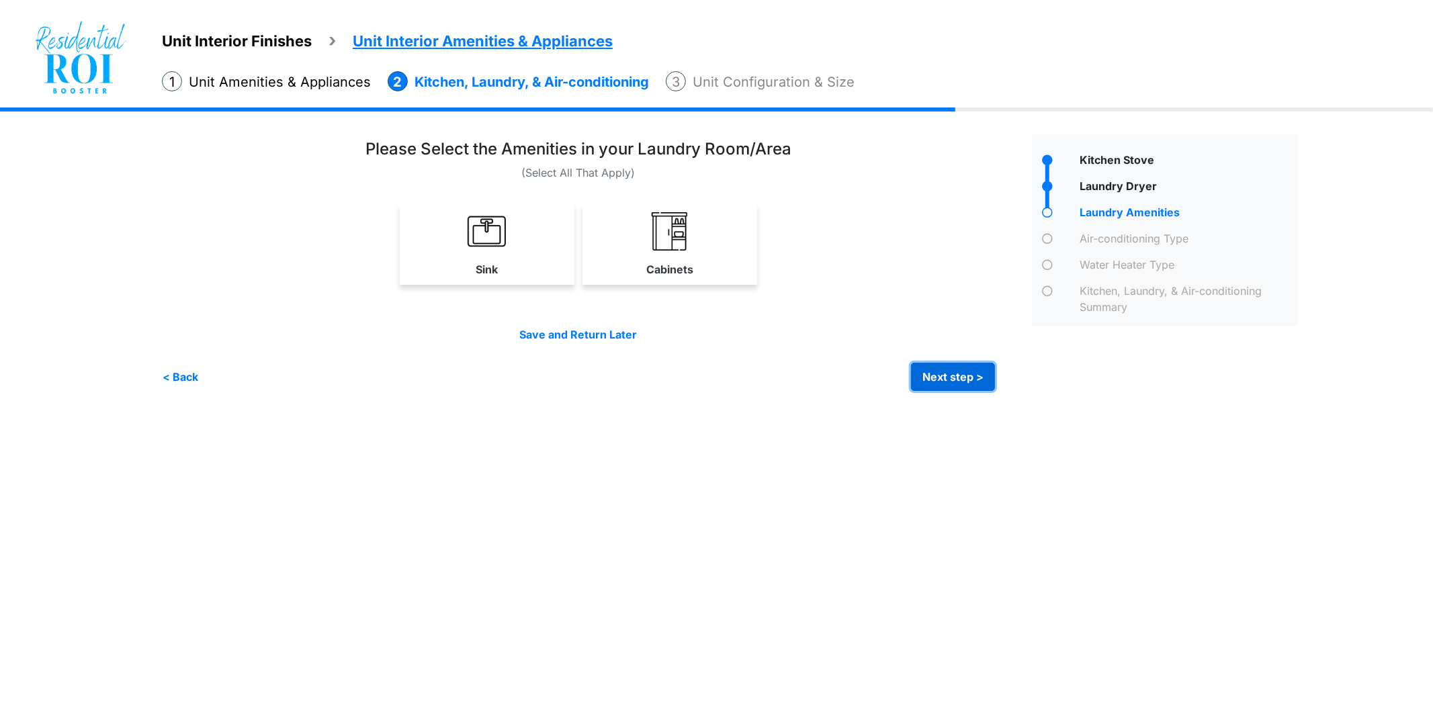
click at [969, 370] on button "Next step >" at bounding box center [953, 377] width 84 height 28
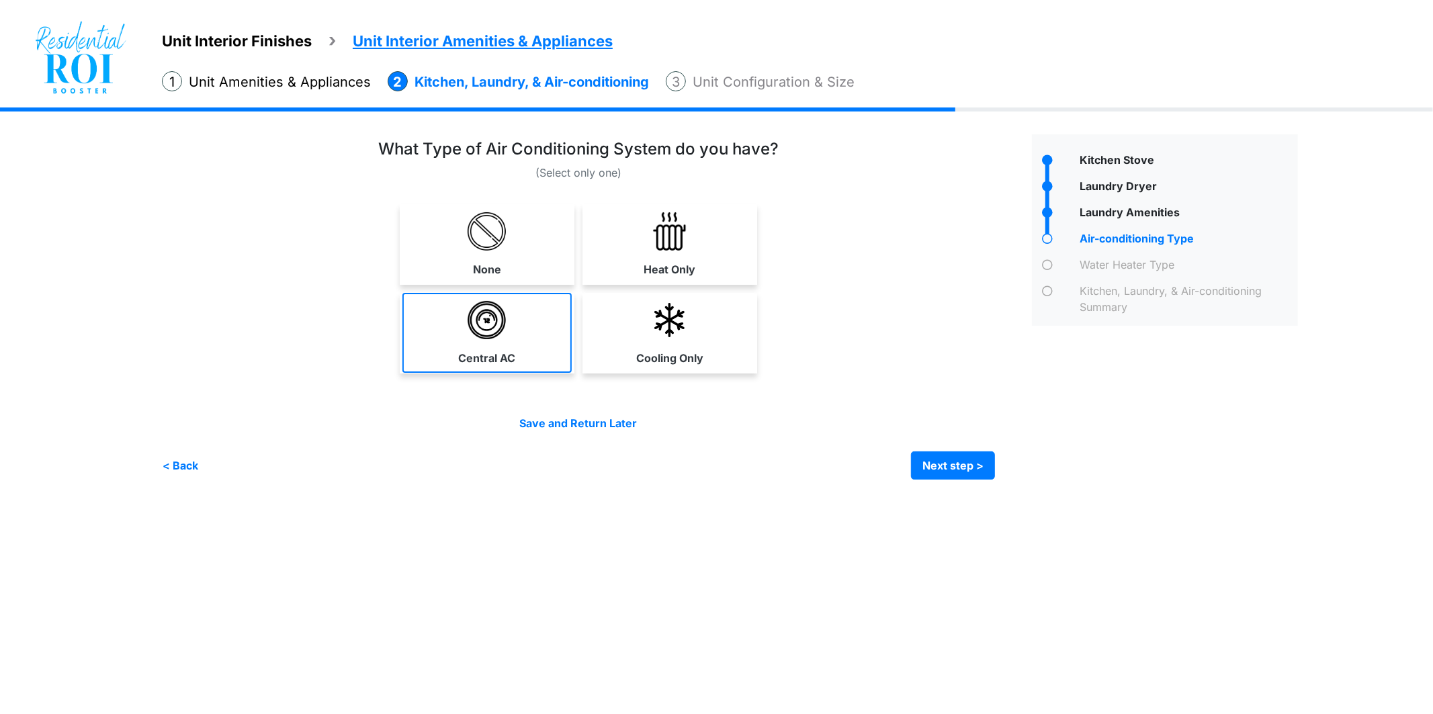
click at [538, 325] on link "Central AC" at bounding box center [486, 333] width 169 height 80
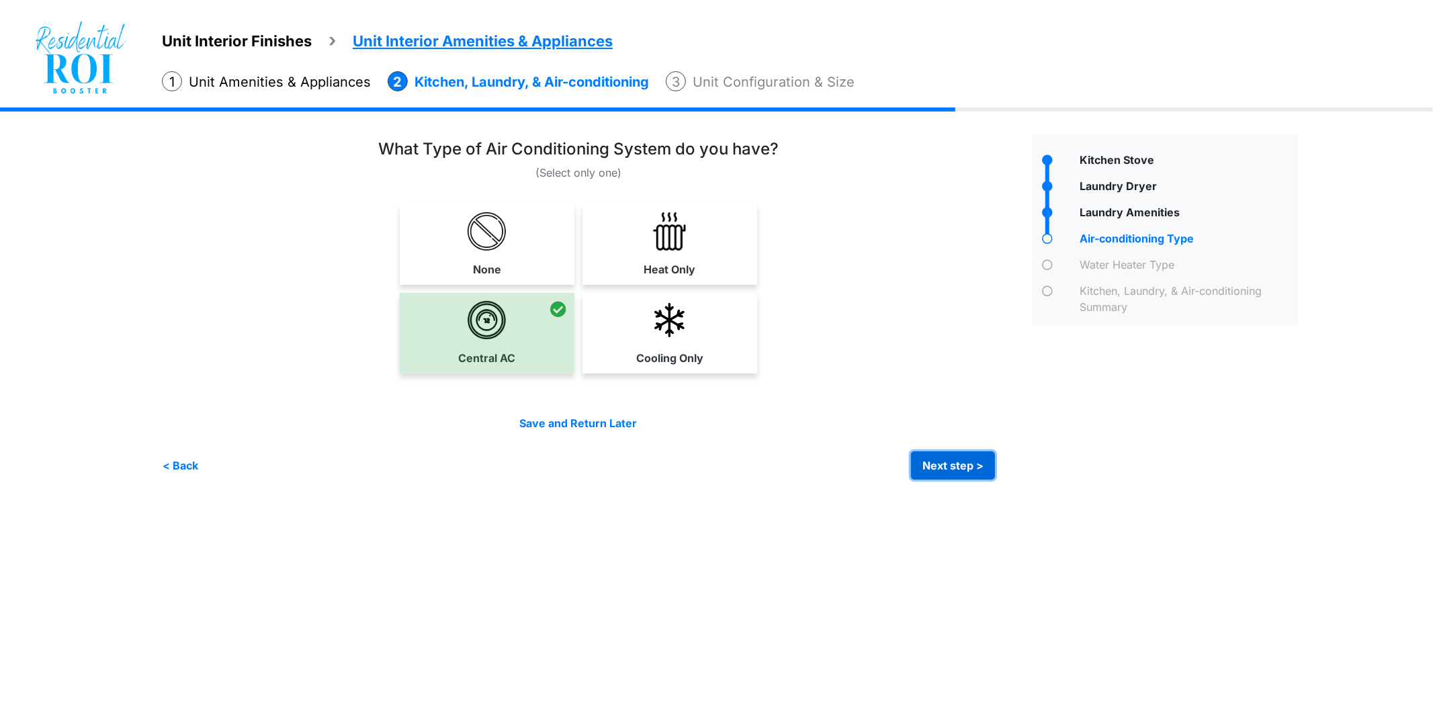
click at [939, 461] on button "Next step >" at bounding box center [953, 465] width 84 height 28
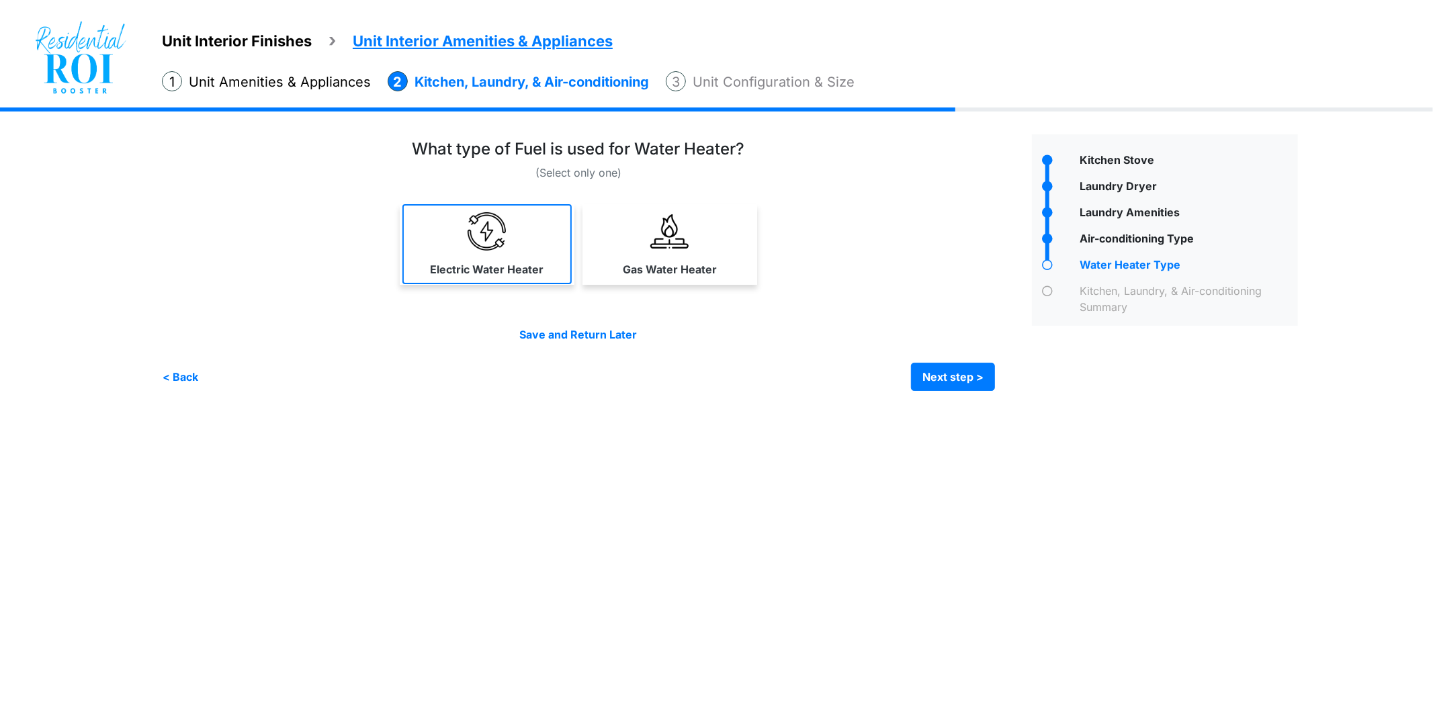
click at [521, 245] on link "Electric Water Heater" at bounding box center [486, 244] width 169 height 80
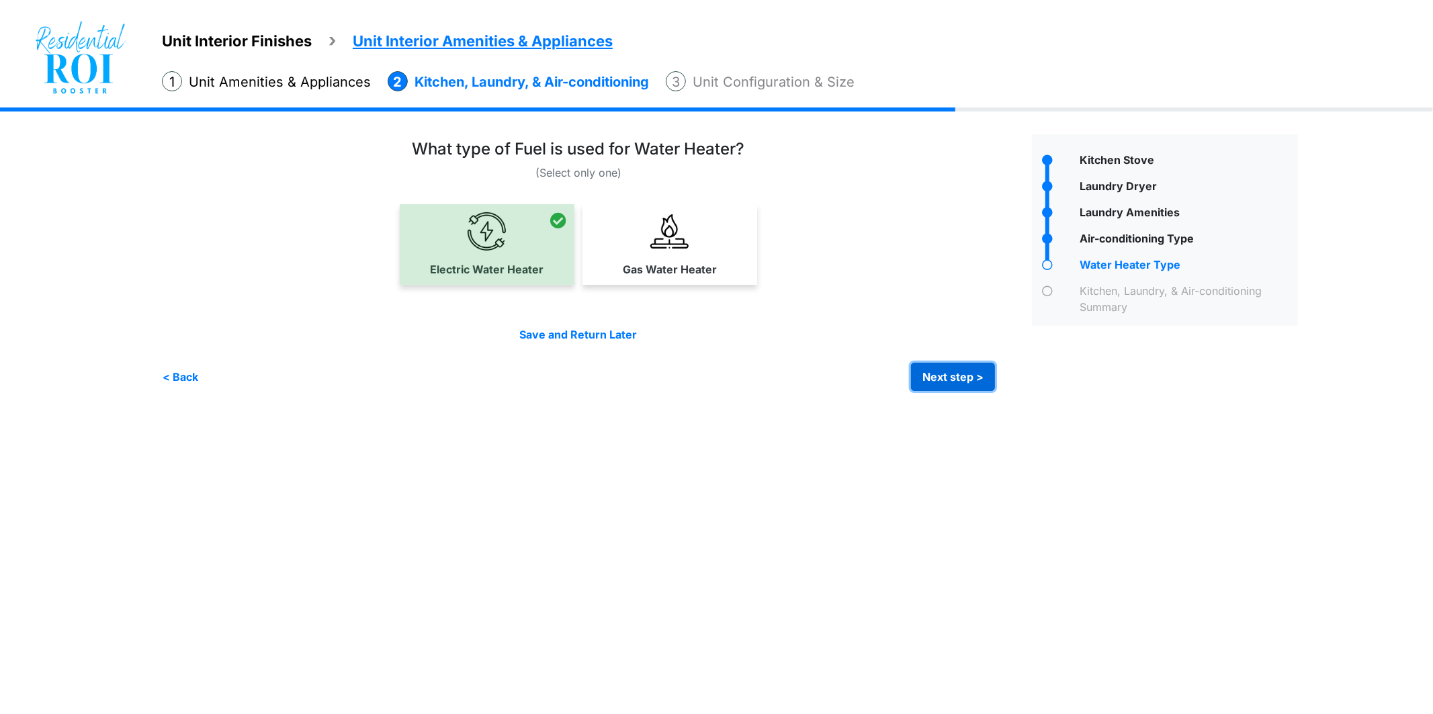
click at [932, 371] on button "Next step >" at bounding box center [953, 377] width 84 height 28
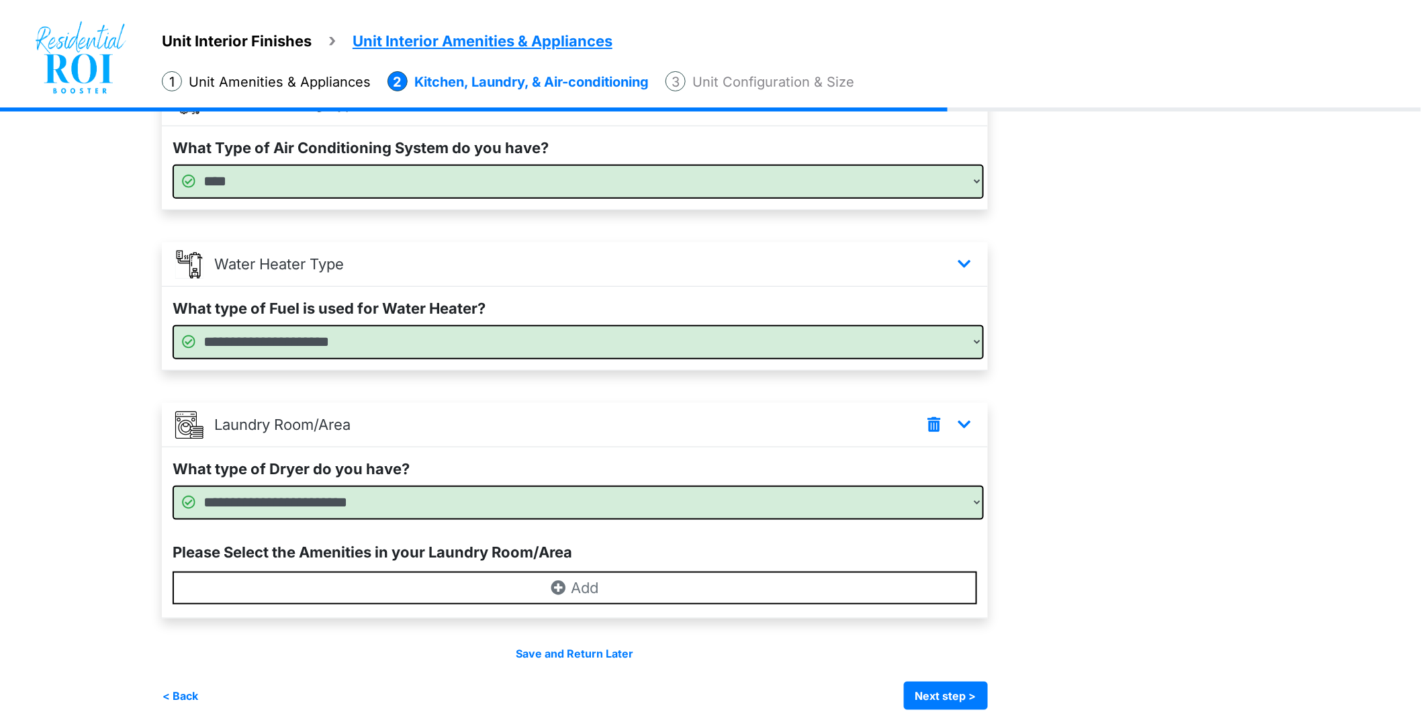
scroll to position [309, 0]
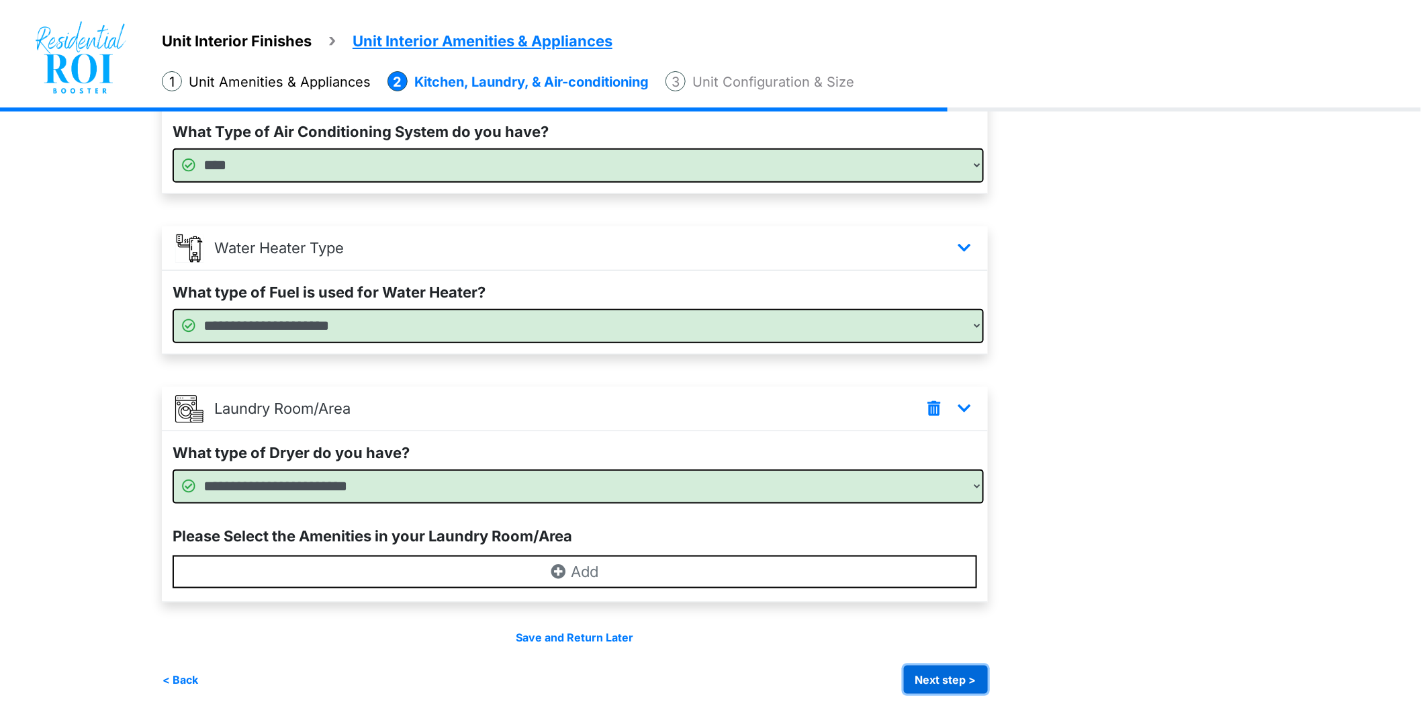
click at [969, 674] on button "Next step >" at bounding box center [946, 680] width 84 height 28
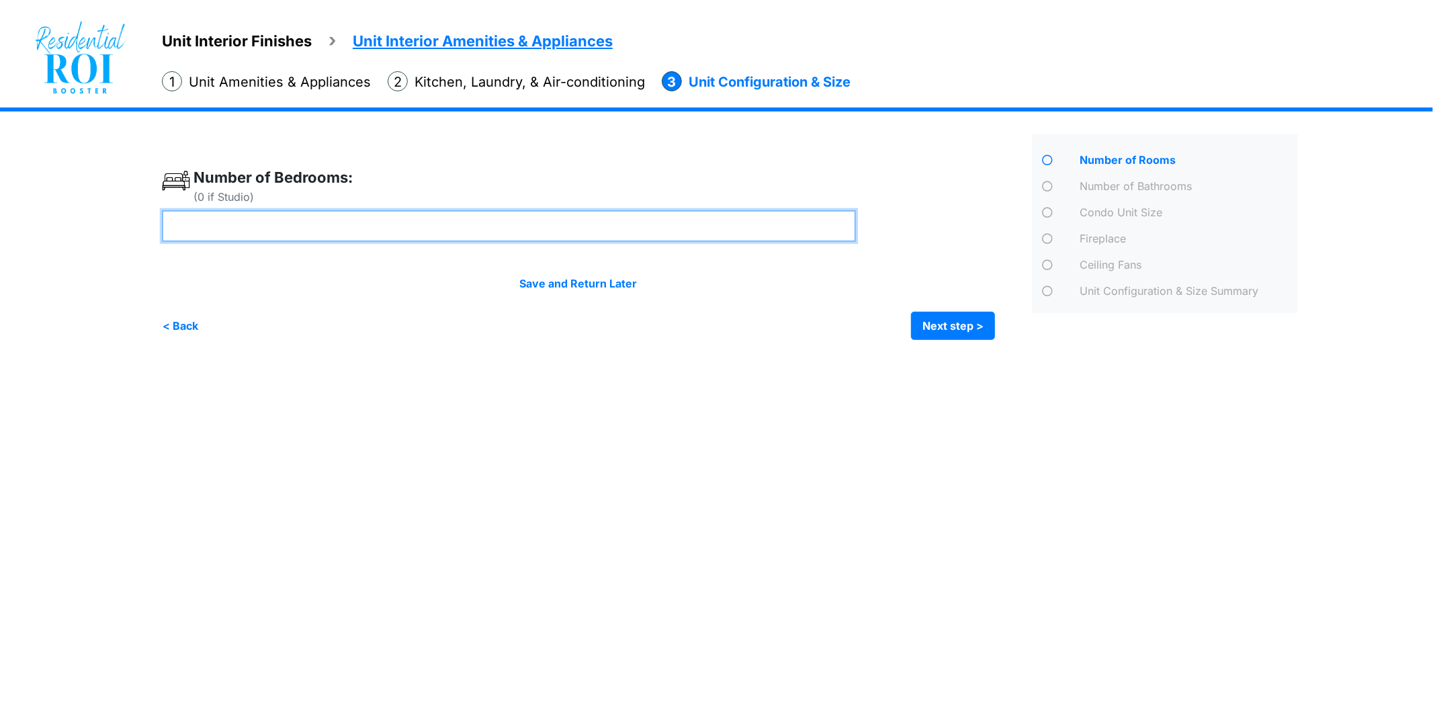
click at [638, 227] on input "number" at bounding box center [509, 226] width 694 height 32
type input "*"
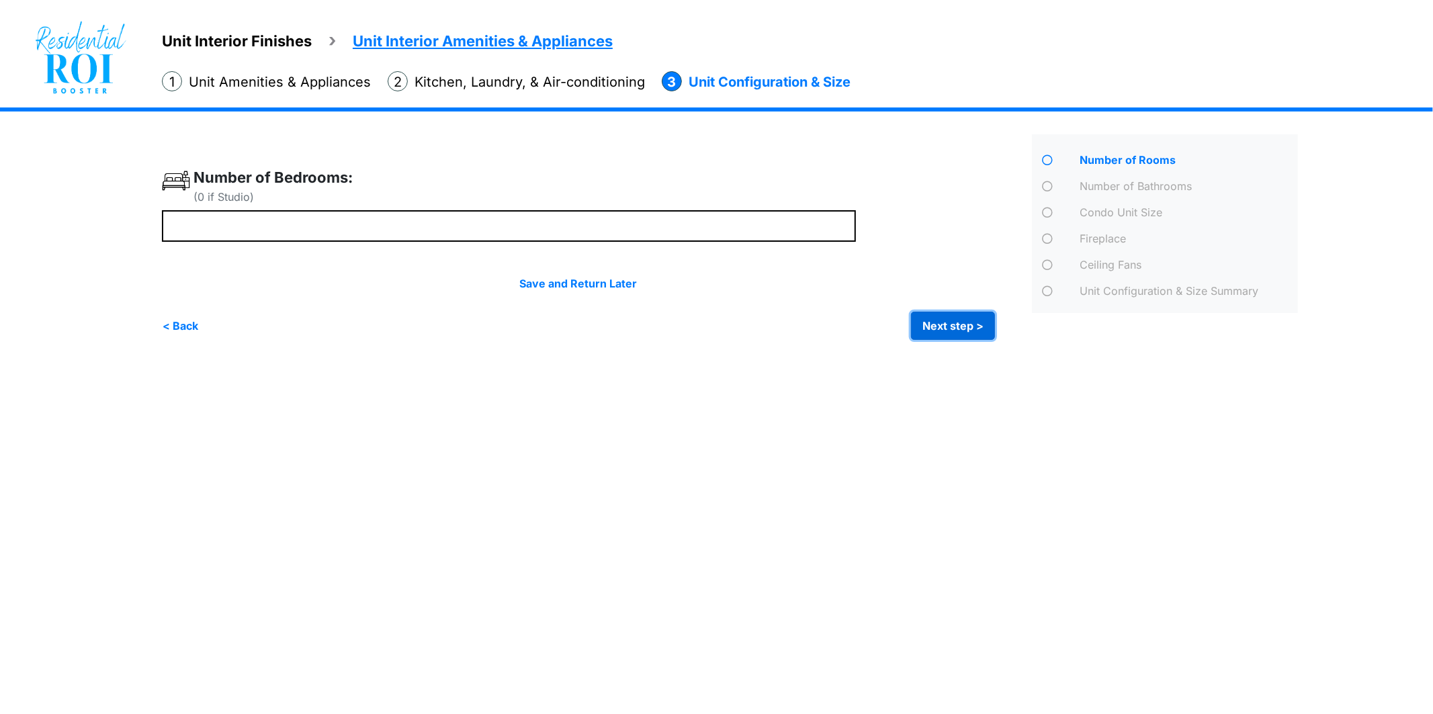
click at [927, 323] on button "Next step >" at bounding box center [953, 326] width 84 height 28
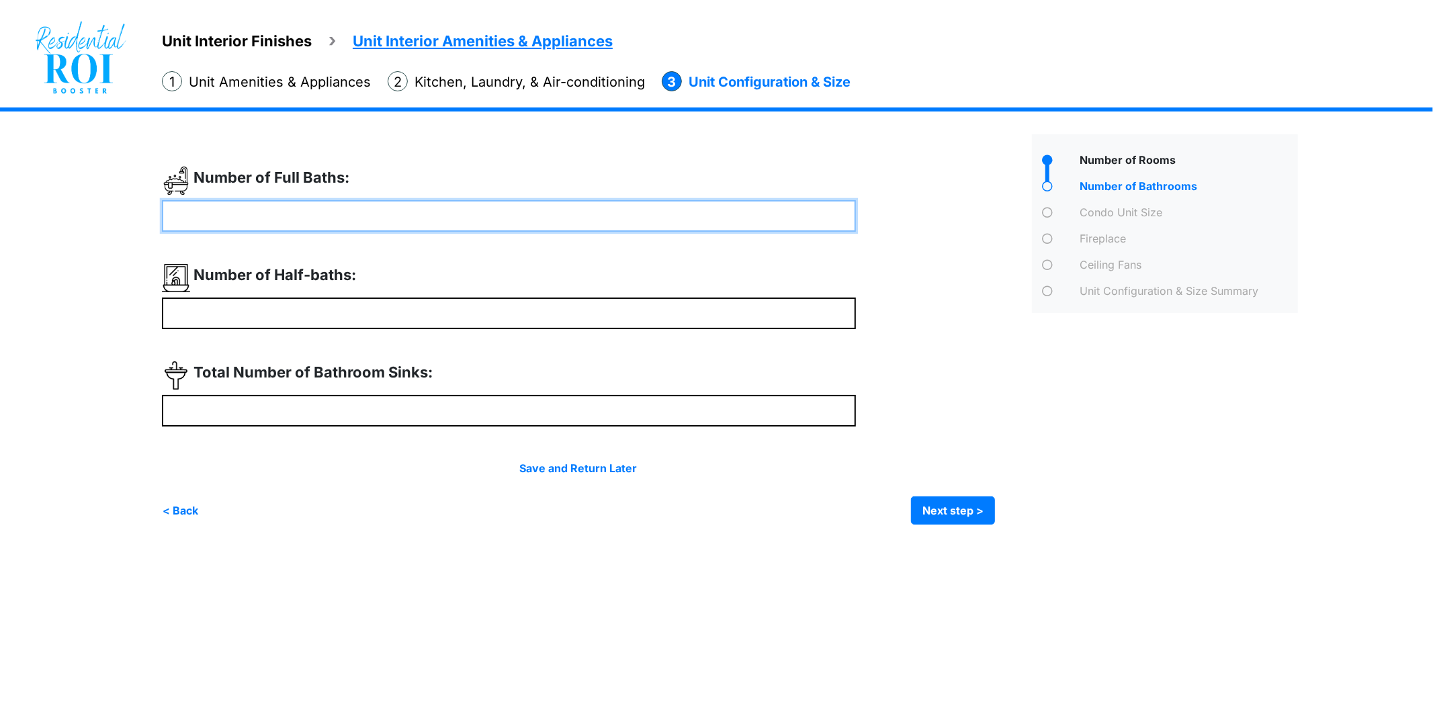
click at [476, 220] on input "number" at bounding box center [509, 216] width 694 height 32
type input "*"
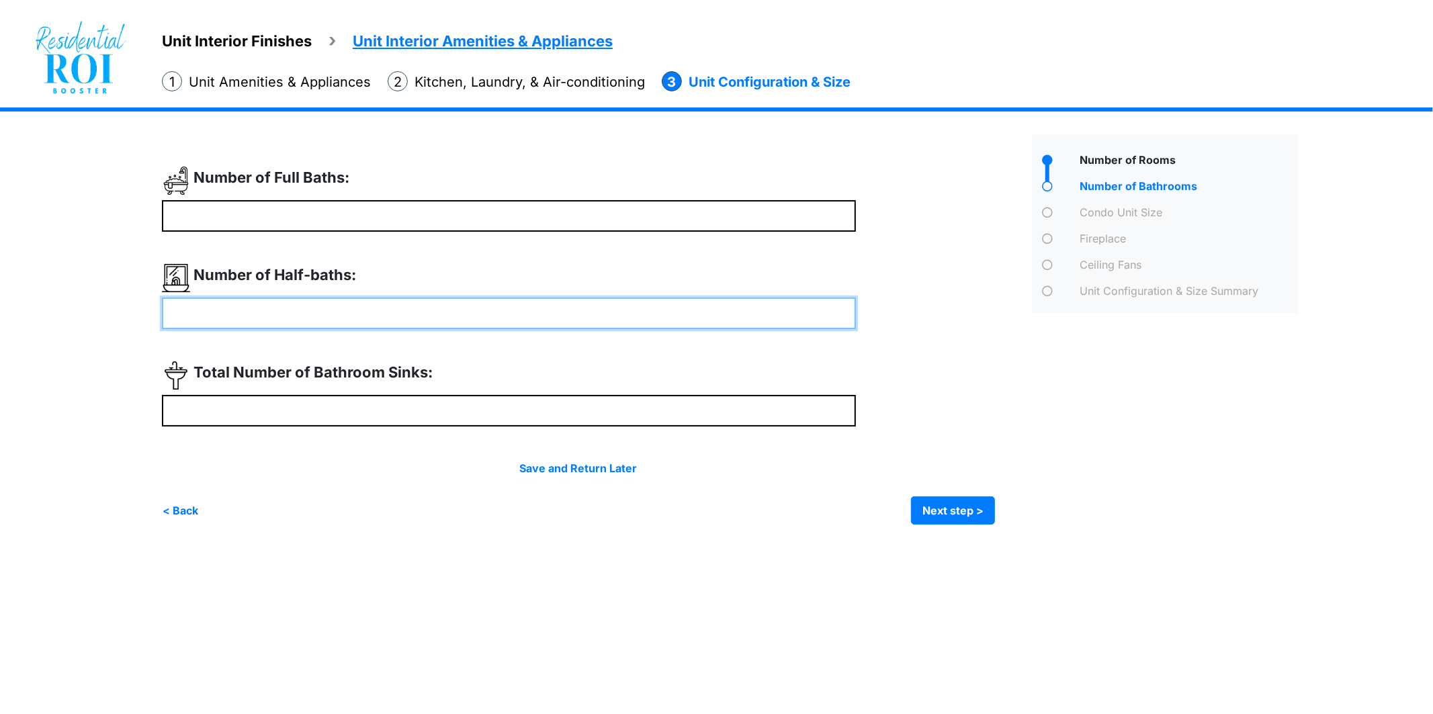
click at [458, 305] on input "number" at bounding box center [509, 314] width 694 height 32
type input "*"
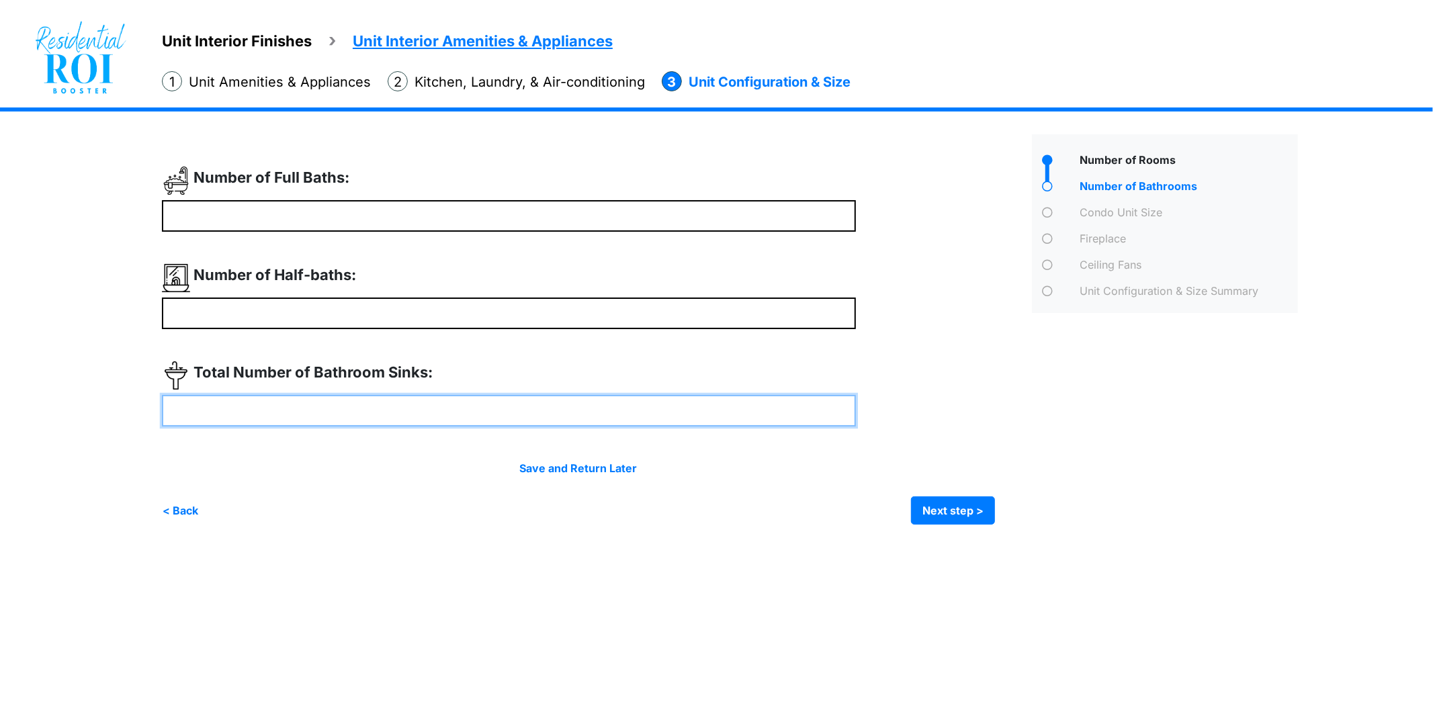
click at [430, 404] on input "number" at bounding box center [509, 411] width 694 height 32
type input "*"
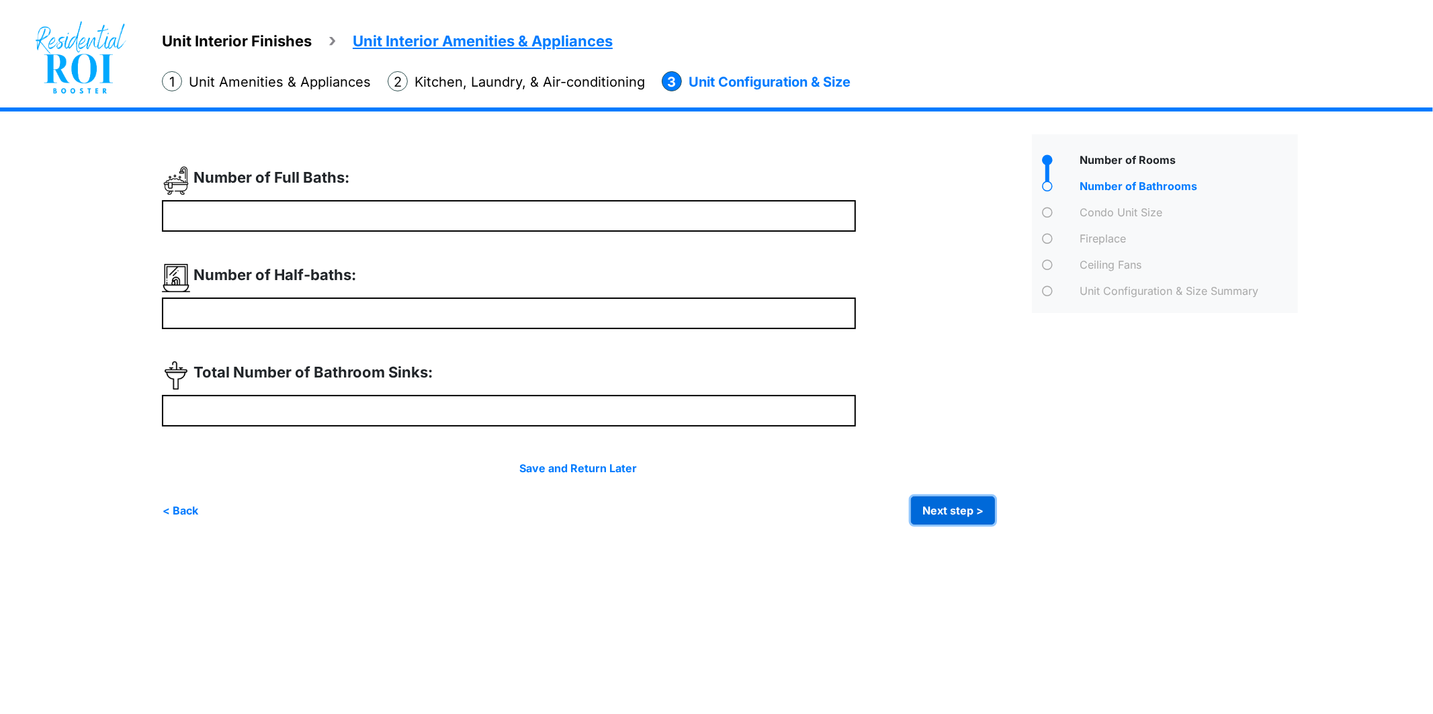
click at [961, 506] on button "Next step >" at bounding box center [953, 510] width 84 height 28
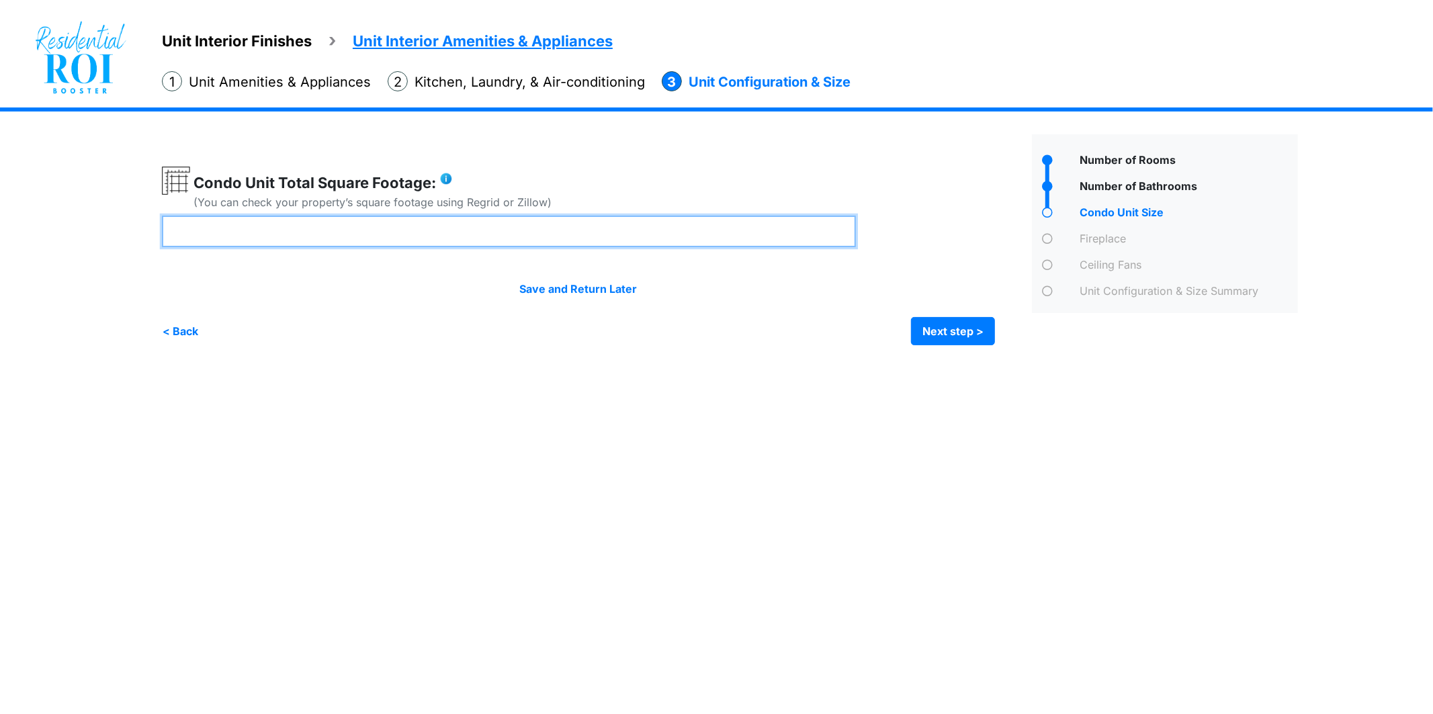
click at [626, 232] on input "number" at bounding box center [509, 232] width 694 height 32
type input "***"
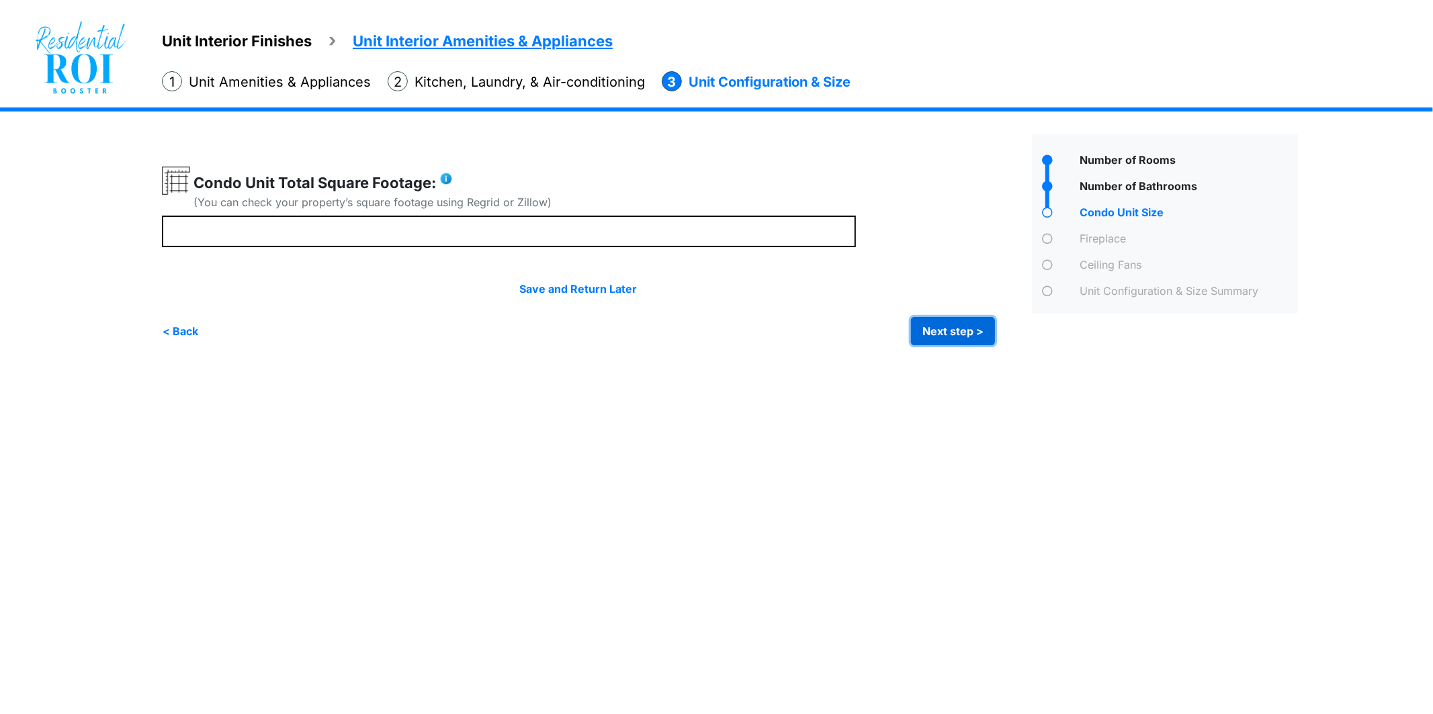
click at [926, 326] on button "Next step >" at bounding box center [953, 331] width 84 height 28
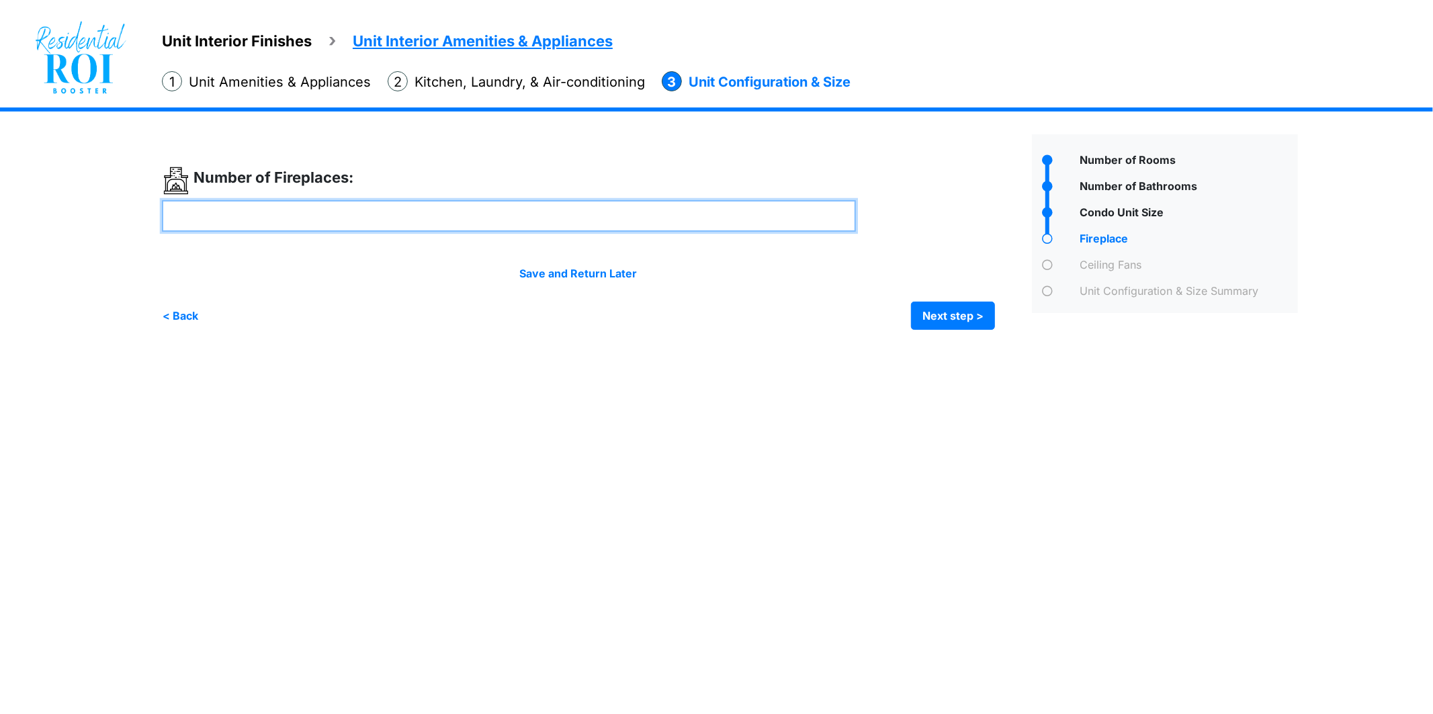
click at [696, 211] on input "number" at bounding box center [509, 216] width 694 height 32
type input "*"
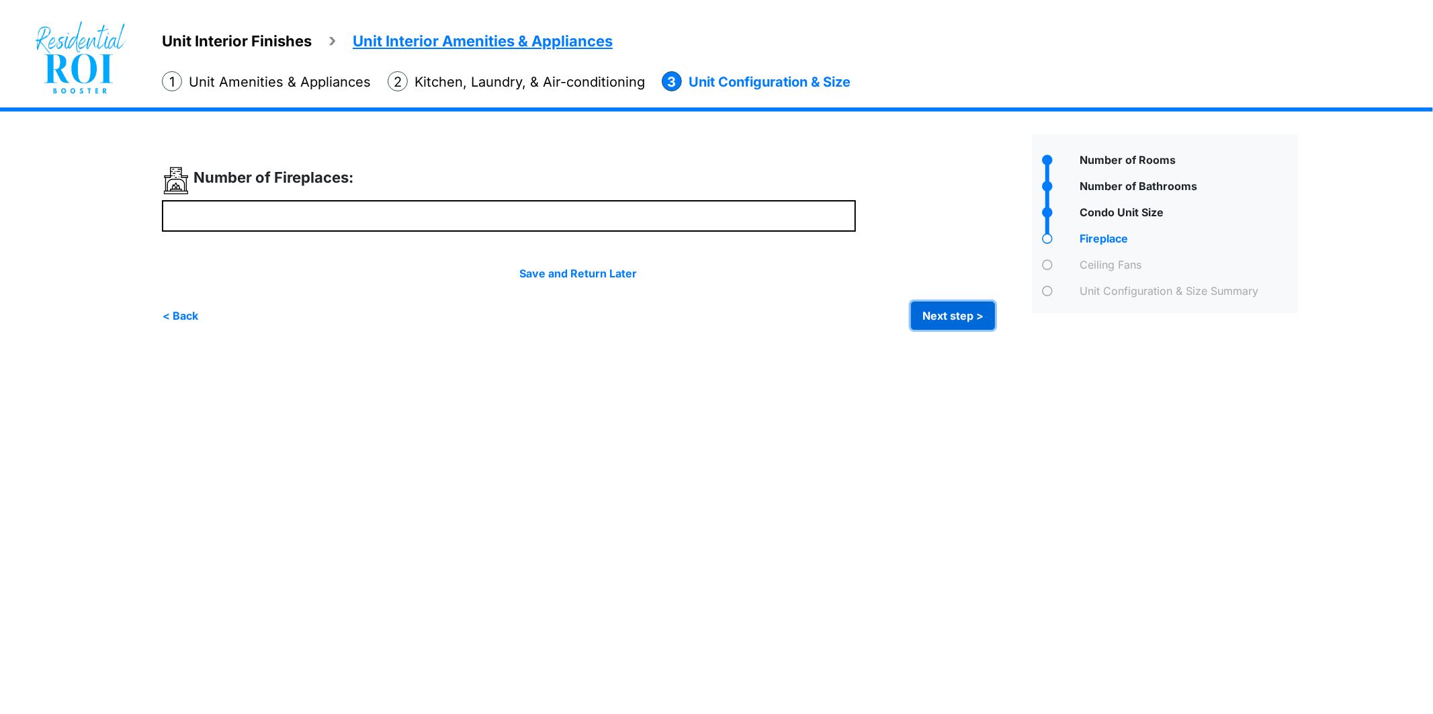
type input "*"
click at [945, 316] on button "Next step >" at bounding box center [953, 316] width 84 height 28
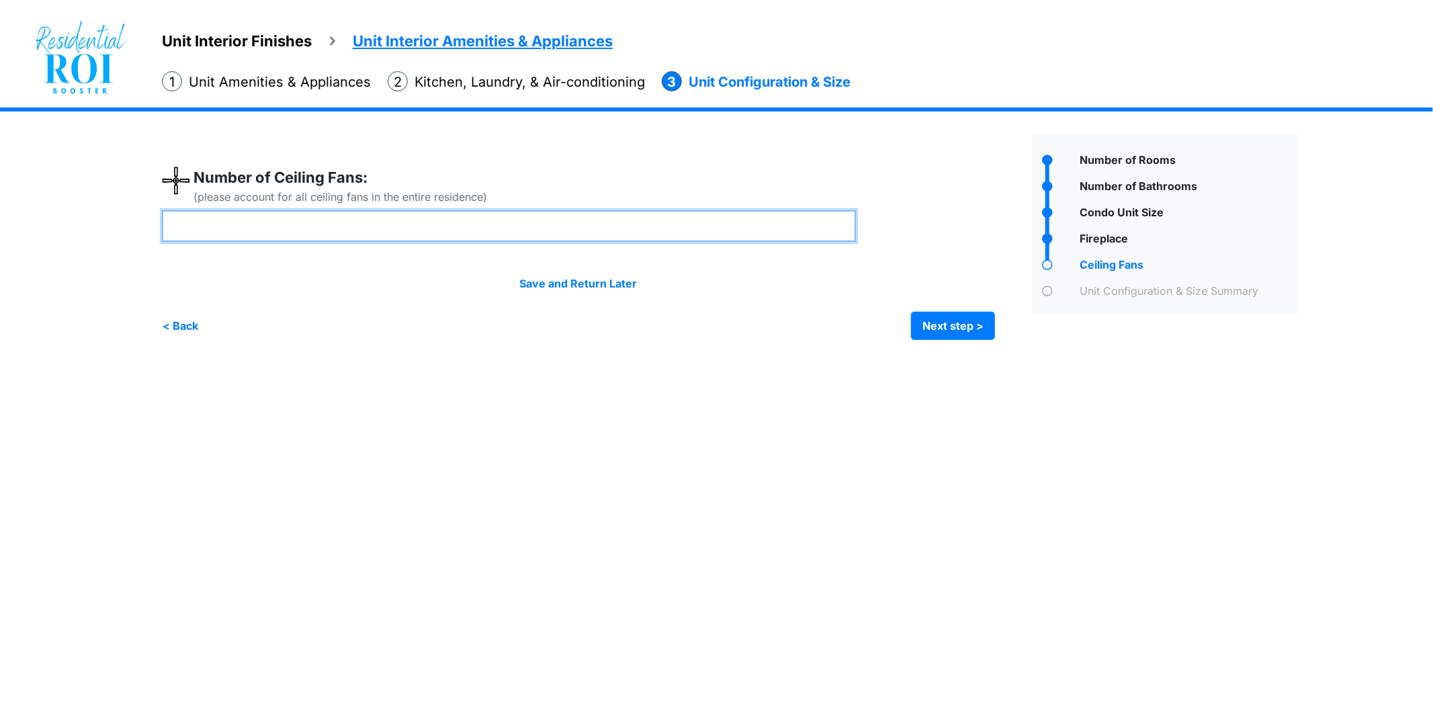
click at [756, 224] on input "number" at bounding box center [509, 226] width 694 height 32
type input "*"
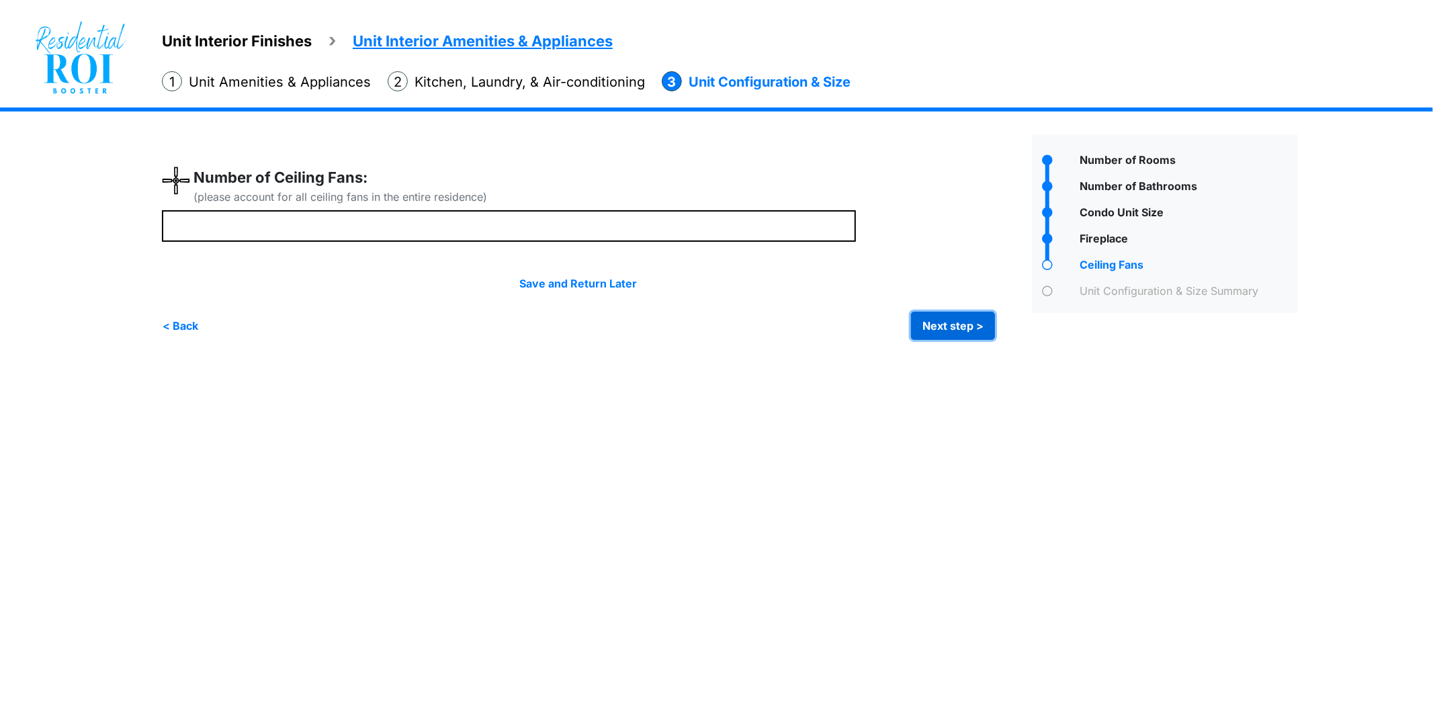
type input "*"
click at [944, 326] on button "Next step >" at bounding box center [953, 326] width 84 height 28
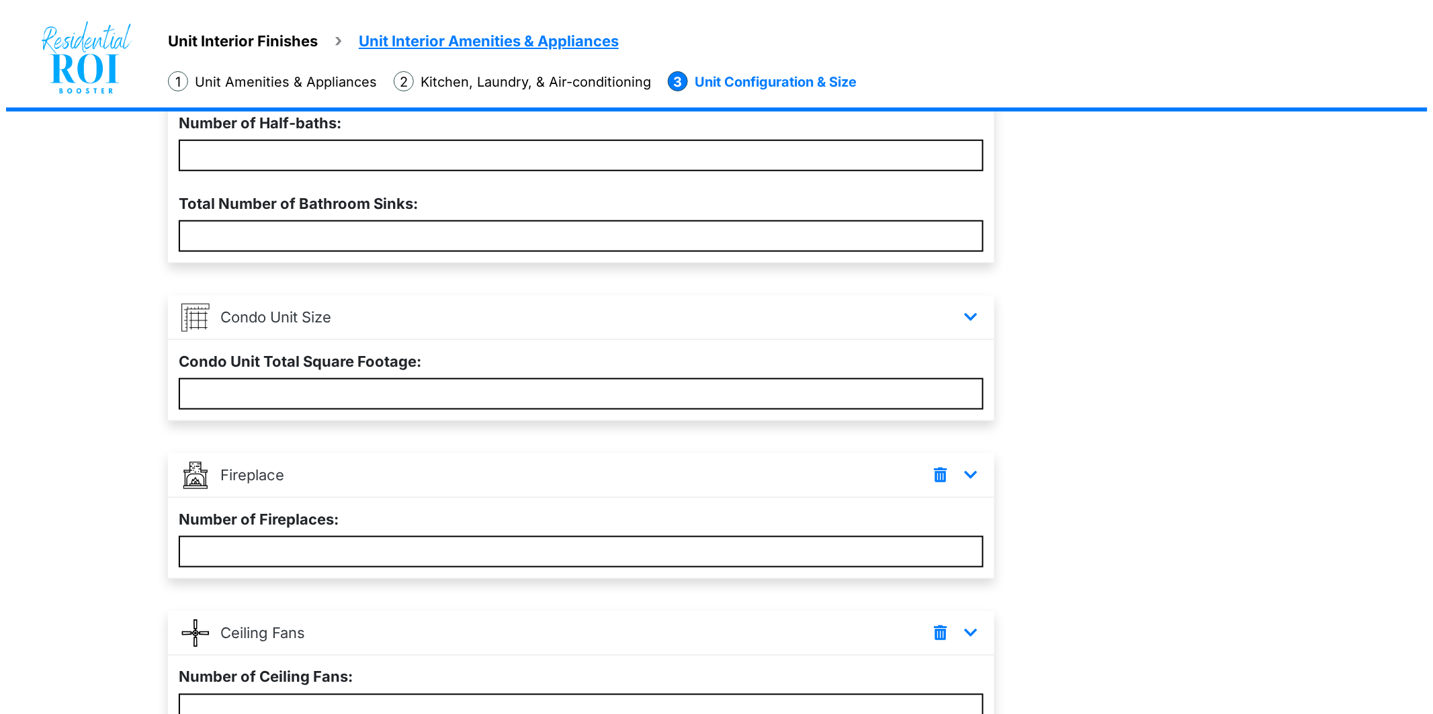
scroll to position [529, 0]
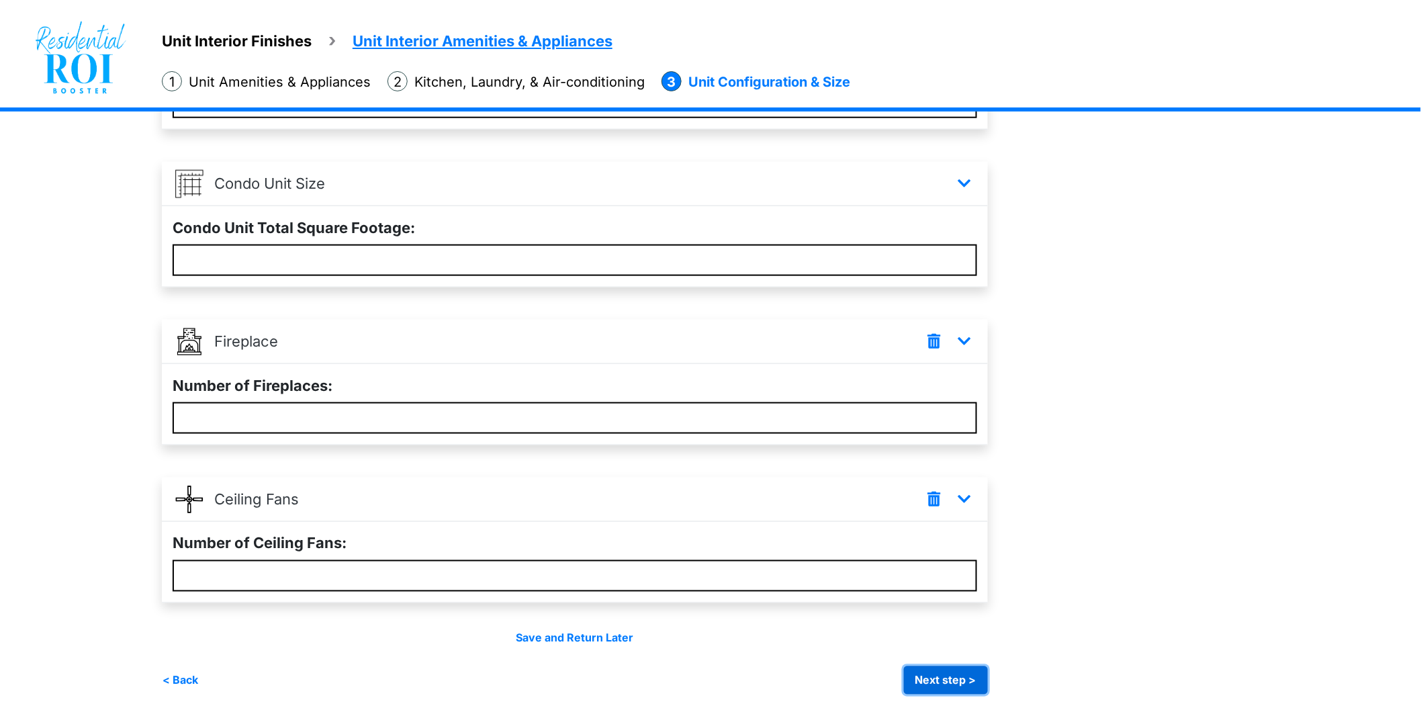
click at [962, 668] on button "Next step >" at bounding box center [946, 680] width 84 height 28
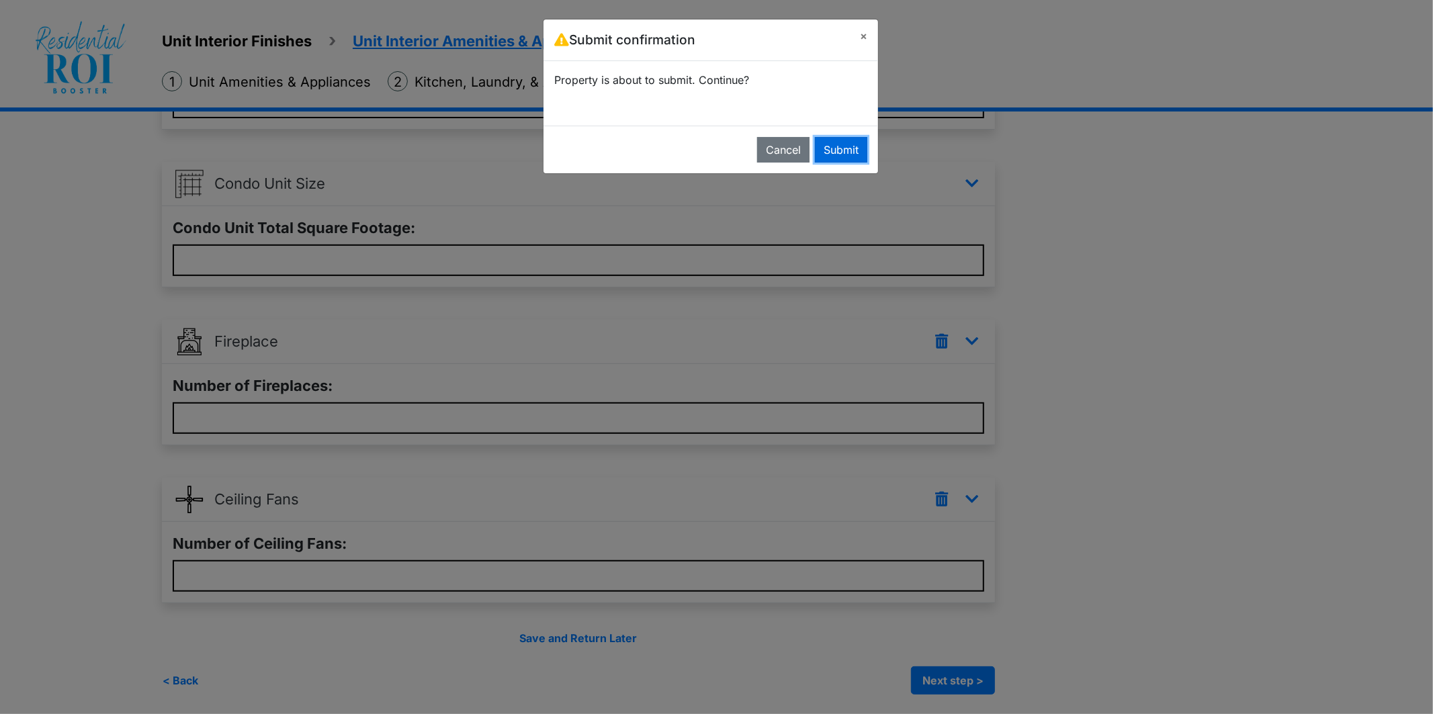
click at [854, 146] on button "Submit" at bounding box center [841, 150] width 52 height 26
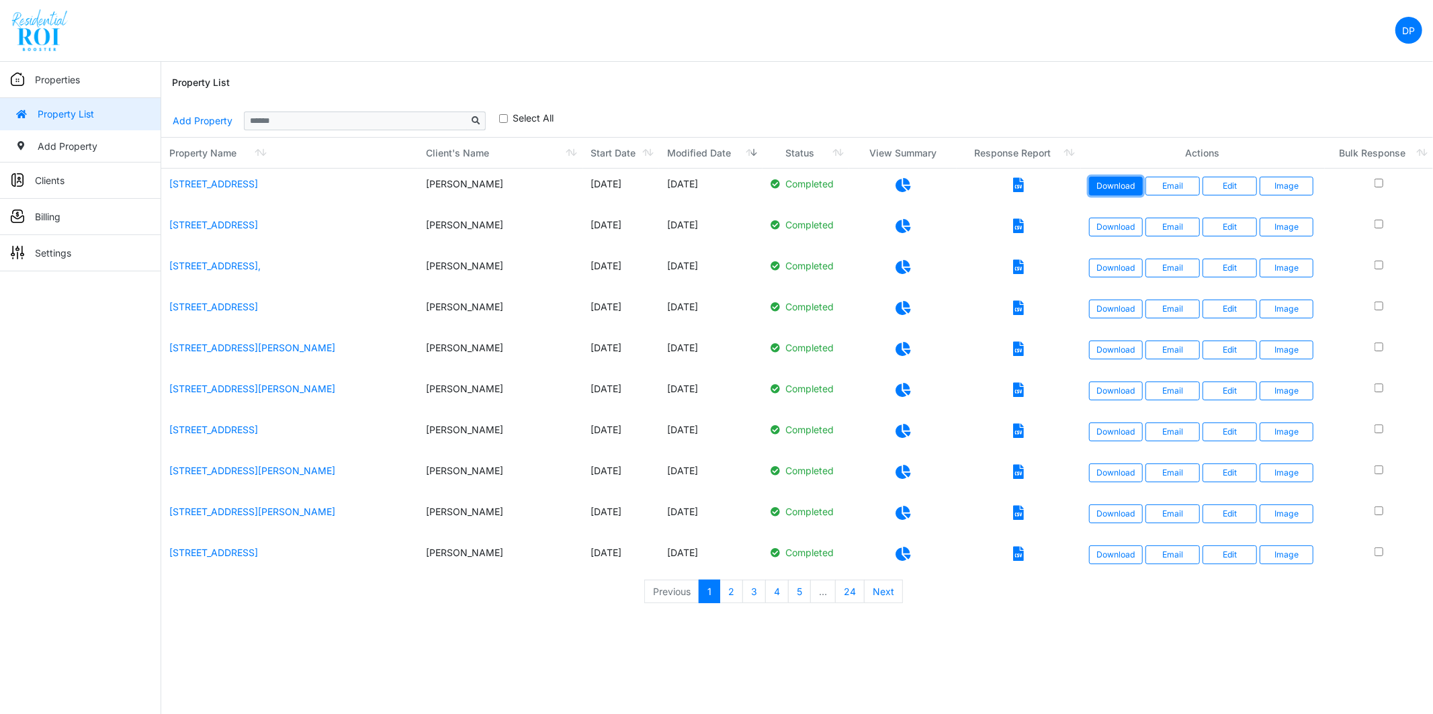
click at [1105, 183] on link "Download" at bounding box center [1116, 186] width 54 height 19
